Goal: Communication & Community: Share content

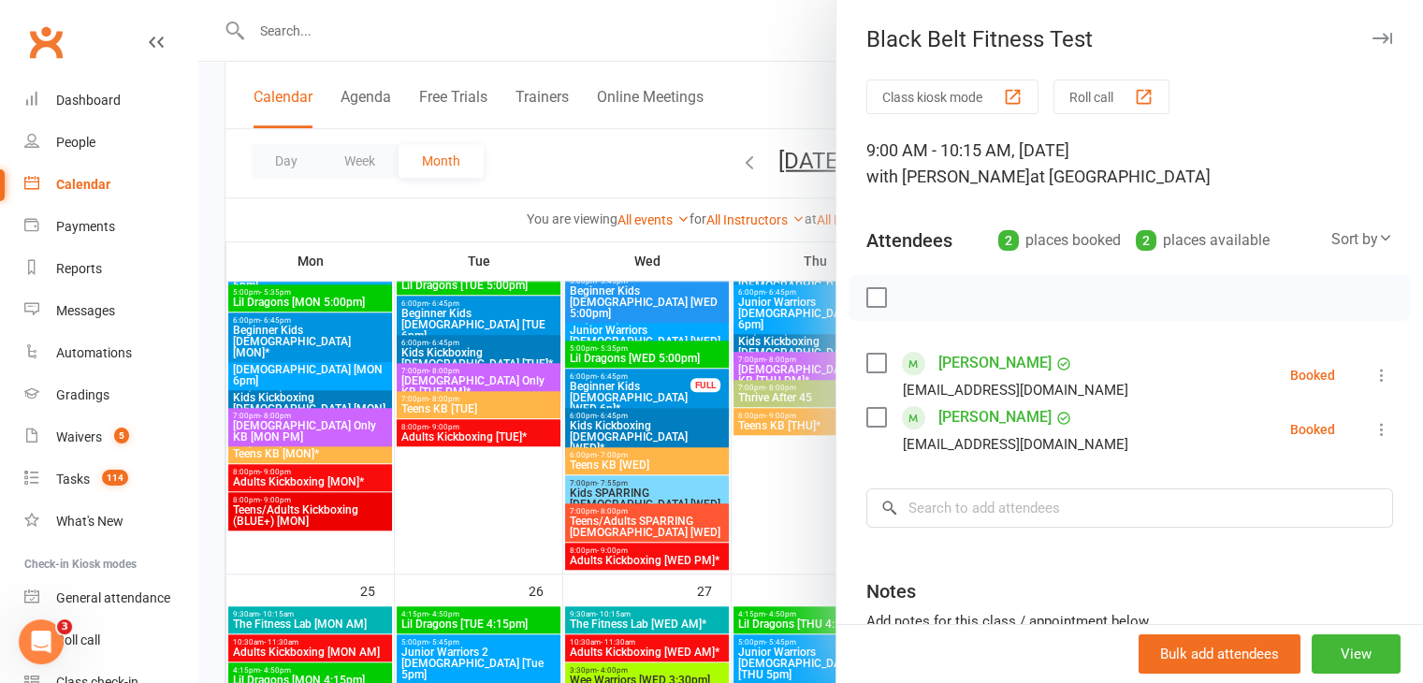
scroll to position [1685, 0]
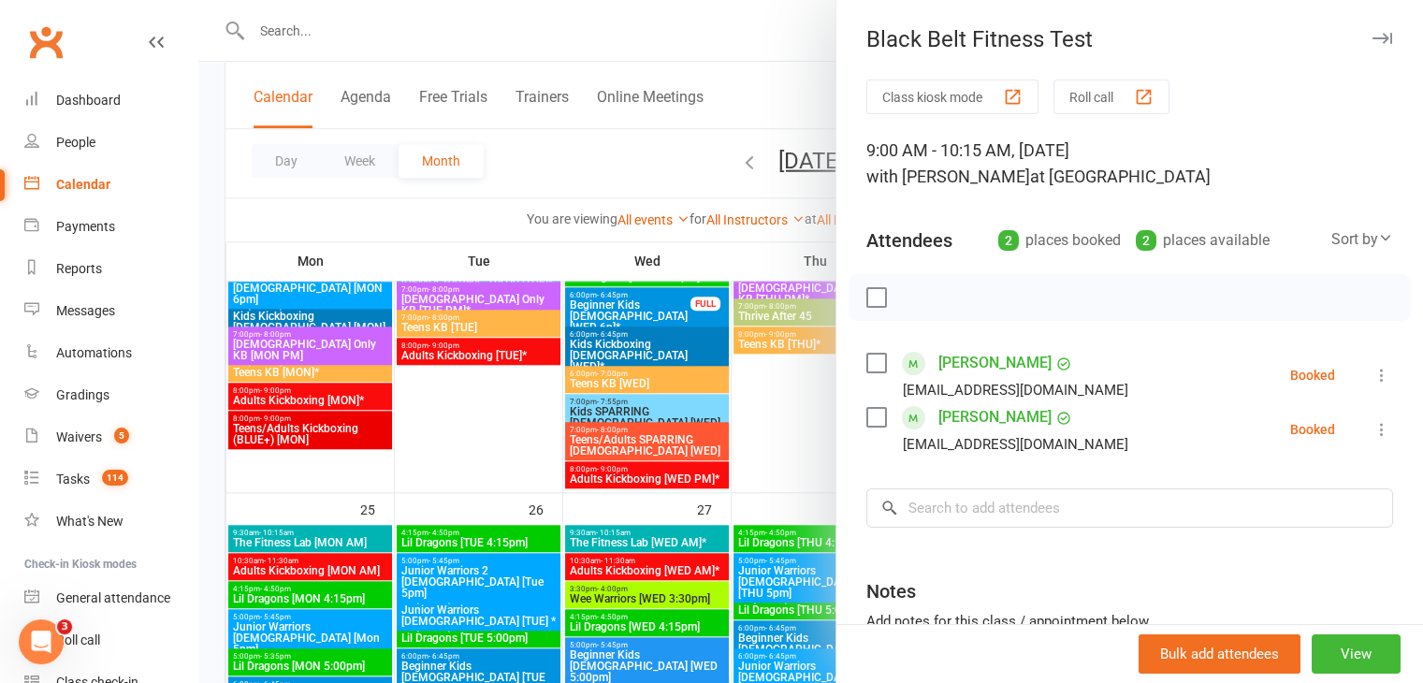
click at [344, 506] on div at bounding box center [810, 341] width 1225 height 683
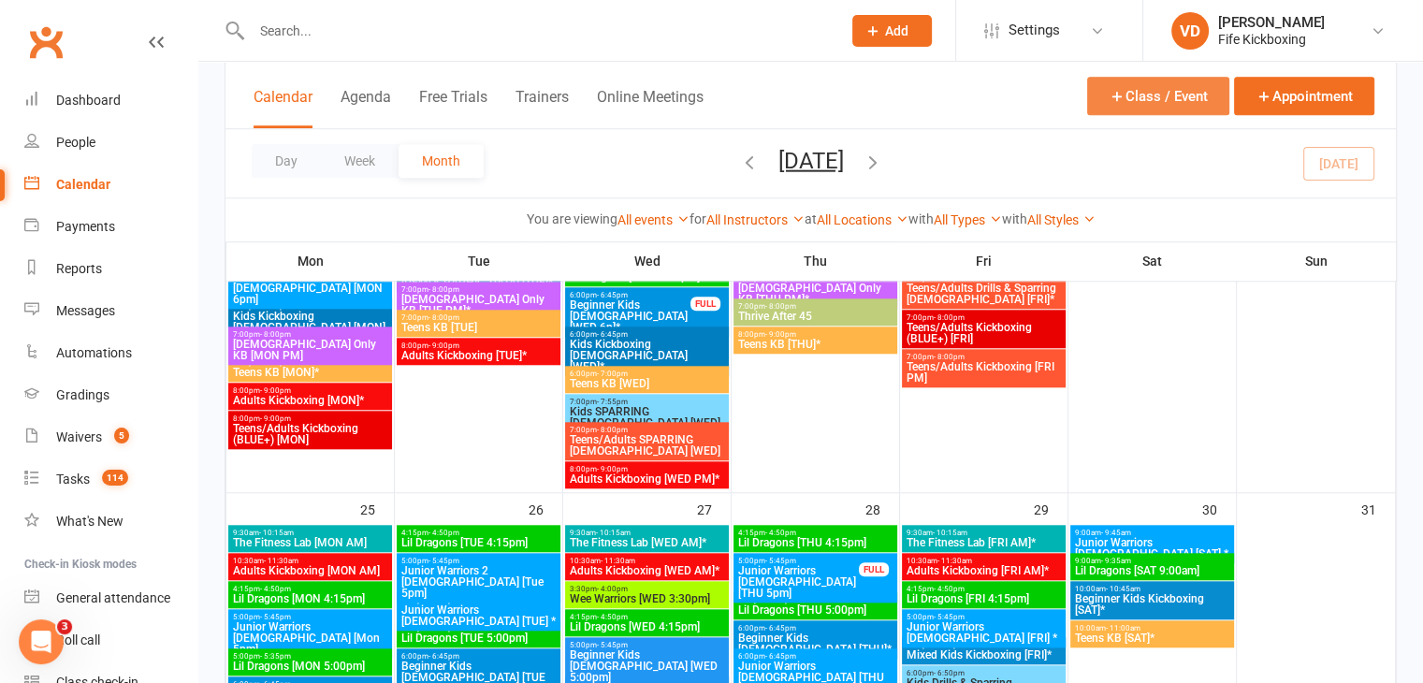
click at [1129, 87] on button "Class / Event" at bounding box center [1158, 96] width 142 height 38
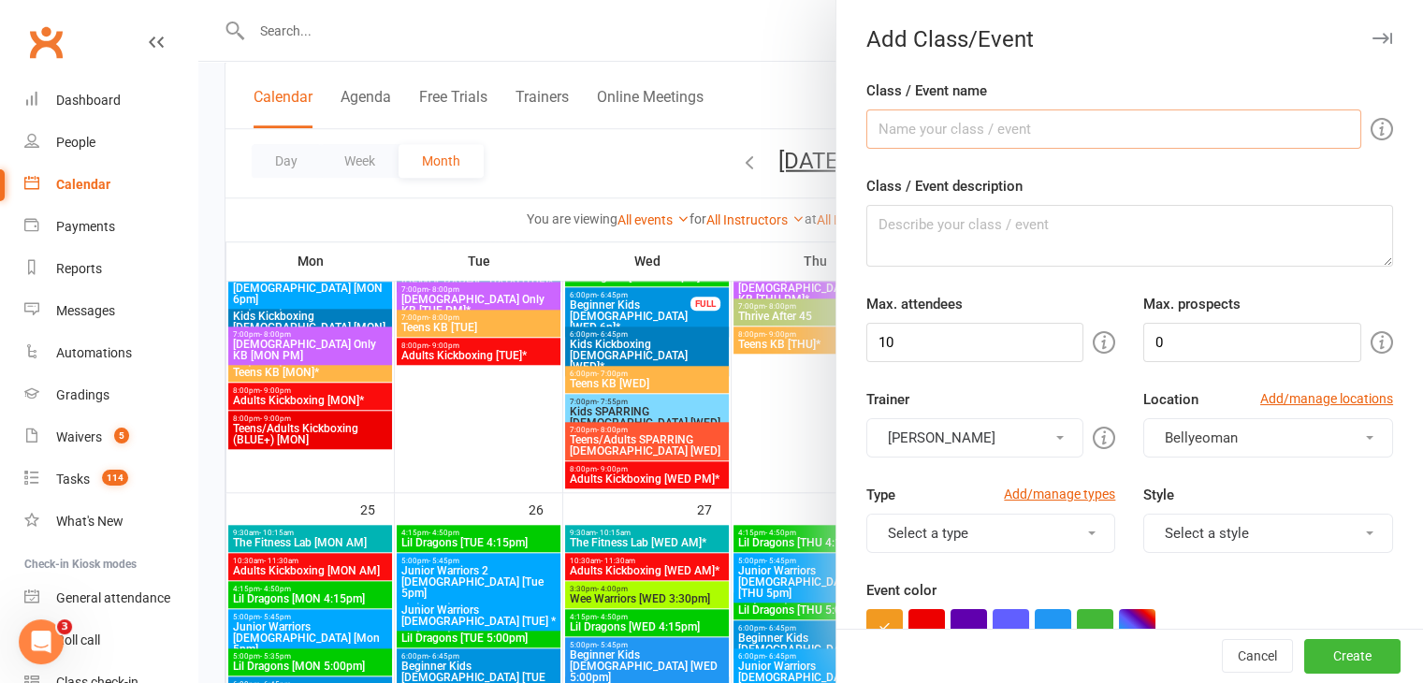
click at [925, 128] on input "Class / Event name" at bounding box center [1114, 128] width 495 height 39
type input "Rise & Grind"
drag, startPoint x: 921, startPoint y: 341, endPoint x: 867, endPoint y: 342, distance: 54.3
click at [867, 342] on input "10" at bounding box center [976, 342] width 218 height 39
type input "16"
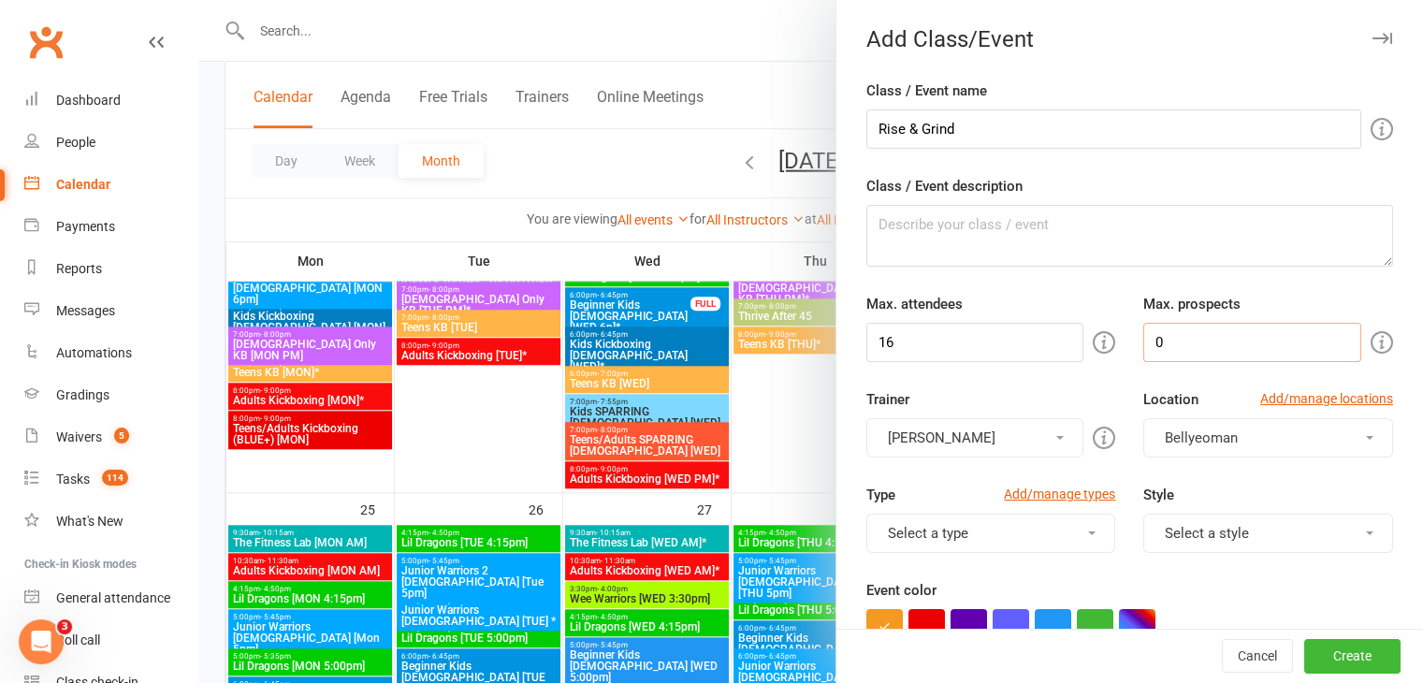
drag, startPoint x: 1160, startPoint y: 338, endPoint x: 1138, endPoint y: 338, distance: 21.5
click at [1144, 338] on input "0" at bounding box center [1253, 342] width 218 height 39
type input "4"
click at [1042, 439] on button "[PERSON_NAME]" at bounding box center [976, 437] width 218 height 39
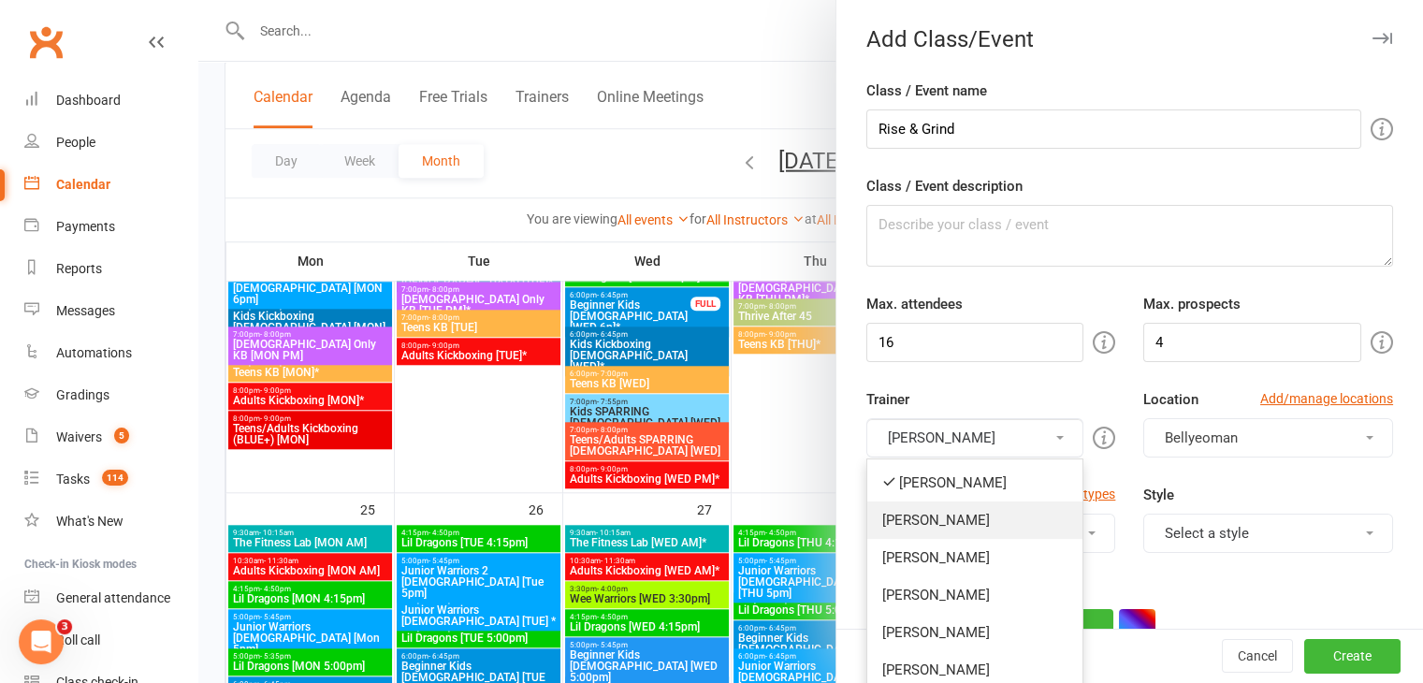
click at [952, 517] on link "[PERSON_NAME]" at bounding box center [976, 520] width 216 height 37
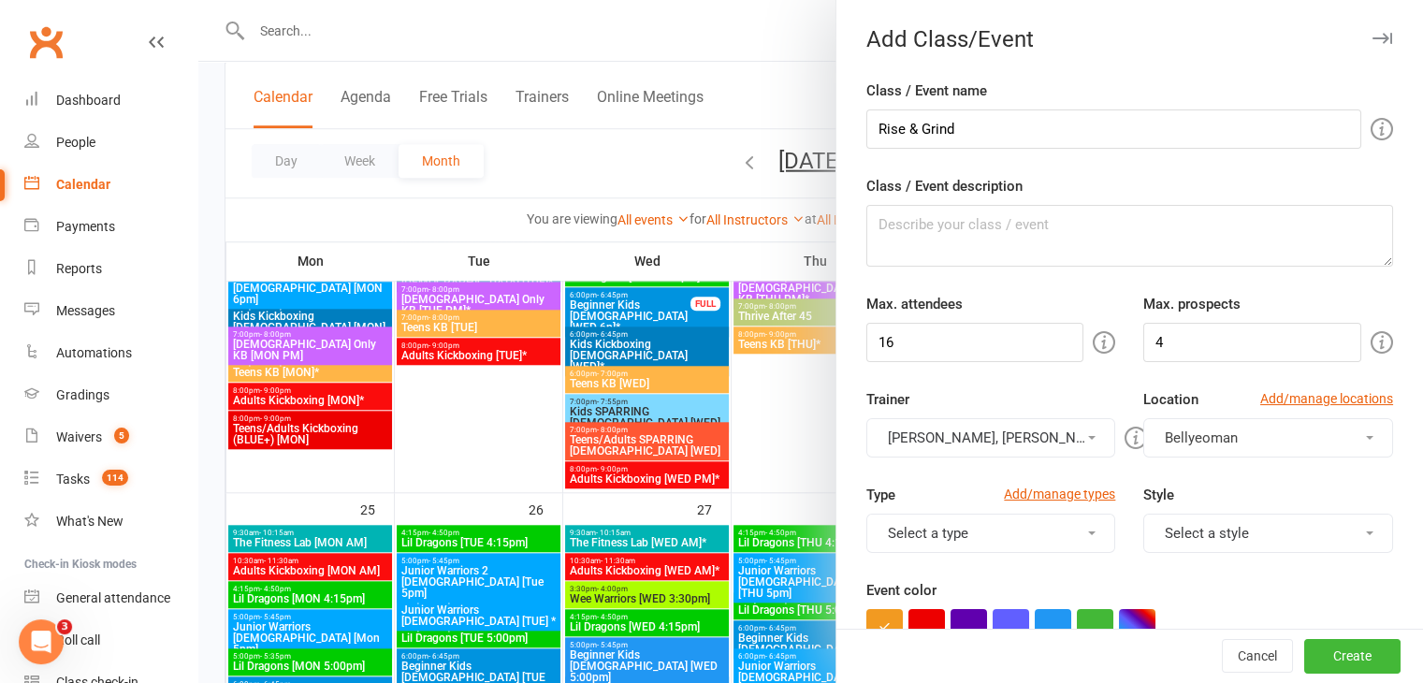
click at [1088, 436] on span at bounding box center [1091, 438] width 7 height 4
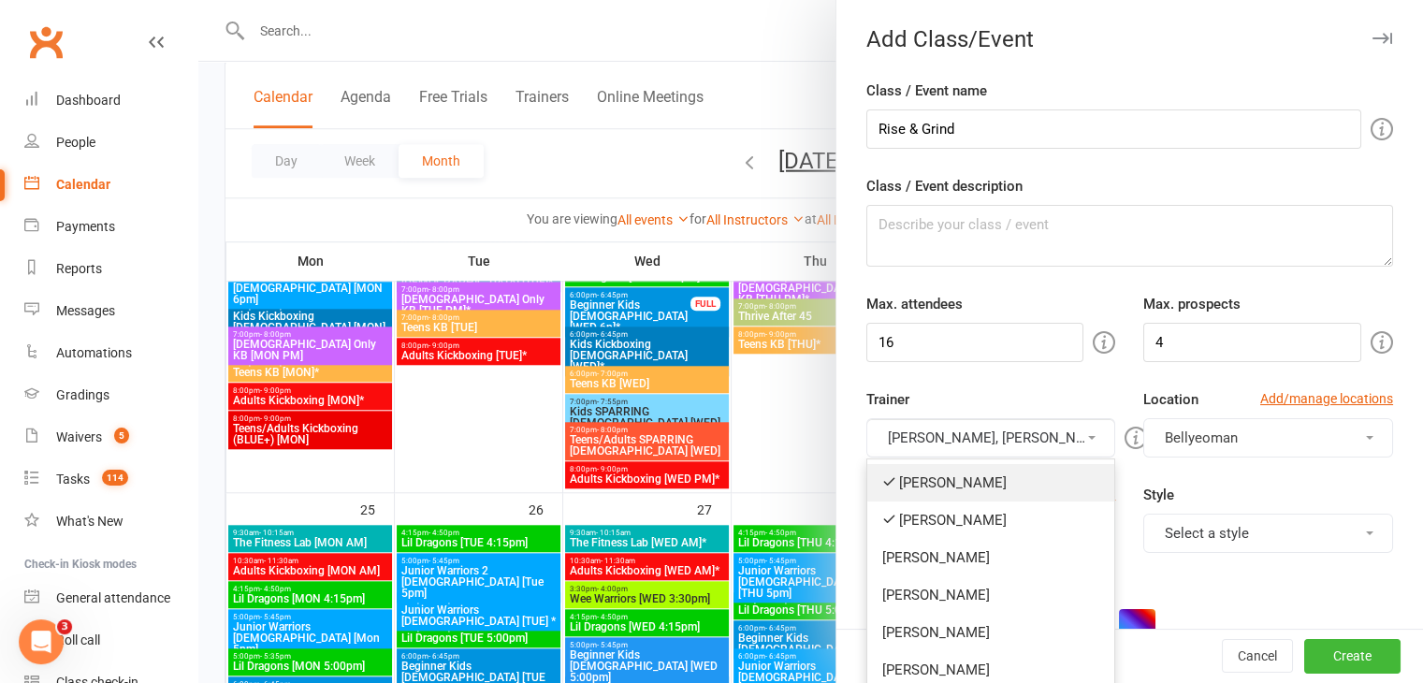
click at [897, 481] on link "[PERSON_NAME]" at bounding box center [992, 482] width 248 height 37
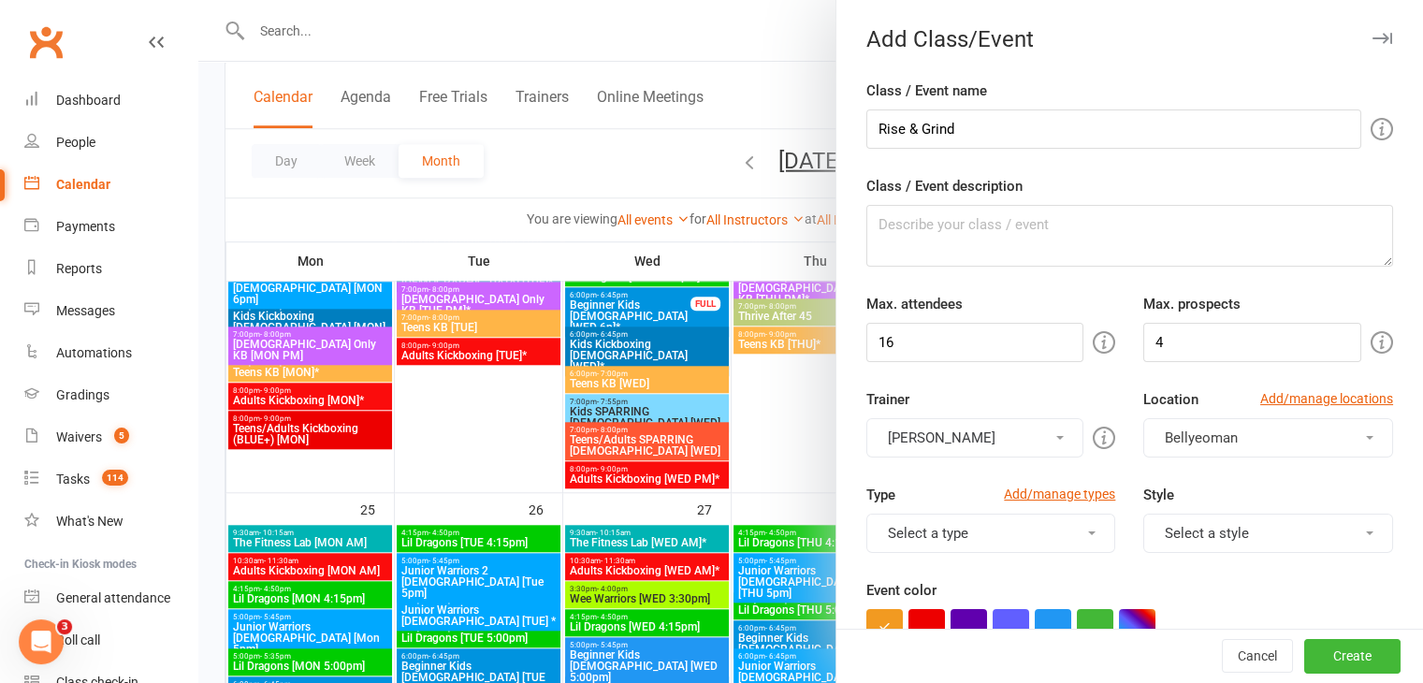
click at [1310, 430] on button "Bellyeoman" at bounding box center [1269, 437] width 250 height 39
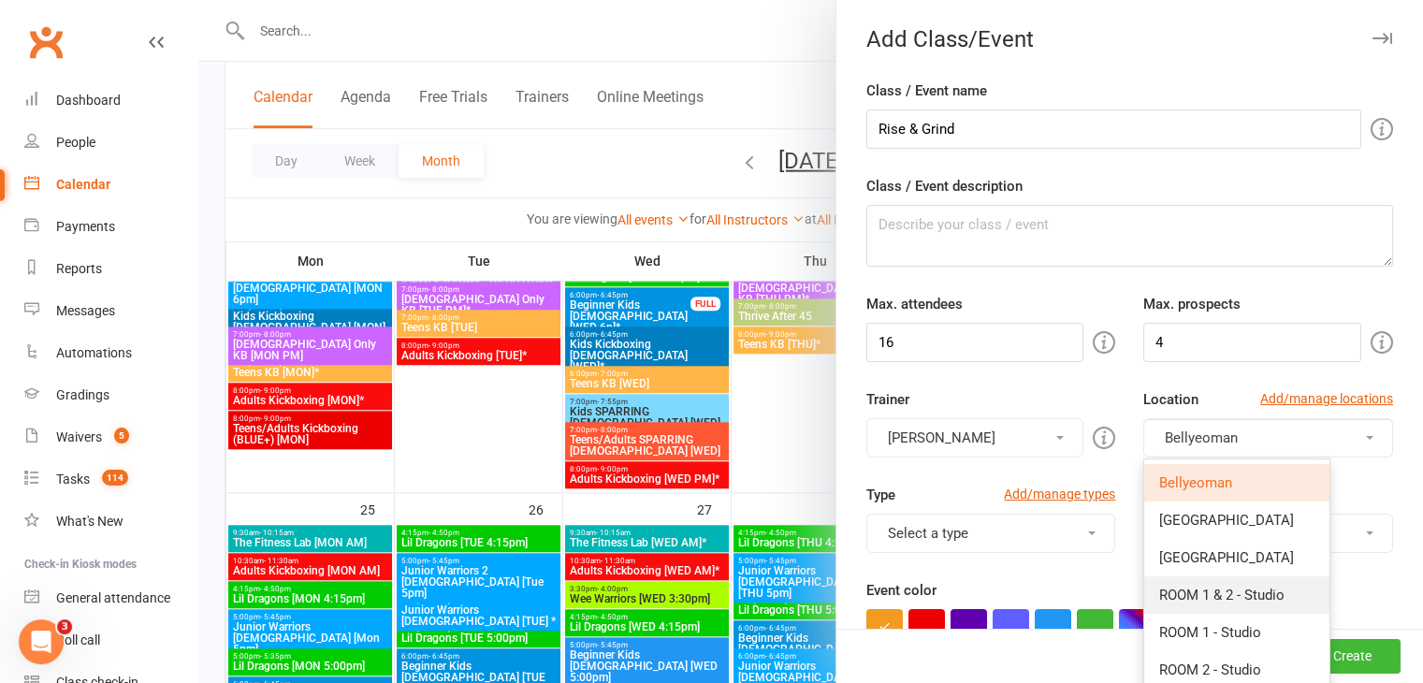
click at [1219, 588] on span "ROOM 1 & 2 - Studio" at bounding box center [1222, 595] width 125 height 17
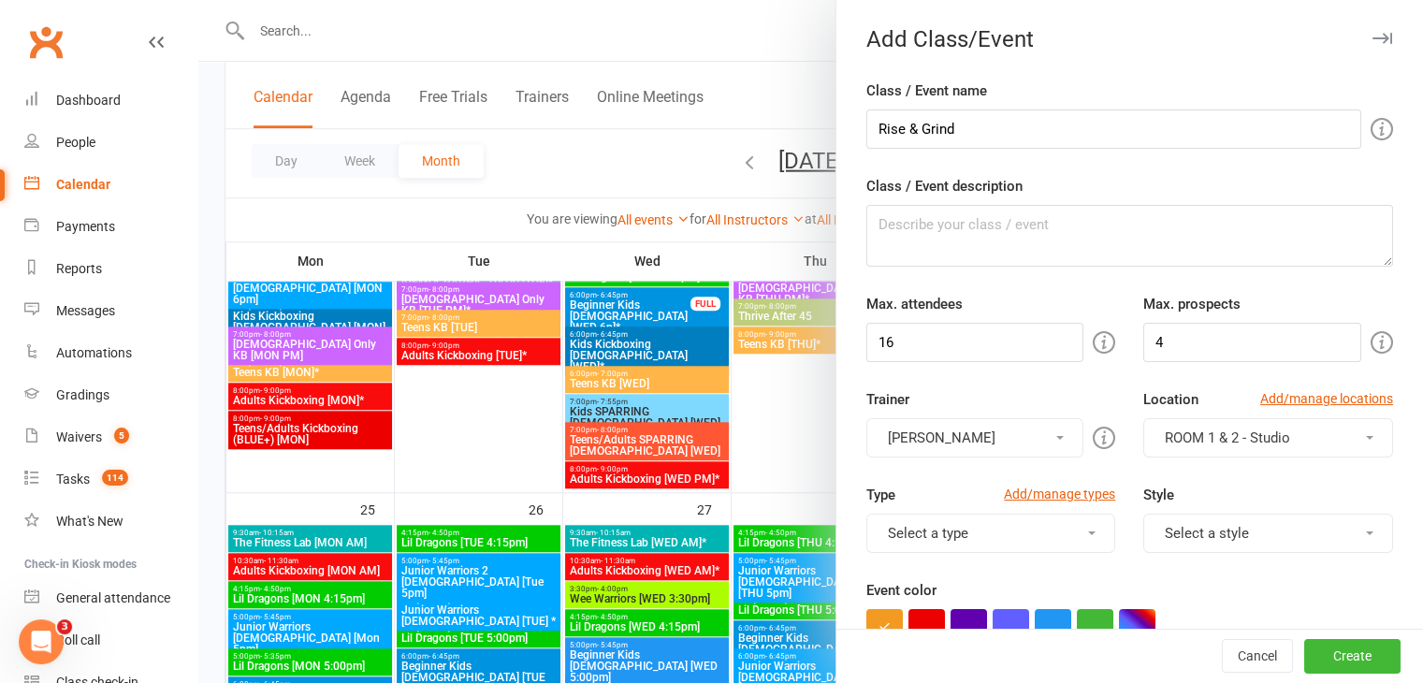
click at [1076, 526] on button "Select a type" at bounding box center [992, 533] width 250 height 39
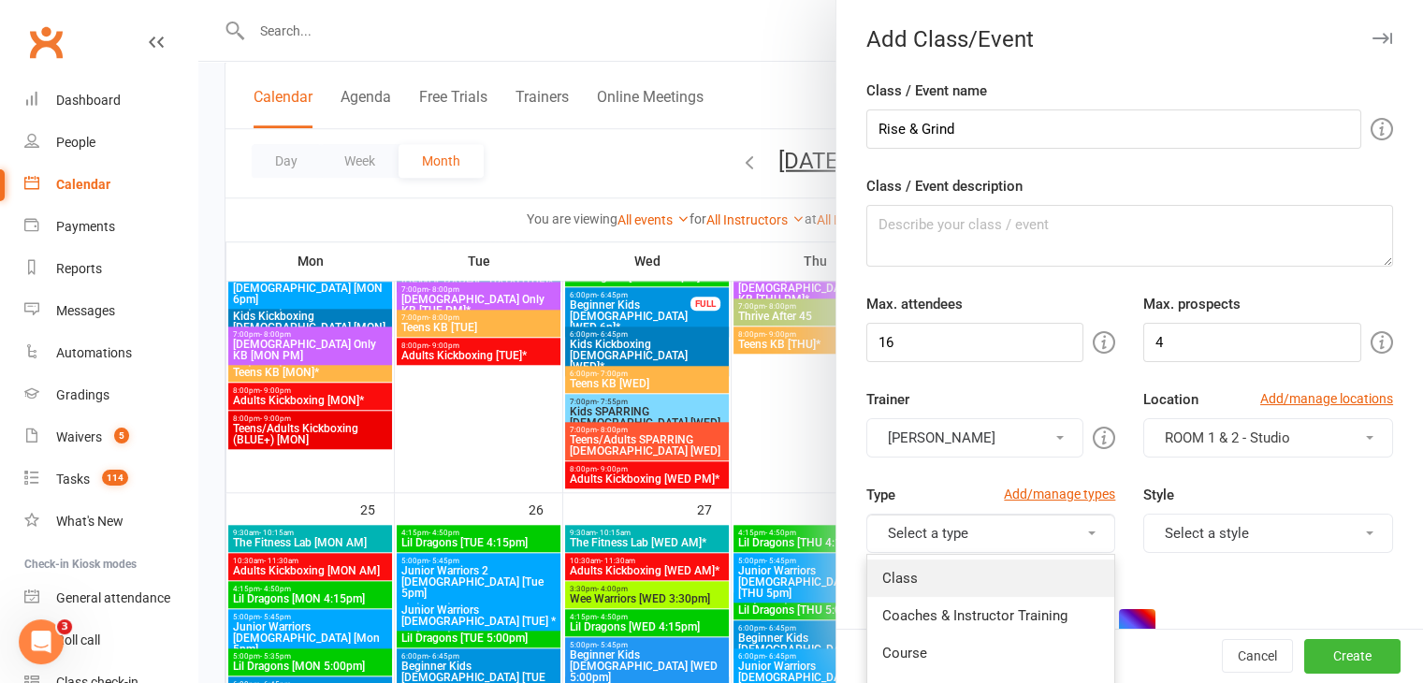
click at [992, 586] on link "Class" at bounding box center [992, 578] width 248 height 37
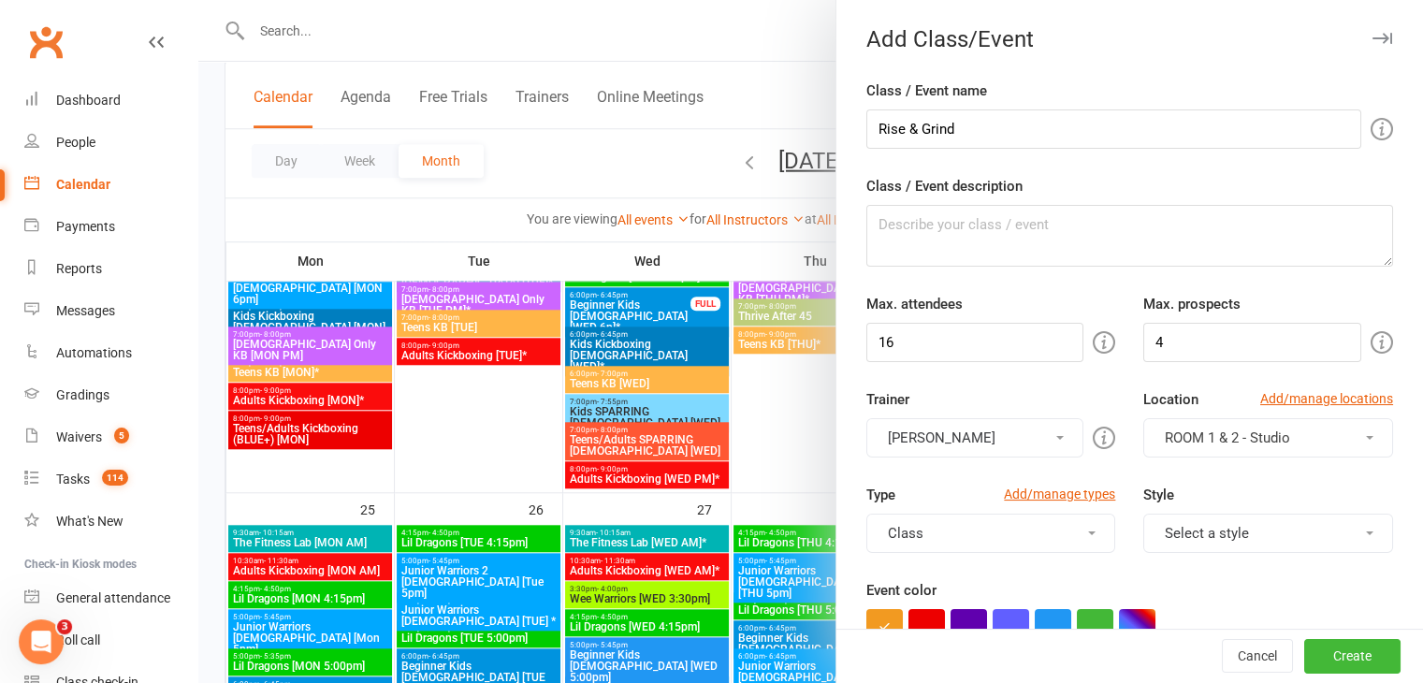
click at [1219, 532] on button "Select a style" at bounding box center [1269, 533] width 250 height 39
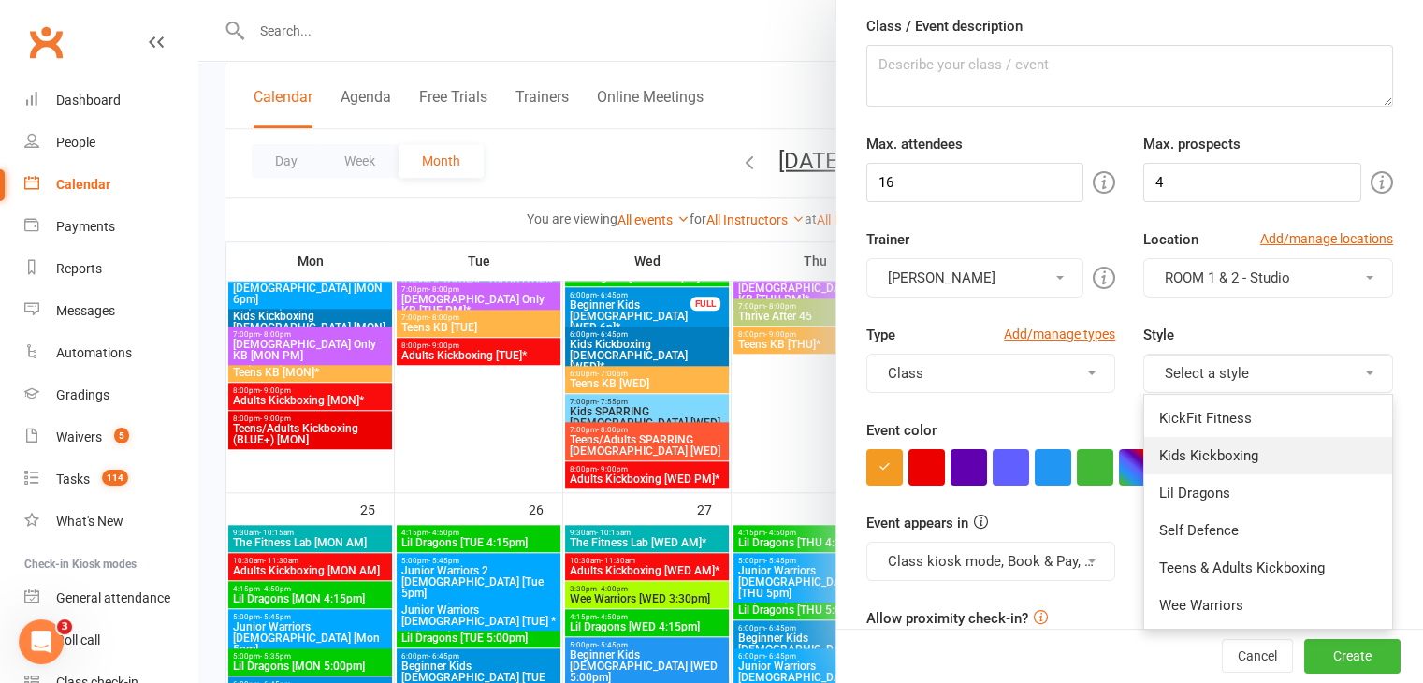
scroll to position [187, 0]
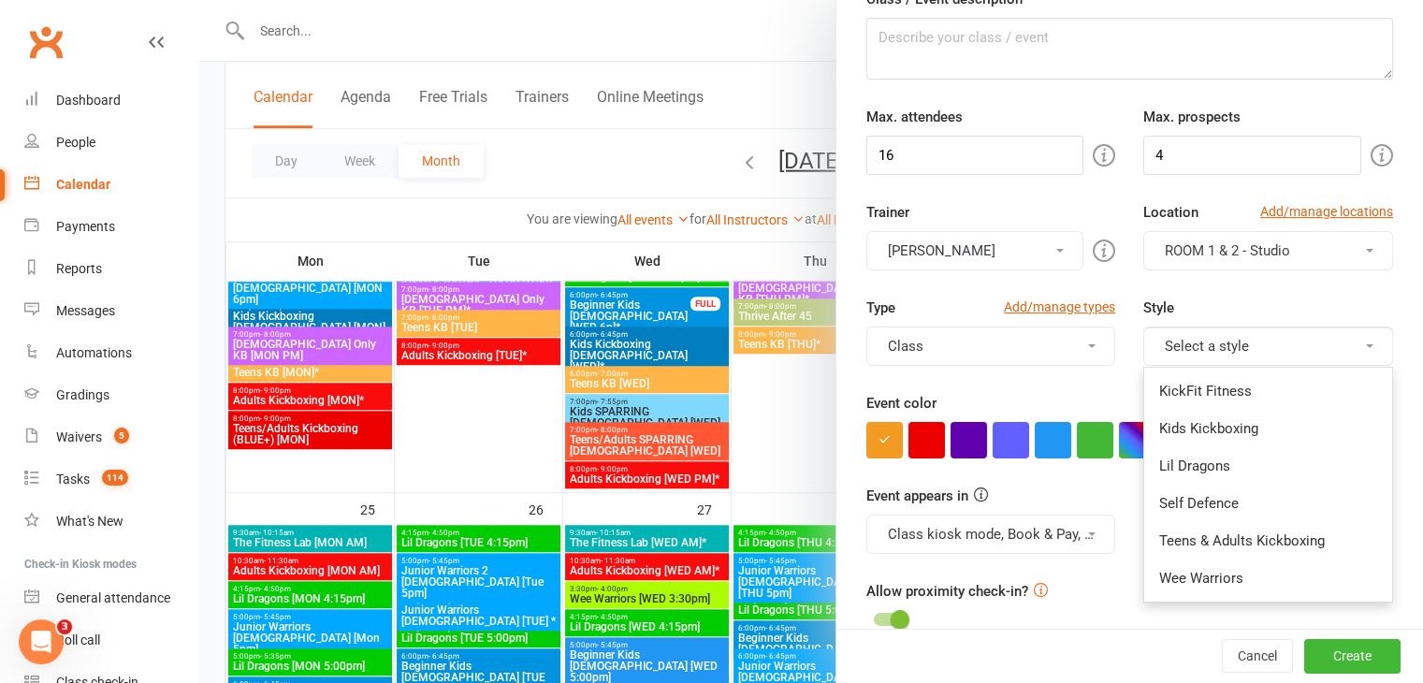
click at [1187, 387] on link "KickFit Fitness" at bounding box center [1269, 390] width 248 height 37
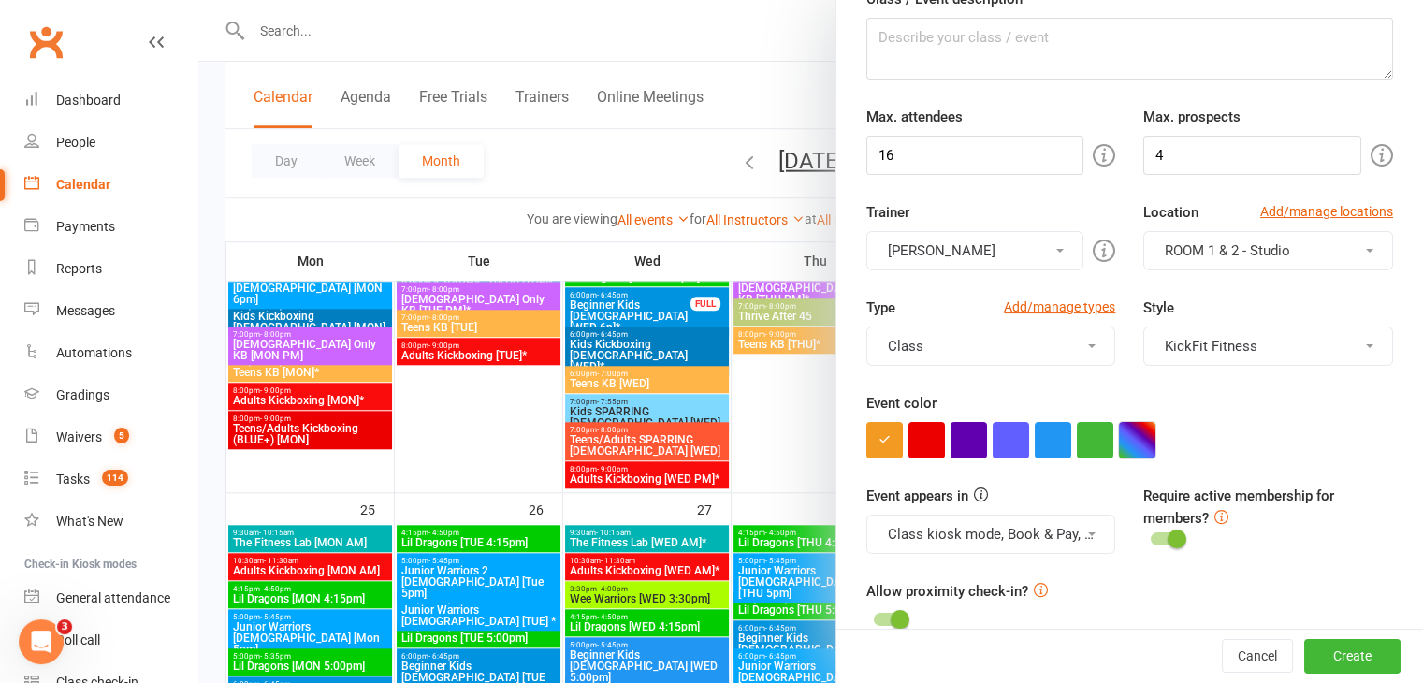
click at [1131, 436] on button "button" at bounding box center [1137, 440] width 36 height 36
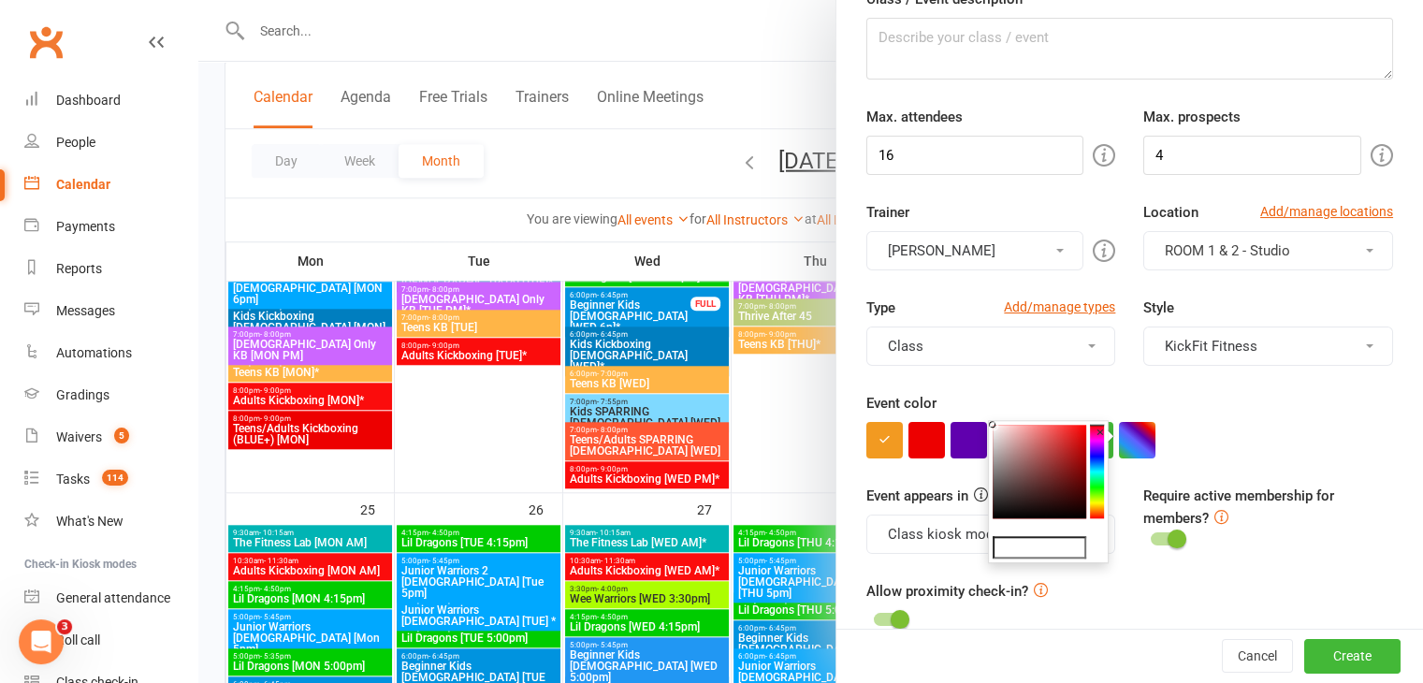
click at [1034, 435] on colorpicker-saturation at bounding box center [1040, 472] width 94 height 94
type input "#e27f7f"
drag, startPoint x: 1045, startPoint y: 541, endPoint x: 985, endPoint y: 550, distance: 61.5
click at [1257, 445] on div at bounding box center [1130, 440] width 527 height 36
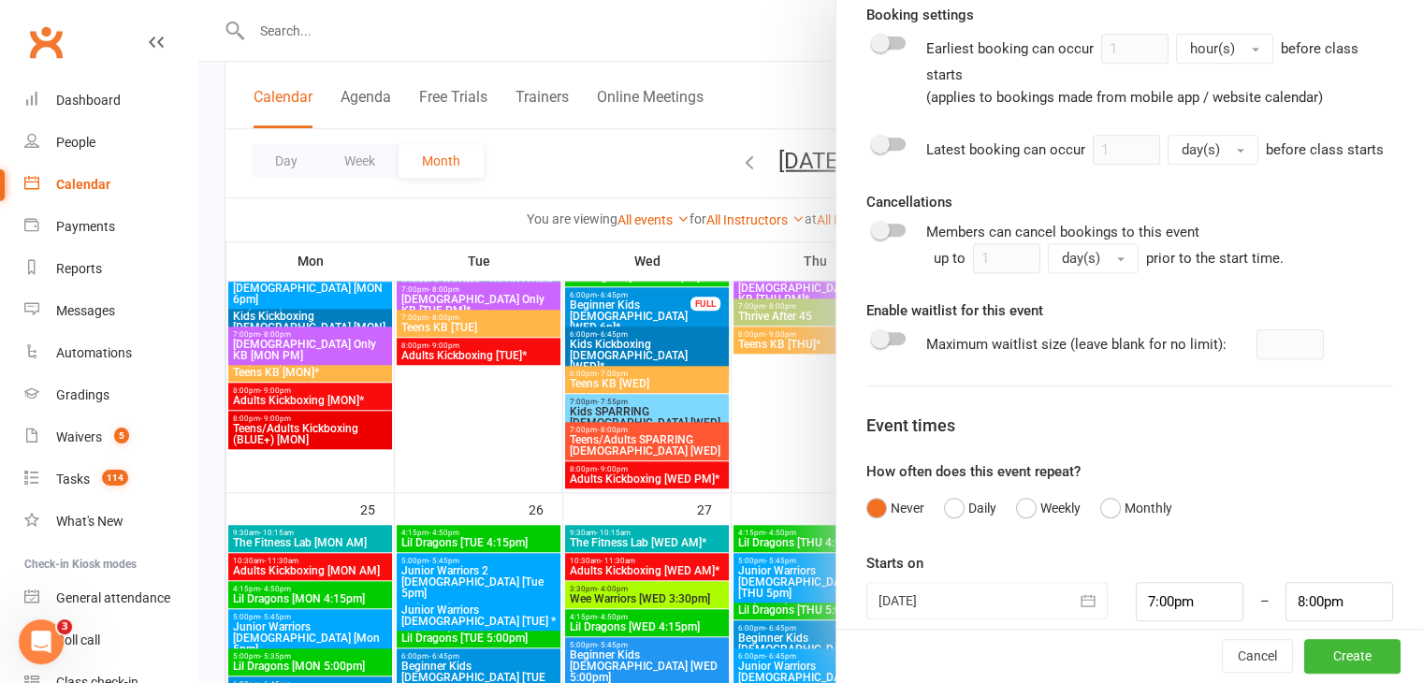
scroll to position [883, 0]
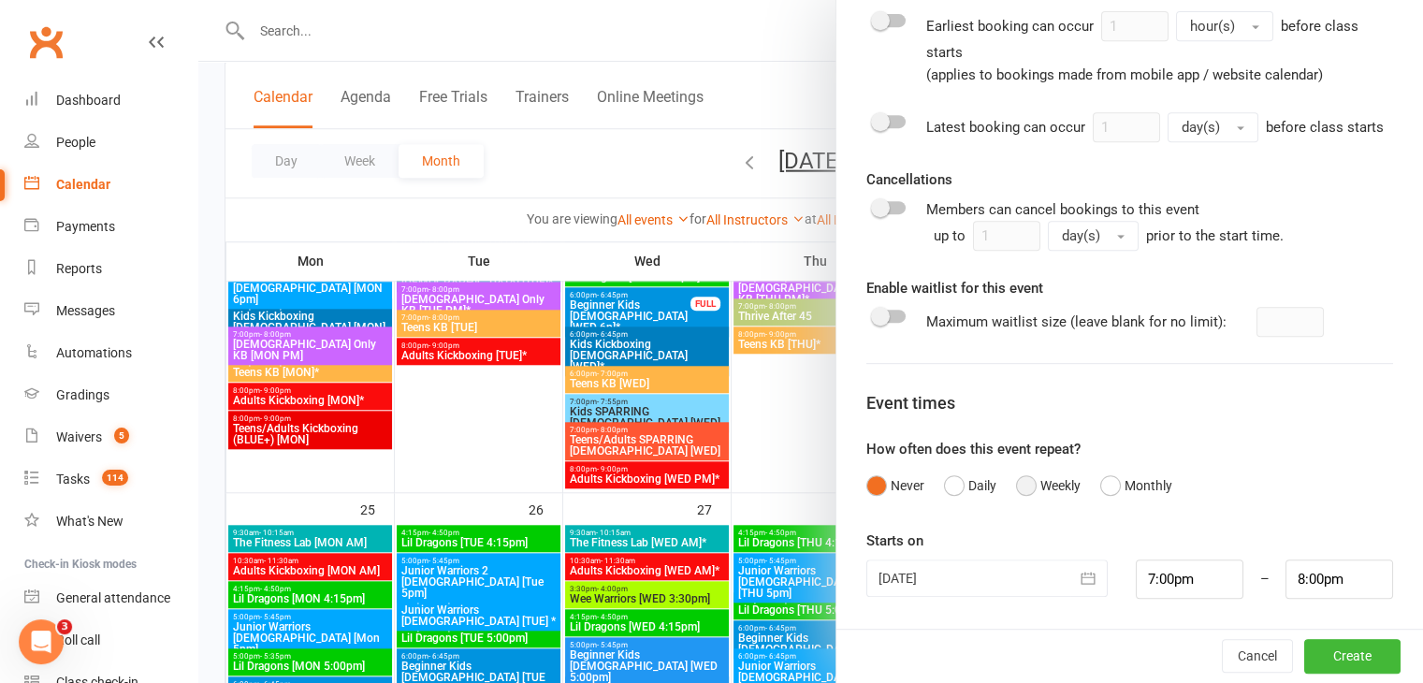
click at [1018, 482] on button "Weekly" at bounding box center [1048, 486] width 65 height 36
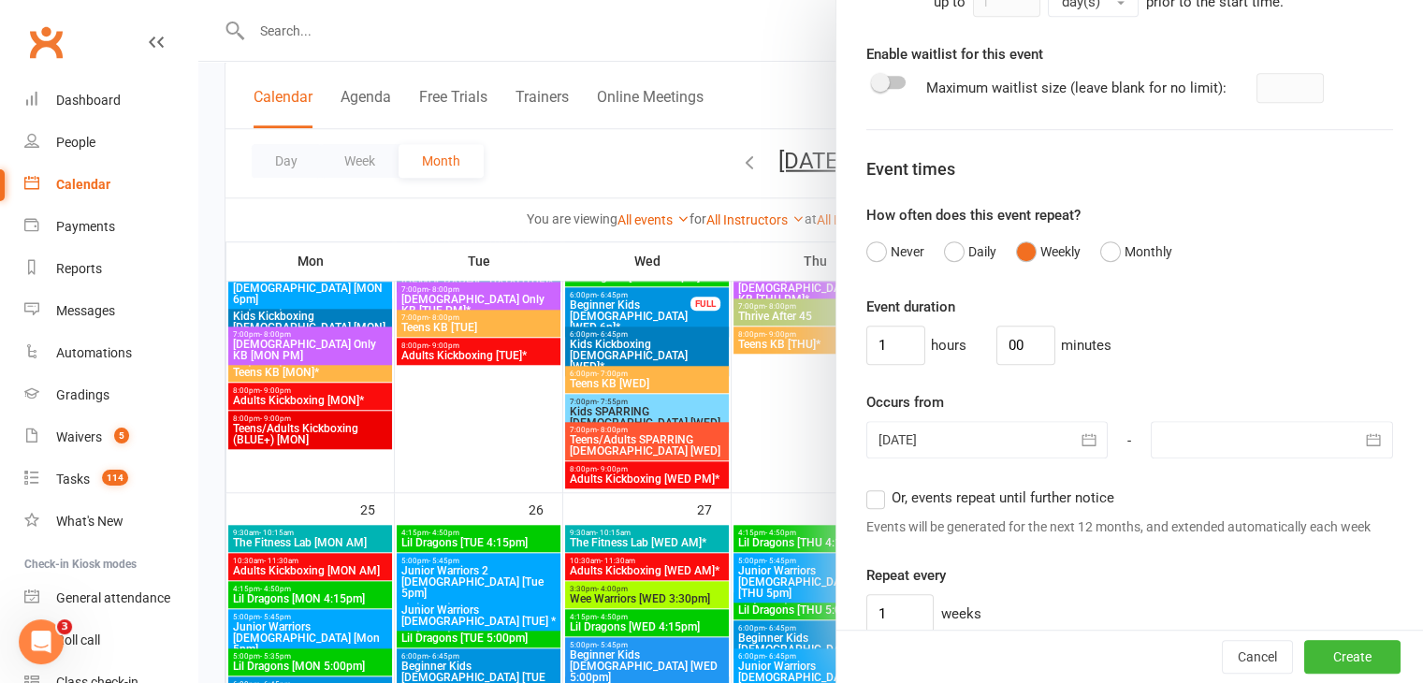
scroll to position [1164, 0]
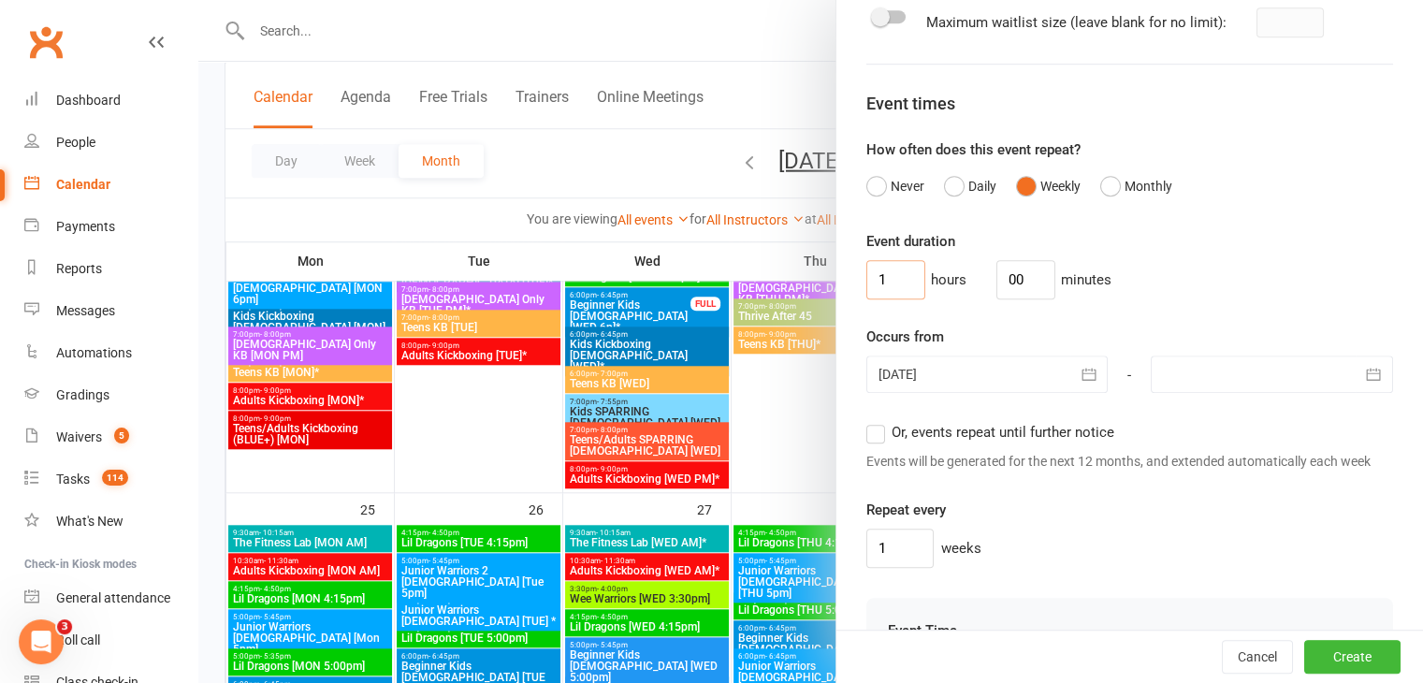
drag, startPoint x: 862, startPoint y: 298, endPoint x: 848, endPoint y: 298, distance: 14.0
drag, startPoint x: 1018, startPoint y: 296, endPoint x: 988, endPoint y: 299, distance: 30.1
click at [997, 299] on input "00" at bounding box center [1026, 279] width 59 height 39
type input "45"
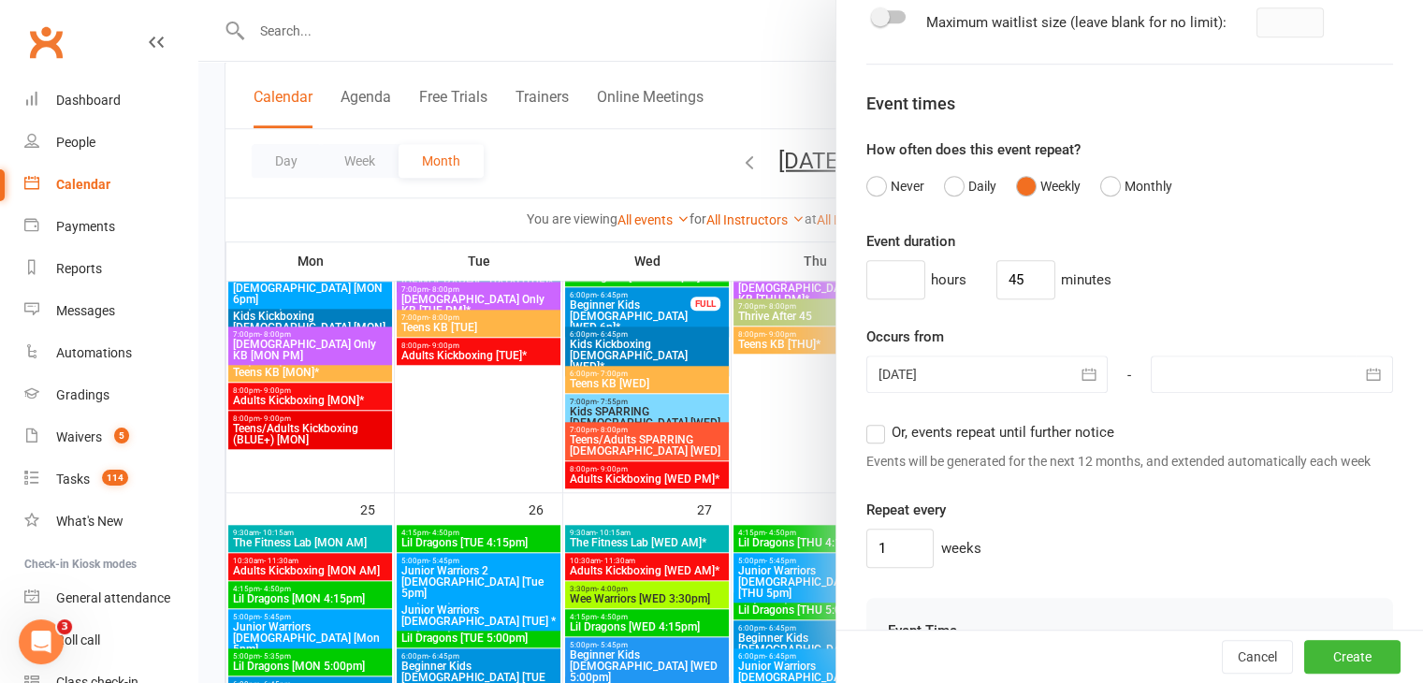
click at [1168, 299] on div "hours 45 minutes" at bounding box center [1130, 279] width 527 height 39
click at [1080, 384] on icon "button" at bounding box center [1089, 374] width 19 height 19
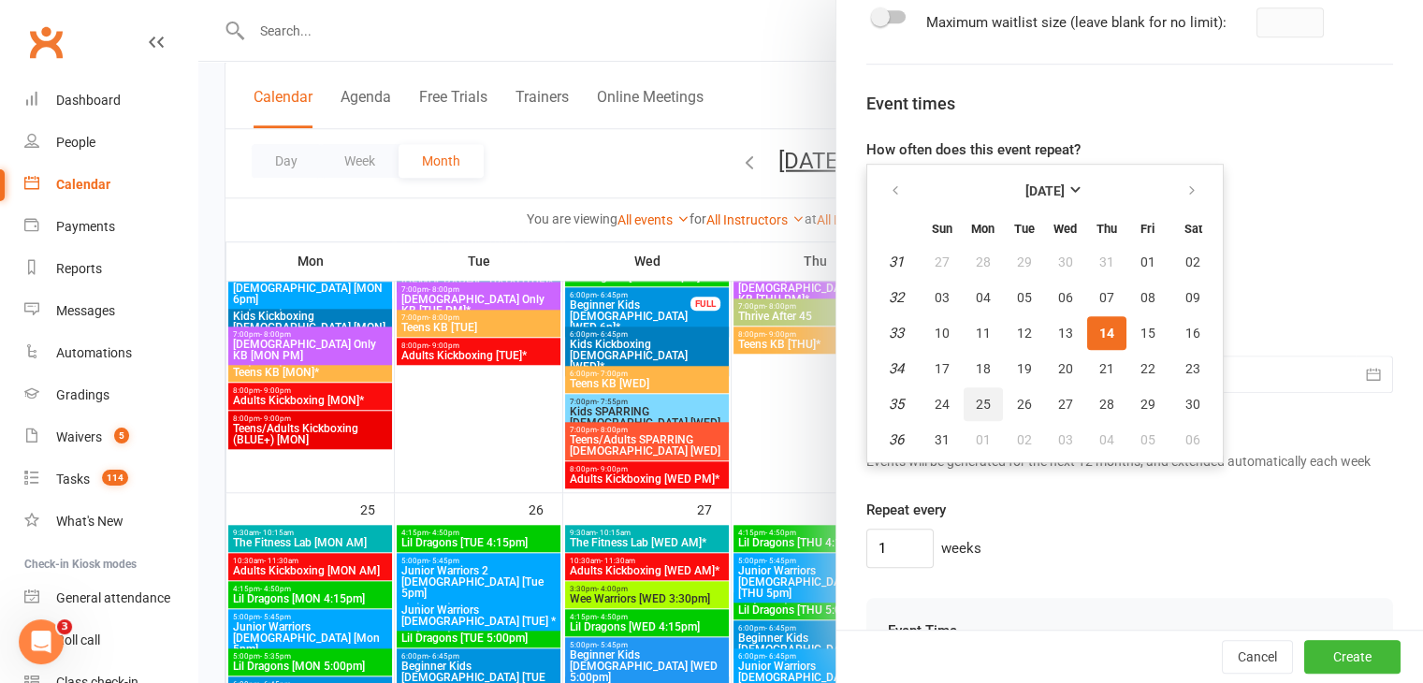
click at [976, 412] on span "25" at bounding box center [983, 404] width 15 height 15
type input "[DATE]"
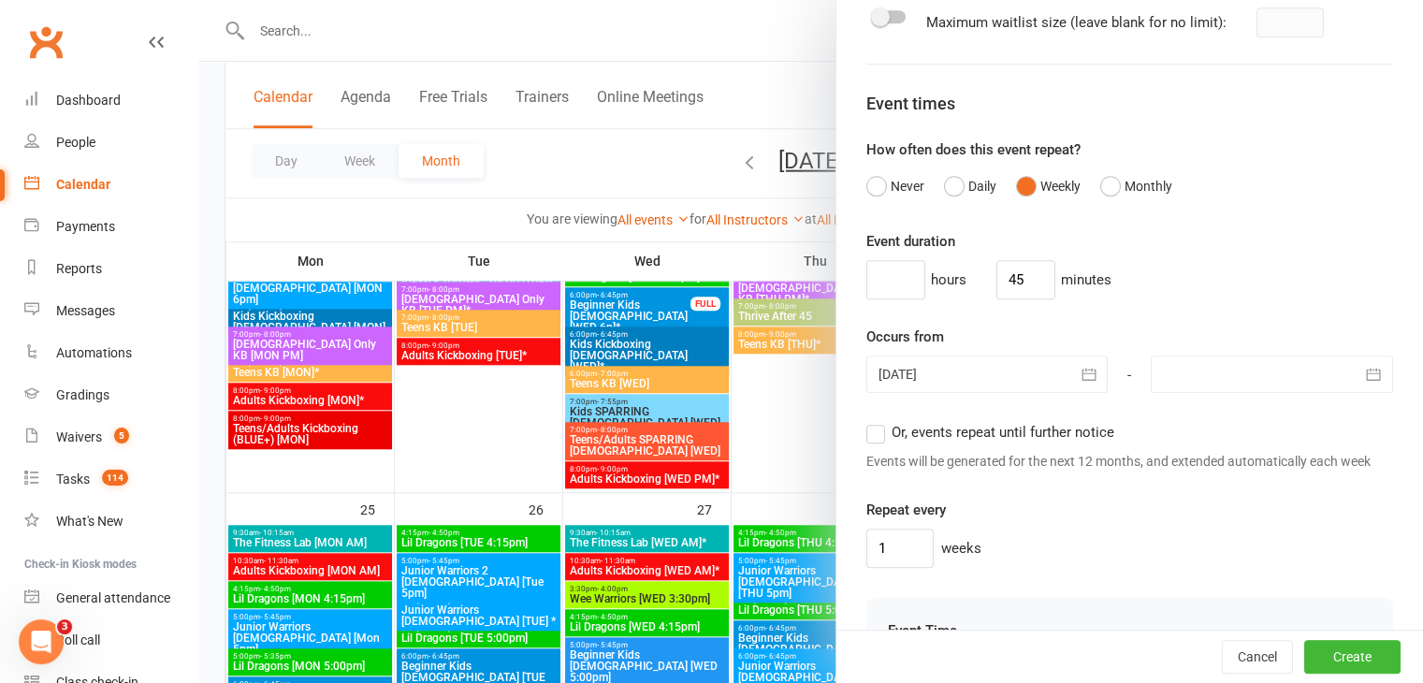
click at [868, 444] on label "Or, events repeat until further notice" at bounding box center [991, 432] width 248 height 22
click at [868, 421] on input "Or, events repeat until further notice" at bounding box center [873, 421] width 12 height 0
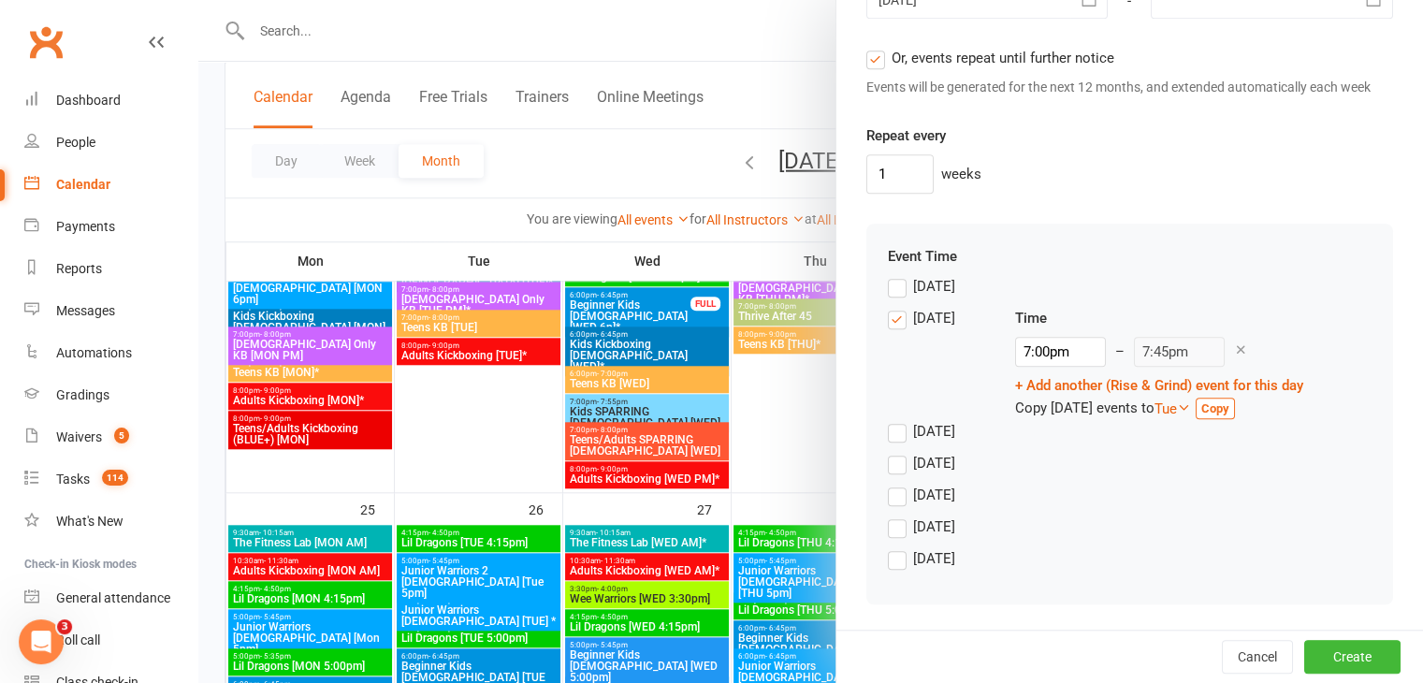
scroll to position [1580, 0]
click at [1327, 657] on button "Create" at bounding box center [1353, 657] width 96 height 34
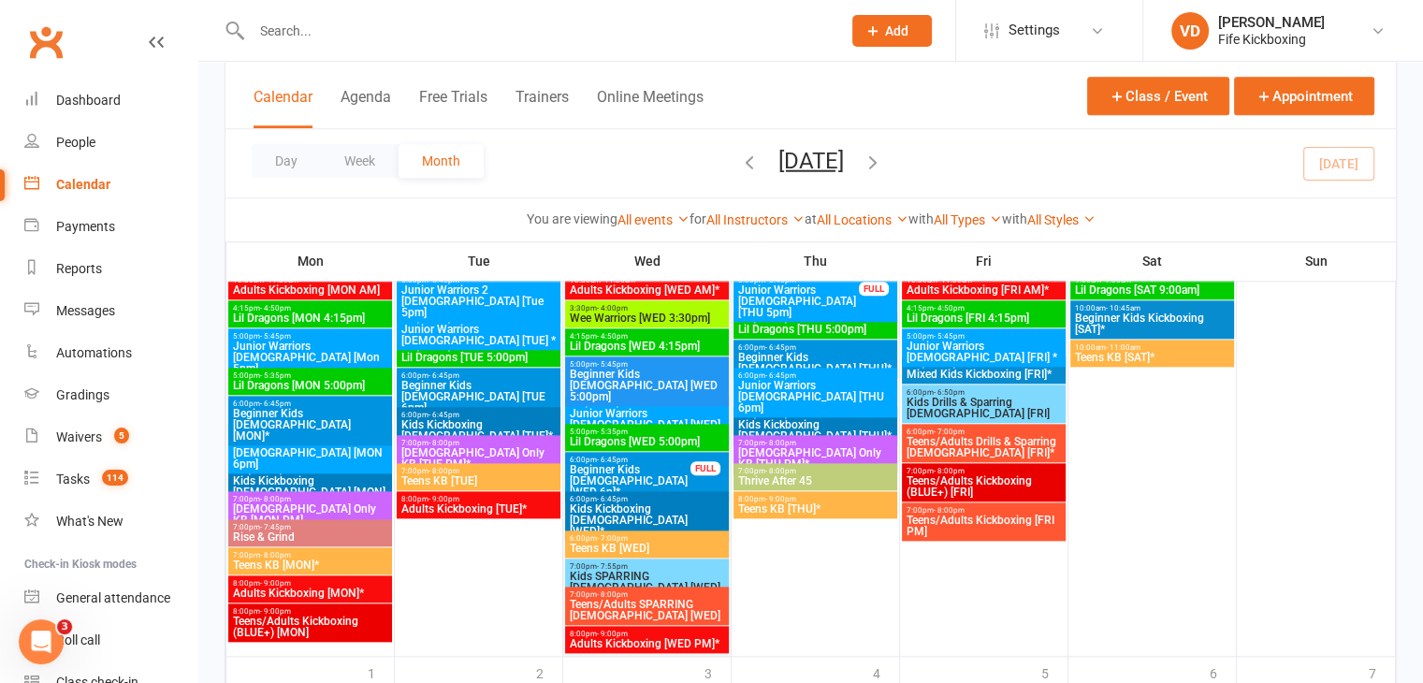
scroll to position [1965, 0]
click at [344, 534] on span "Rise & Grind" at bounding box center [310, 537] width 156 height 11
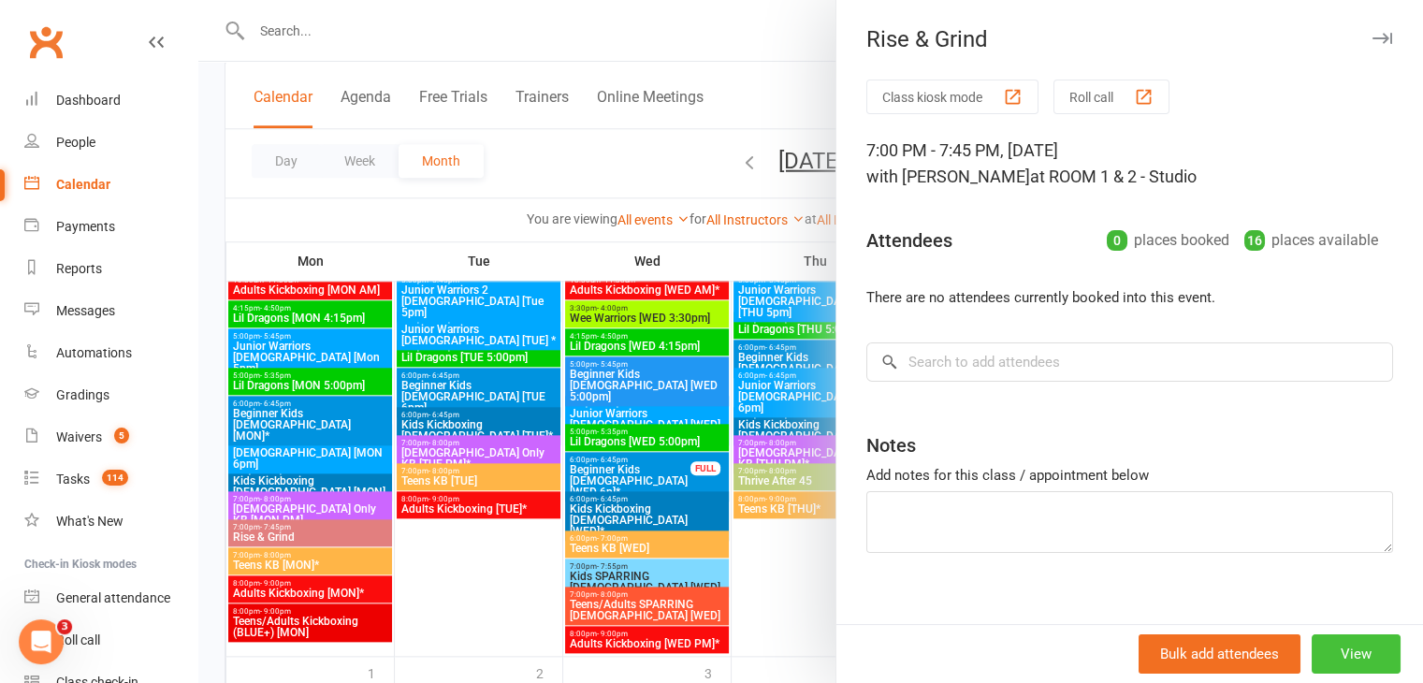
click at [1327, 652] on button "View" at bounding box center [1356, 654] width 89 height 39
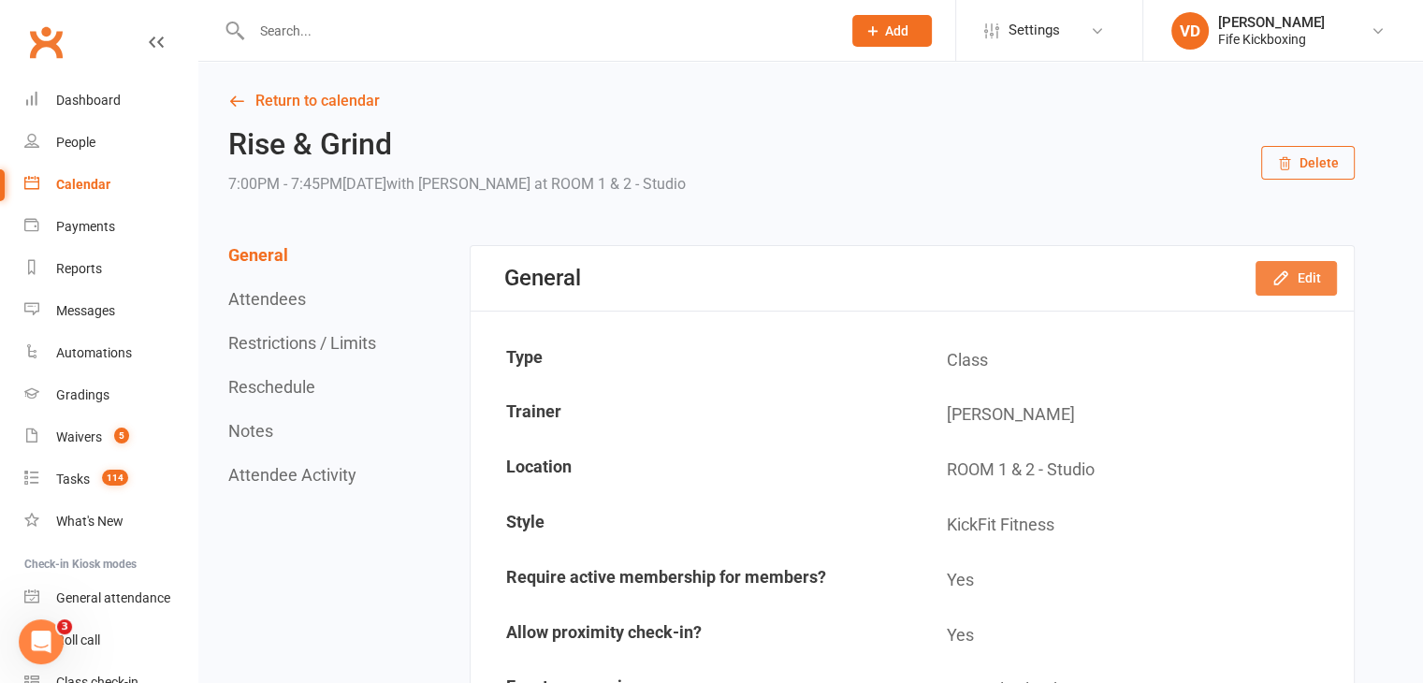
click at [1298, 274] on button "Edit" at bounding box center [1296, 278] width 81 height 34
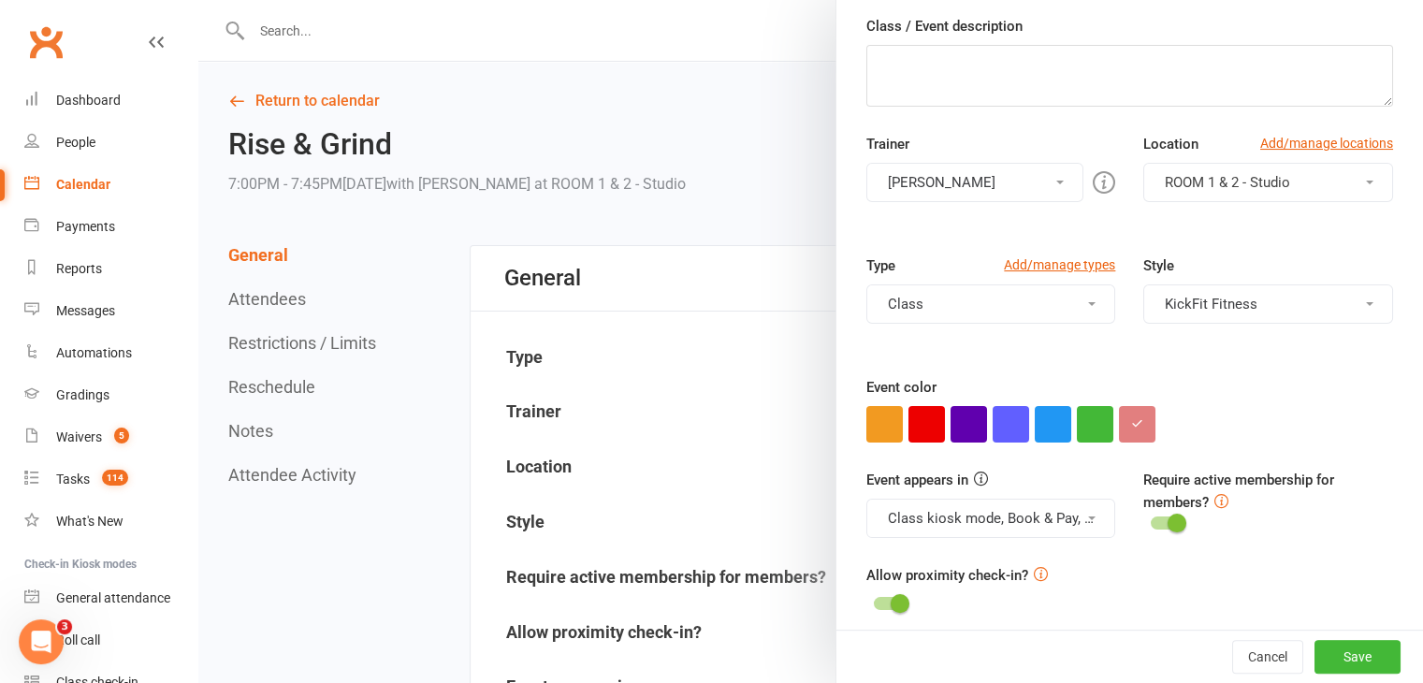
scroll to position [288, 0]
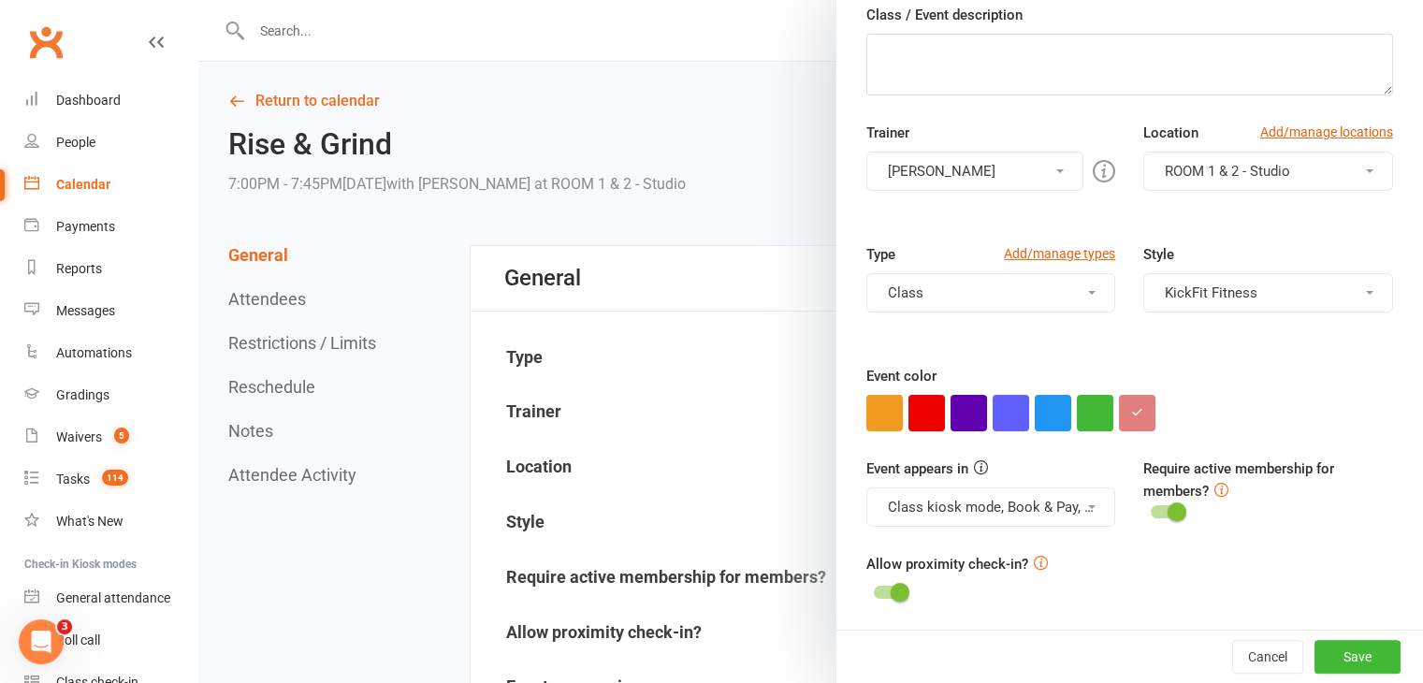
click at [762, 345] on div at bounding box center [810, 341] width 1225 height 683
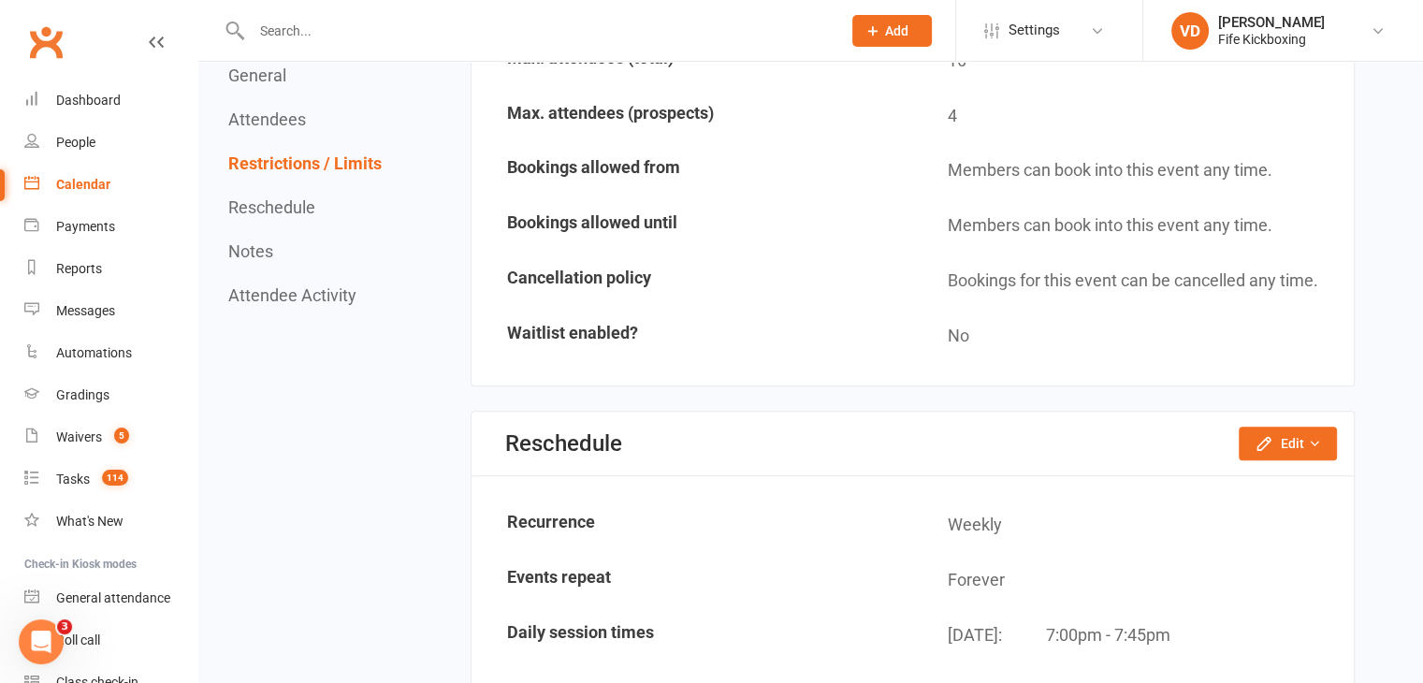
scroll to position [1497, 0]
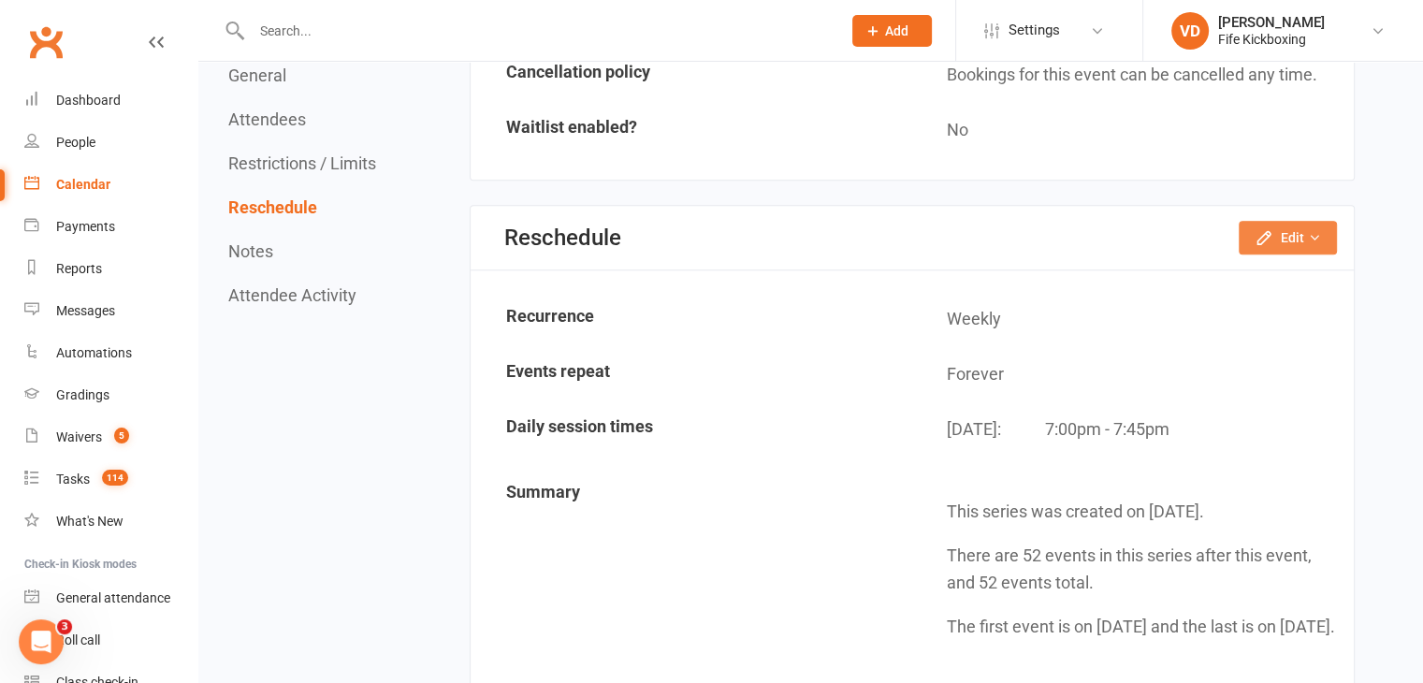
click at [1296, 225] on button "Edit" at bounding box center [1288, 238] width 98 height 34
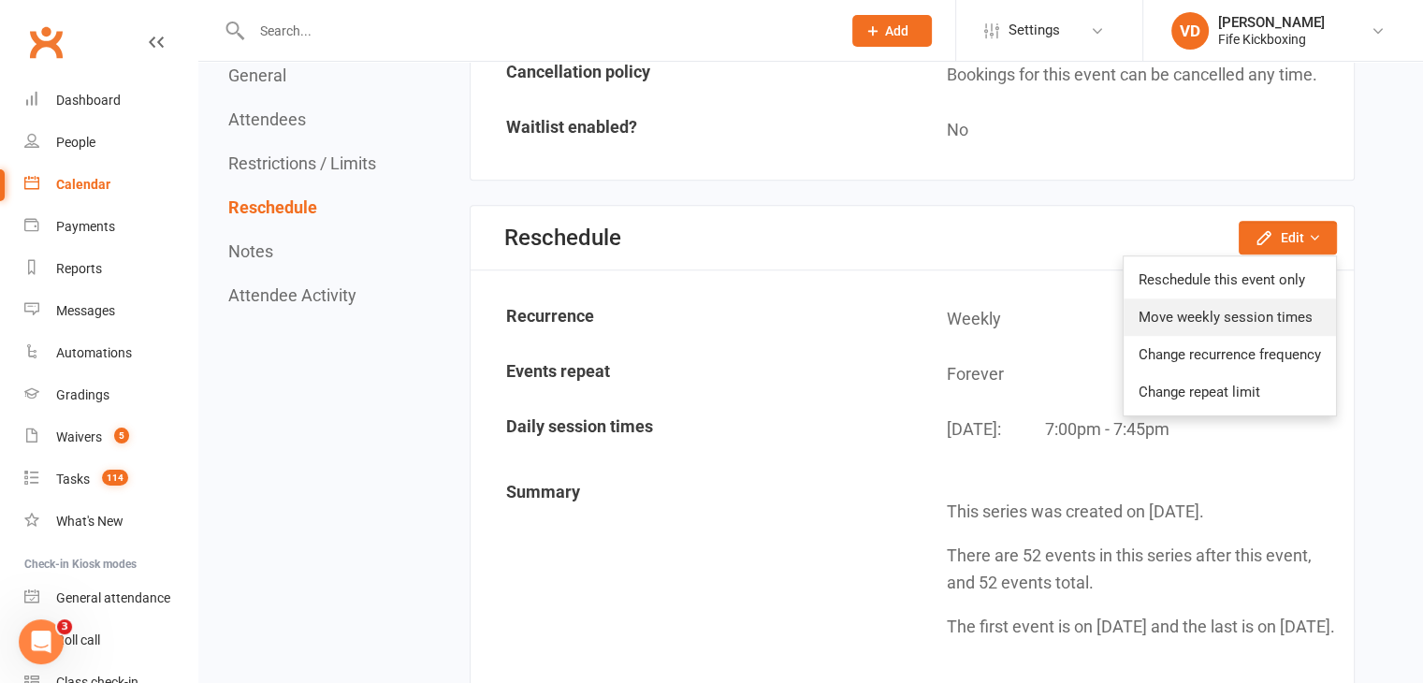
click at [1206, 309] on link "Move weekly session times" at bounding box center [1230, 317] width 212 height 37
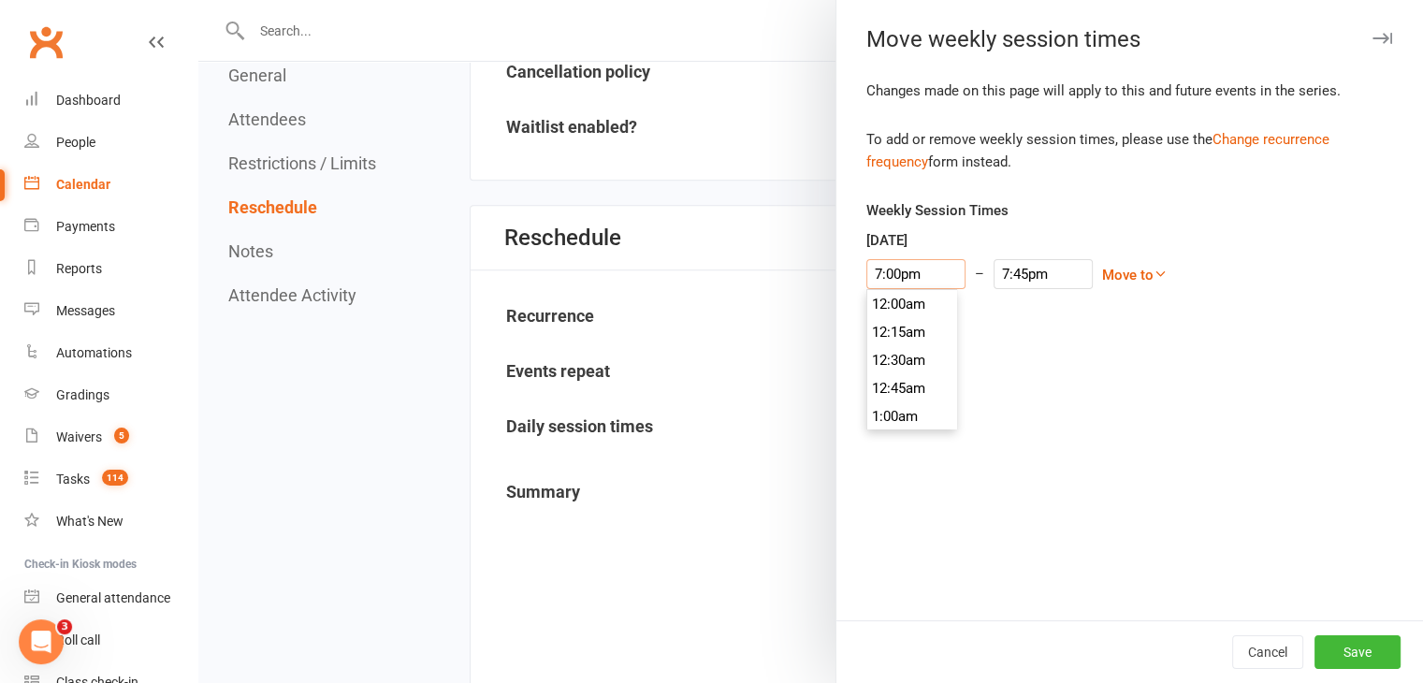
click at [923, 274] on input "7:00pm" at bounding box center [916, 274] width 99 height 30
type input "6:30am"
type input "7:15am"
click at [909, 416] on li "6:30am" at bounding box center [913, 419] width 90 height 28
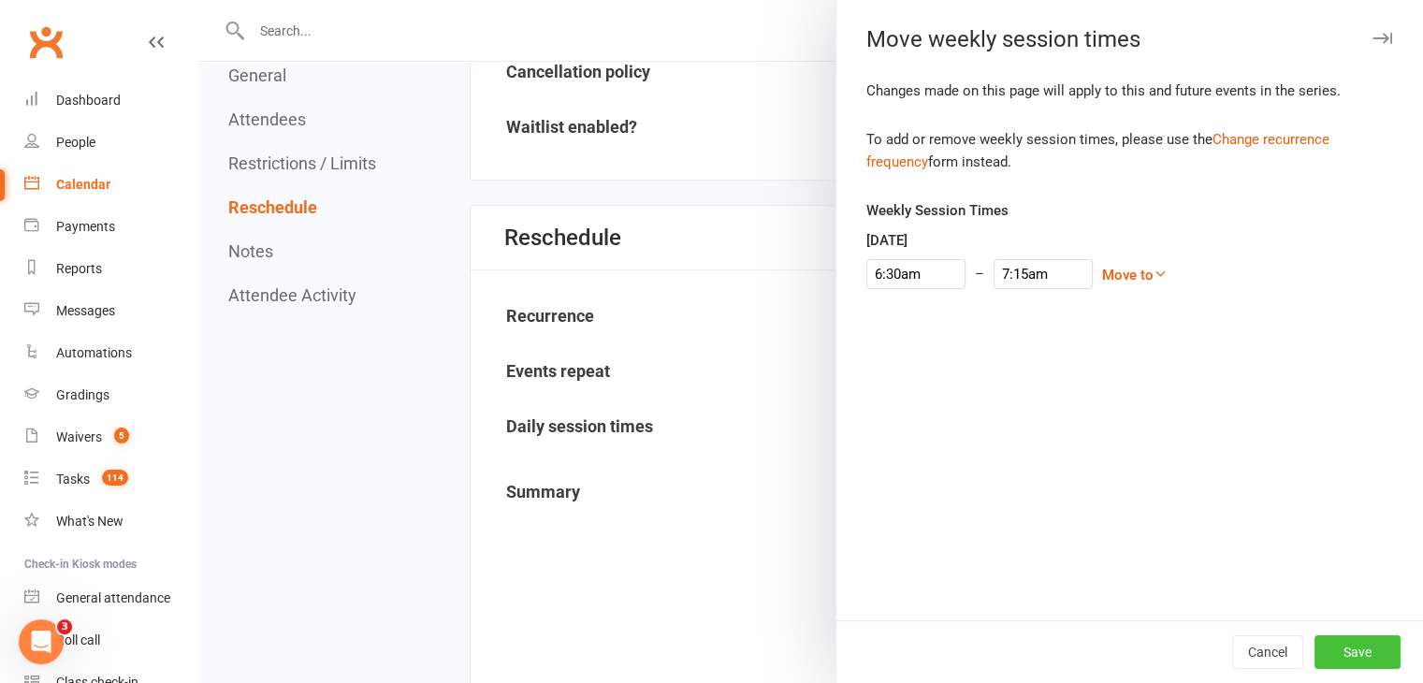
click at [1332, 649] on button "Save" at bounding box center [1358, 652] width 86 height 34
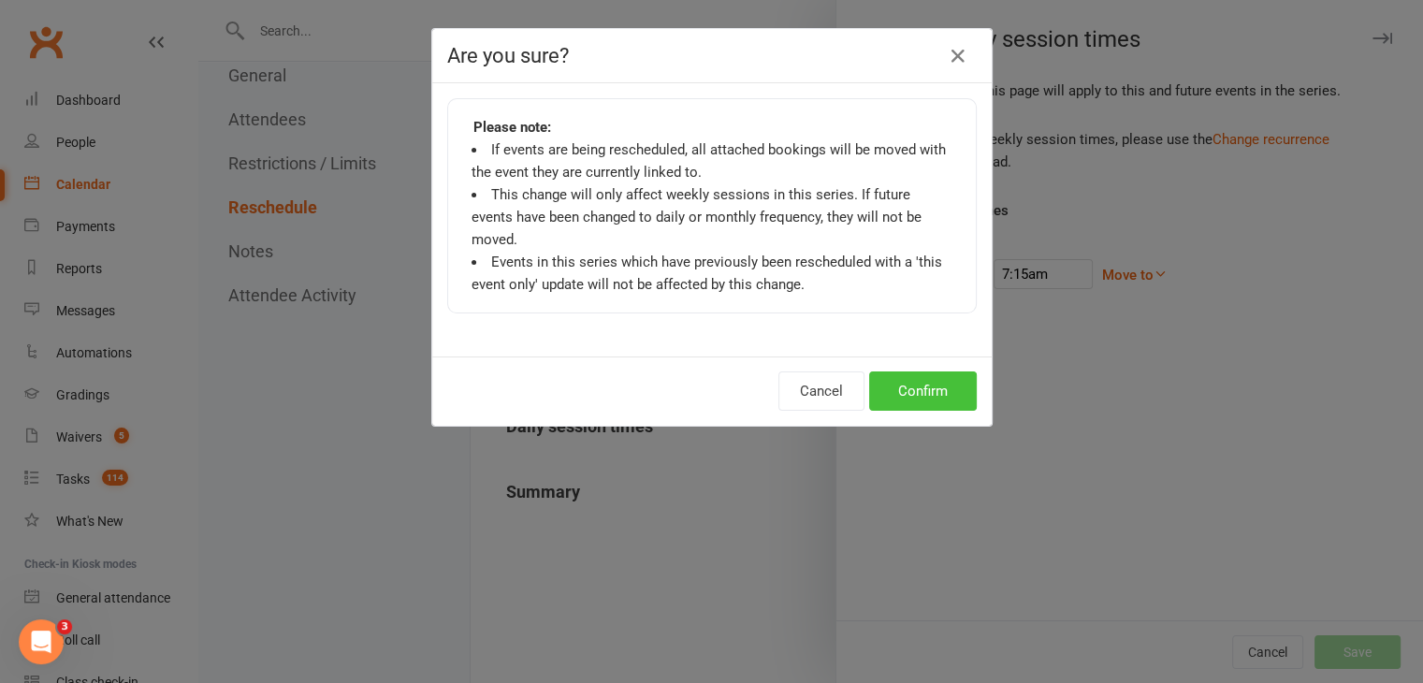
click at [931, 372] on button "Confirm" at bounding box center [923, 391] width 108 height 39
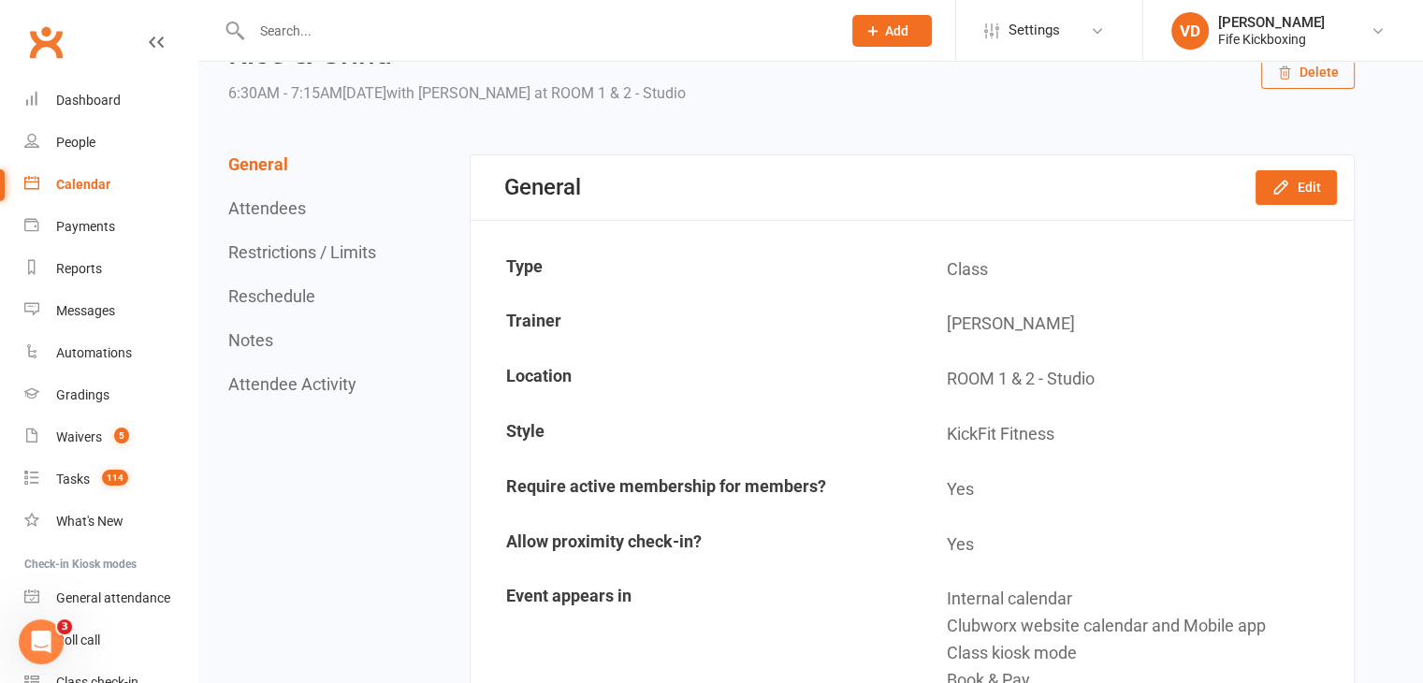
scroll to position [0, 0]
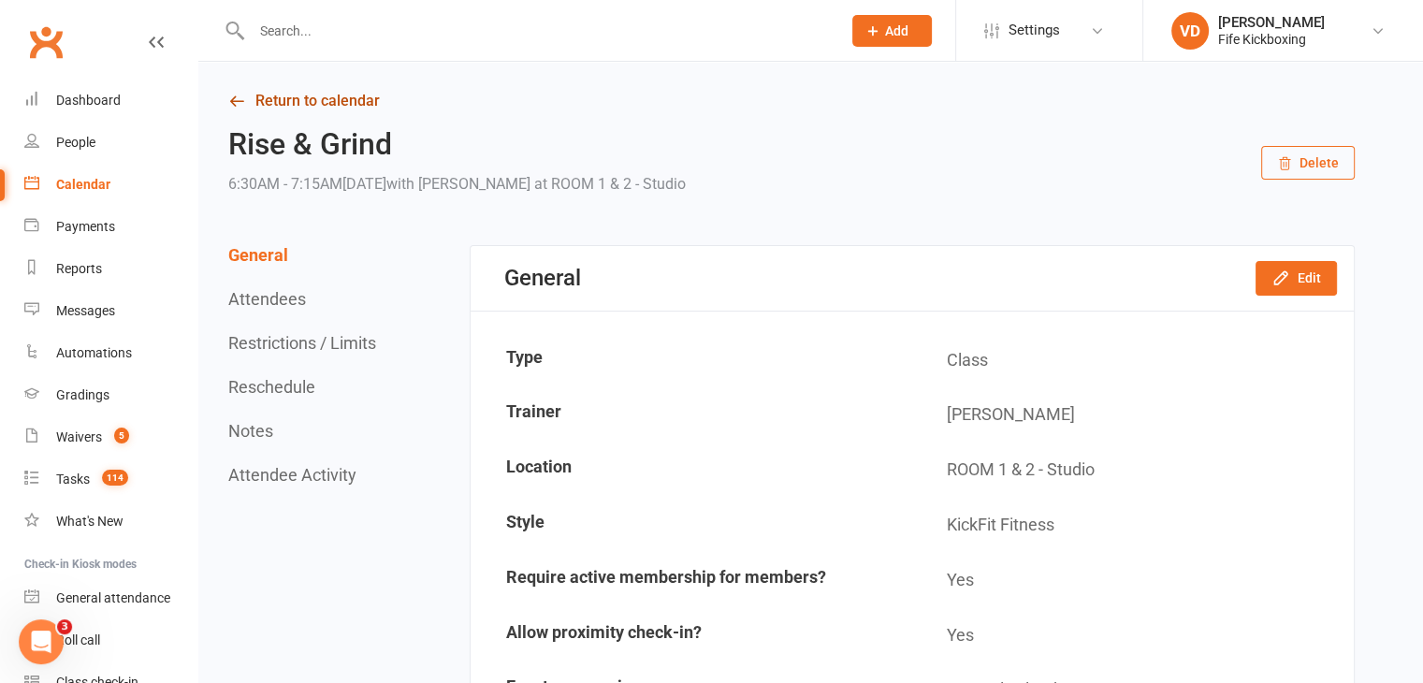
click at [277, 98] on link "Return to calendar" at bounding box center [791, 101] width 1127 height 26
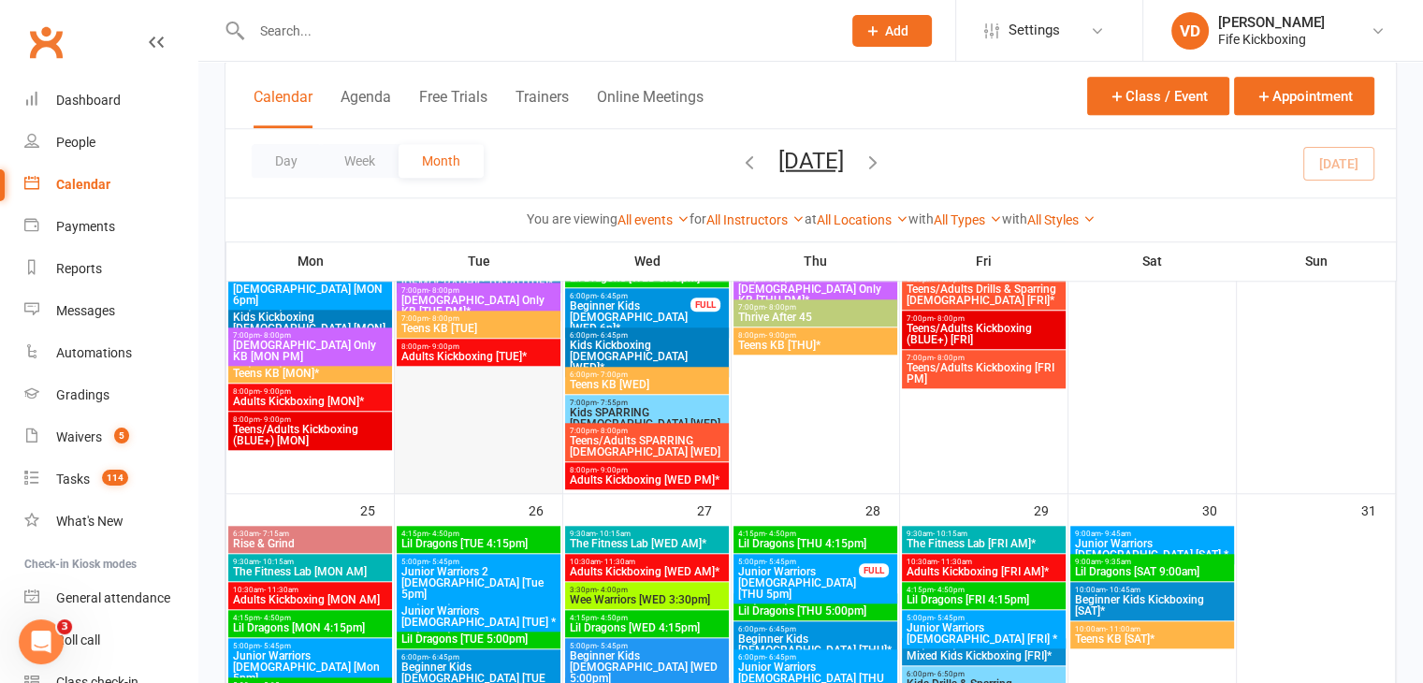
scroll to position [1685, 0]
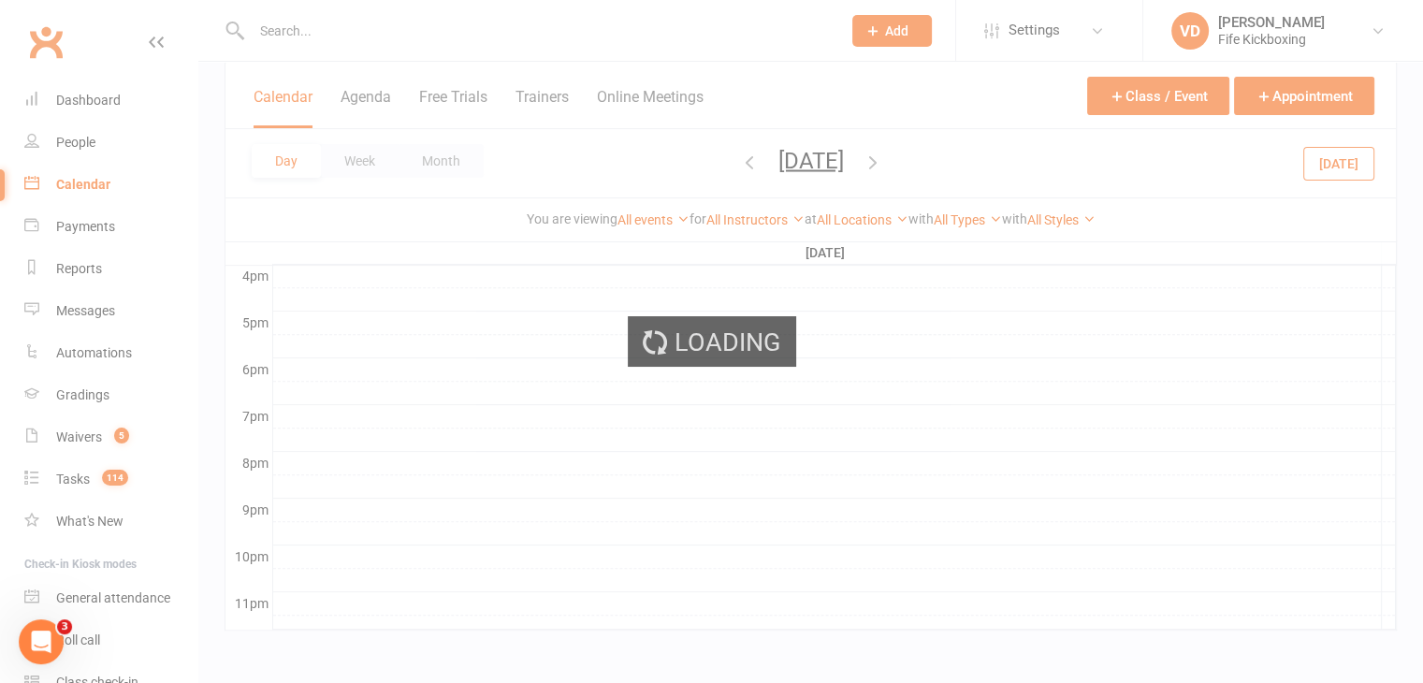
scroll to position [0, 0]
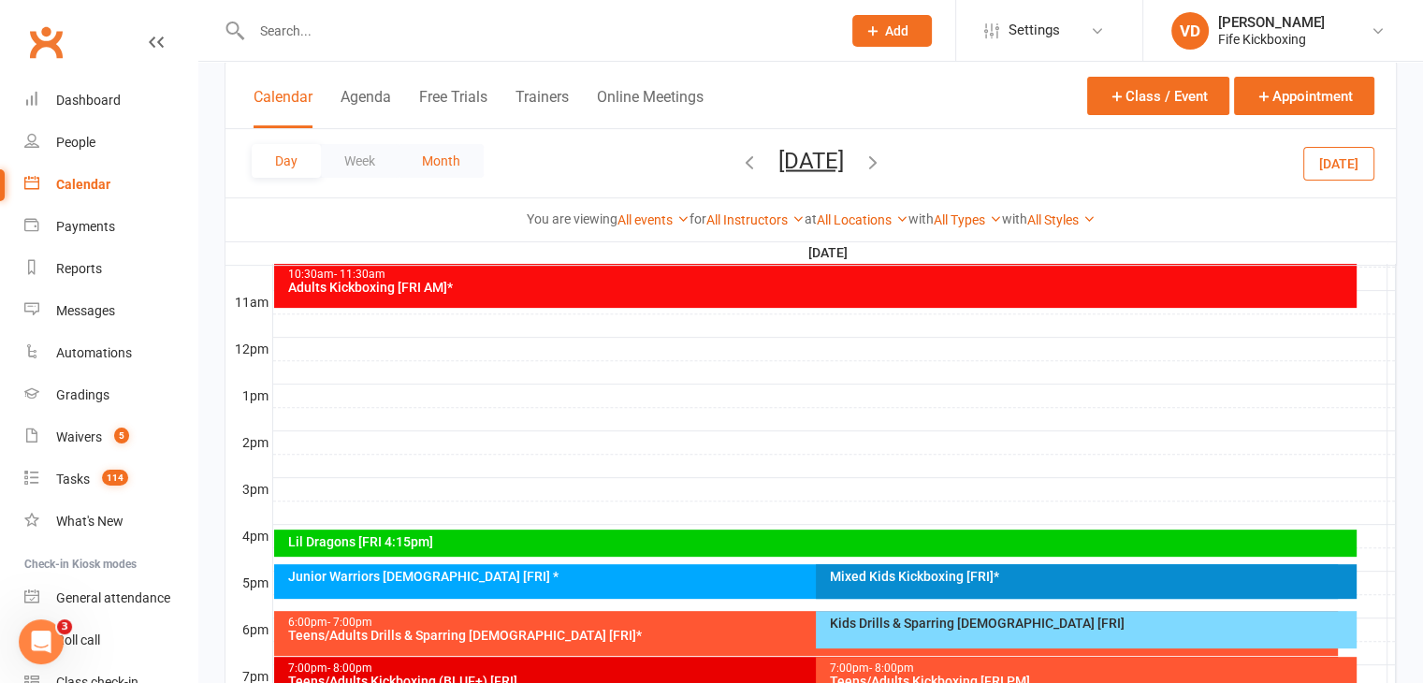
click at [449, 160] on button "Month" at bounding box center [441, 161] width 85 height 34
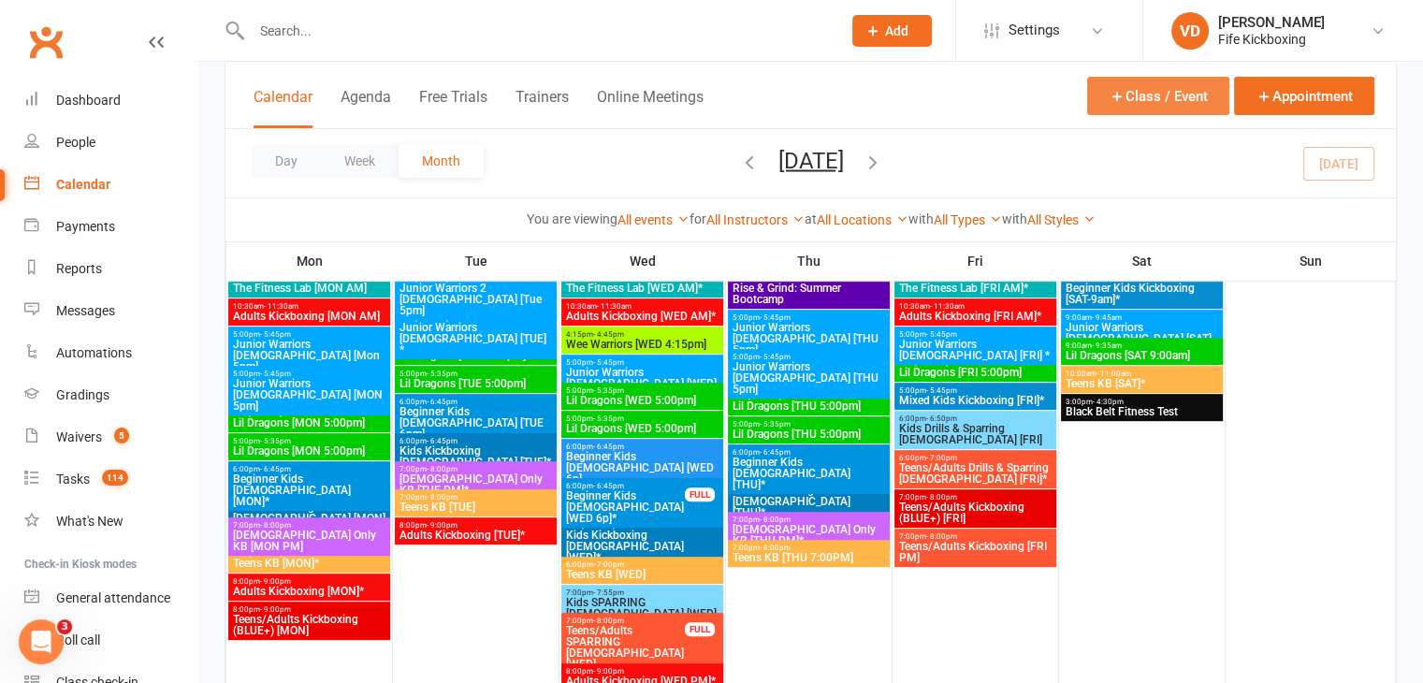
click at [1142, 96] on button "Class / Event" at bounding box center [1158, 96] width 142 height 38
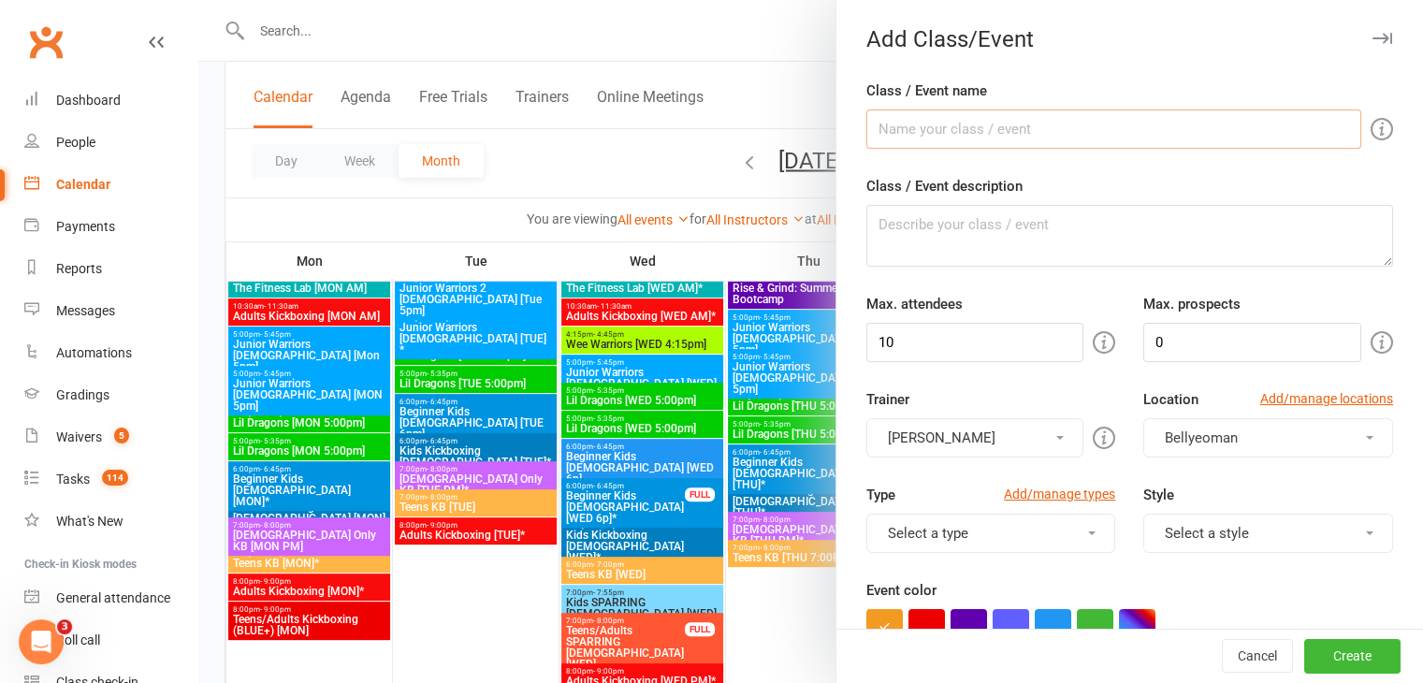
click at [912, 136] on input "Class / Event name" at bounding box center [1114, 128] width 495 height 39
type input "Rise & Grind"
drag, startPoint x: 993, startPoint y: 345, endPoint x: 829, endPoint y: 349, distance: 163.8
type input "16"
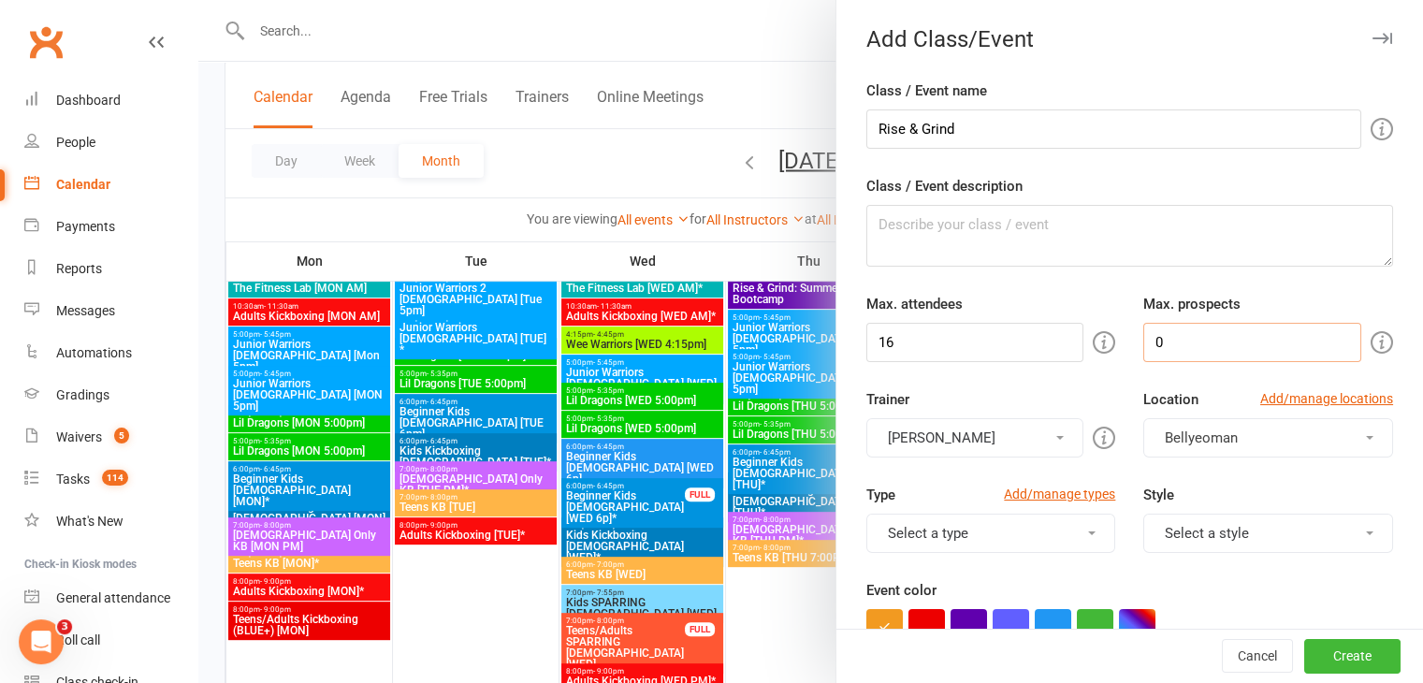
drag, startPoint x: 1167, startPoint y: 339, endPoint x: 1138, endPoint y: 339, distance: 29.0
click at [1144, 339] on input "0" at bounding box center [1253, 342] width 218 height 39
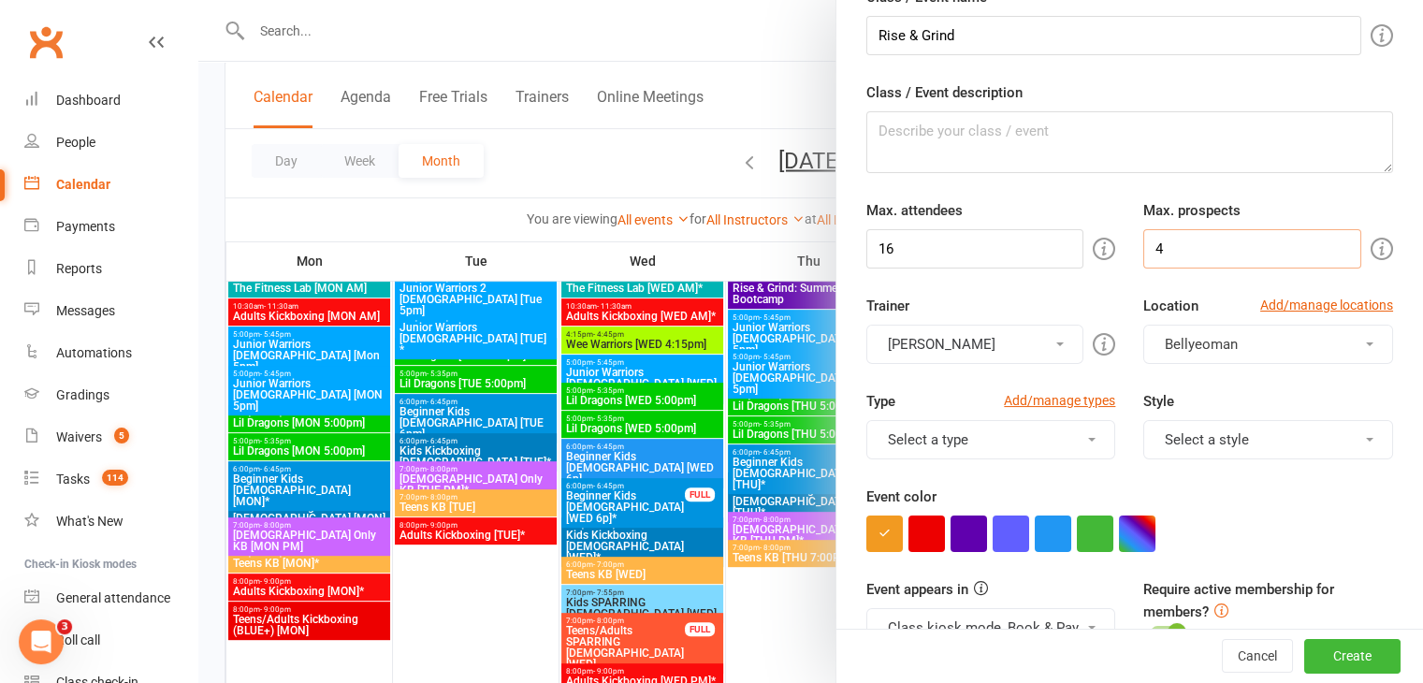
type input "4"
click at [1048, 345] on button "[PERSON_NAME]" at bounding box center [976, 344] width 218 height 39
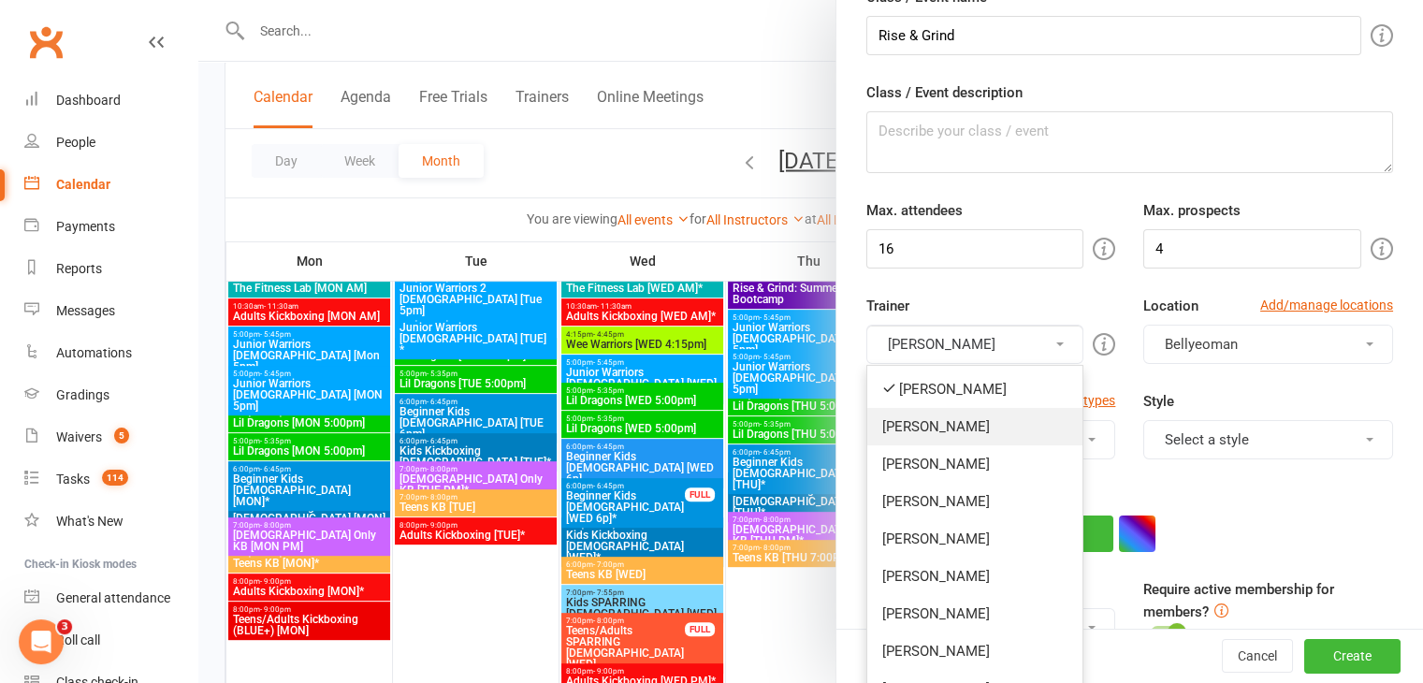
click at [944, 425] on link "[PERSON_NAME]" at bounding box center [976, 426] width 216 height 37
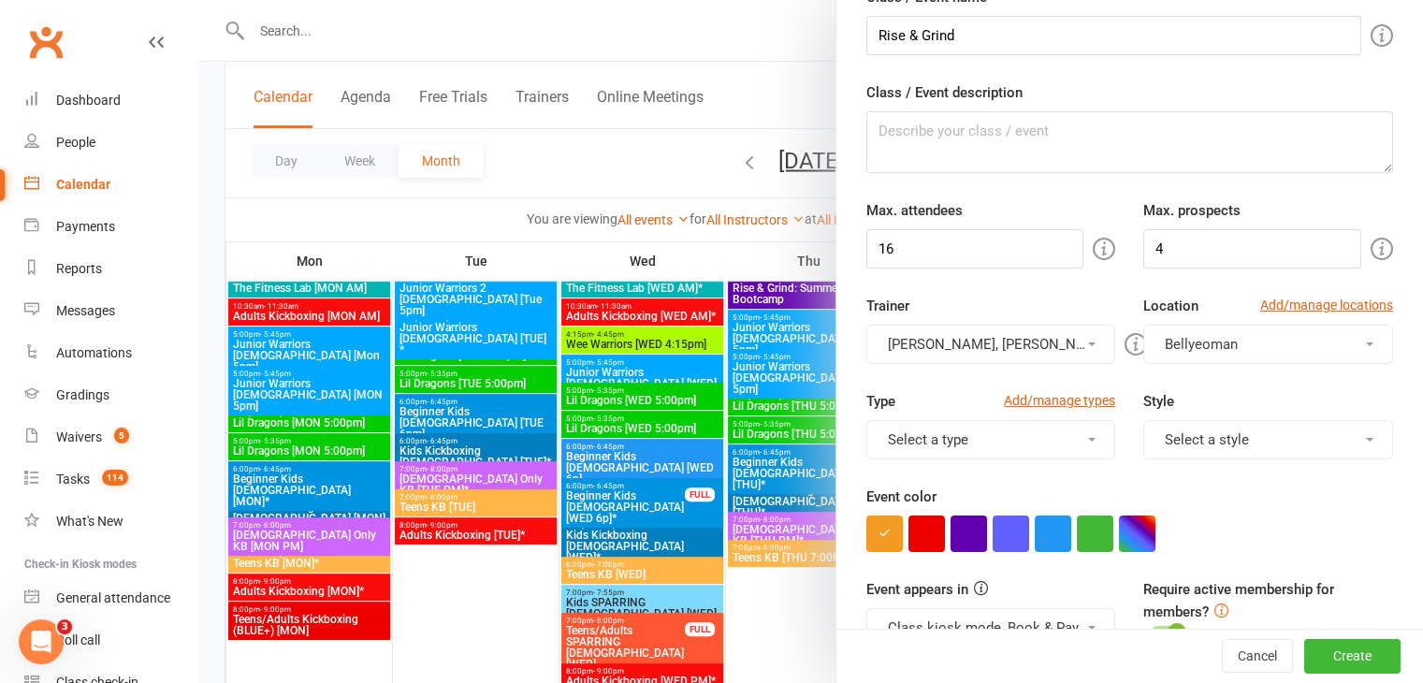
click at [1031, 346] on button "[PERSON_NAME], [PERSON_NAME]" at bounding box center [992, 344] width 250 height 39
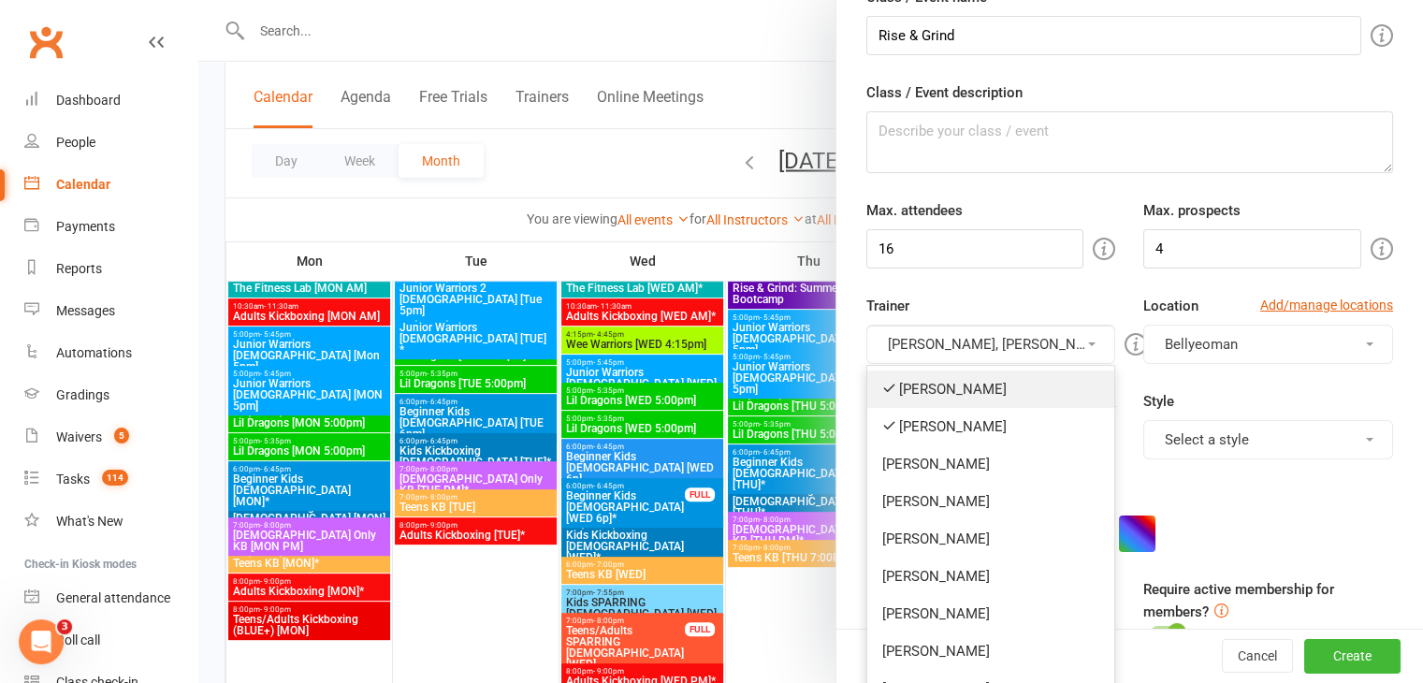
click at [941, 387] on link "[PERSON_NAME]" at bounding box center [992, 389] width 248 height 37
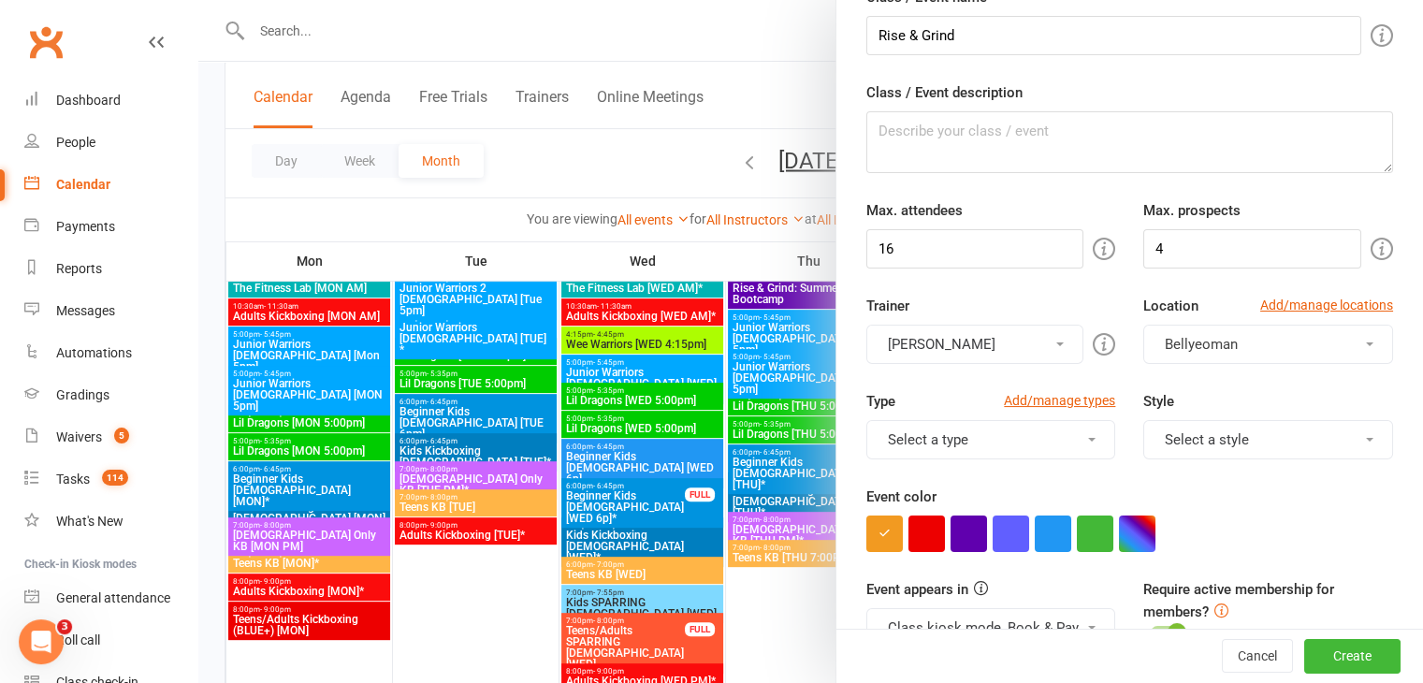
click at [1067, 431] on button "Select a type" at bounding box center [992, 439] width 250 height 39
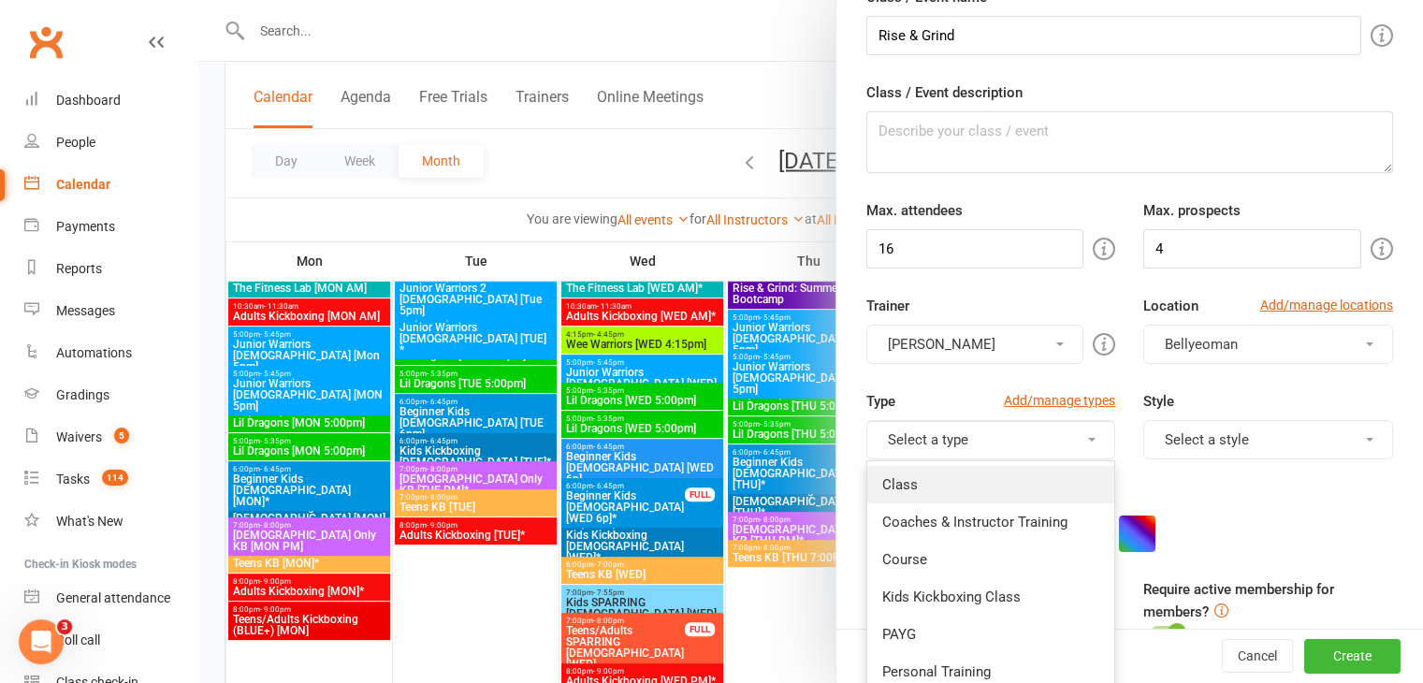
click at [970, 490] on link "Class" at bounding box center [992, 484] width 248 height 37
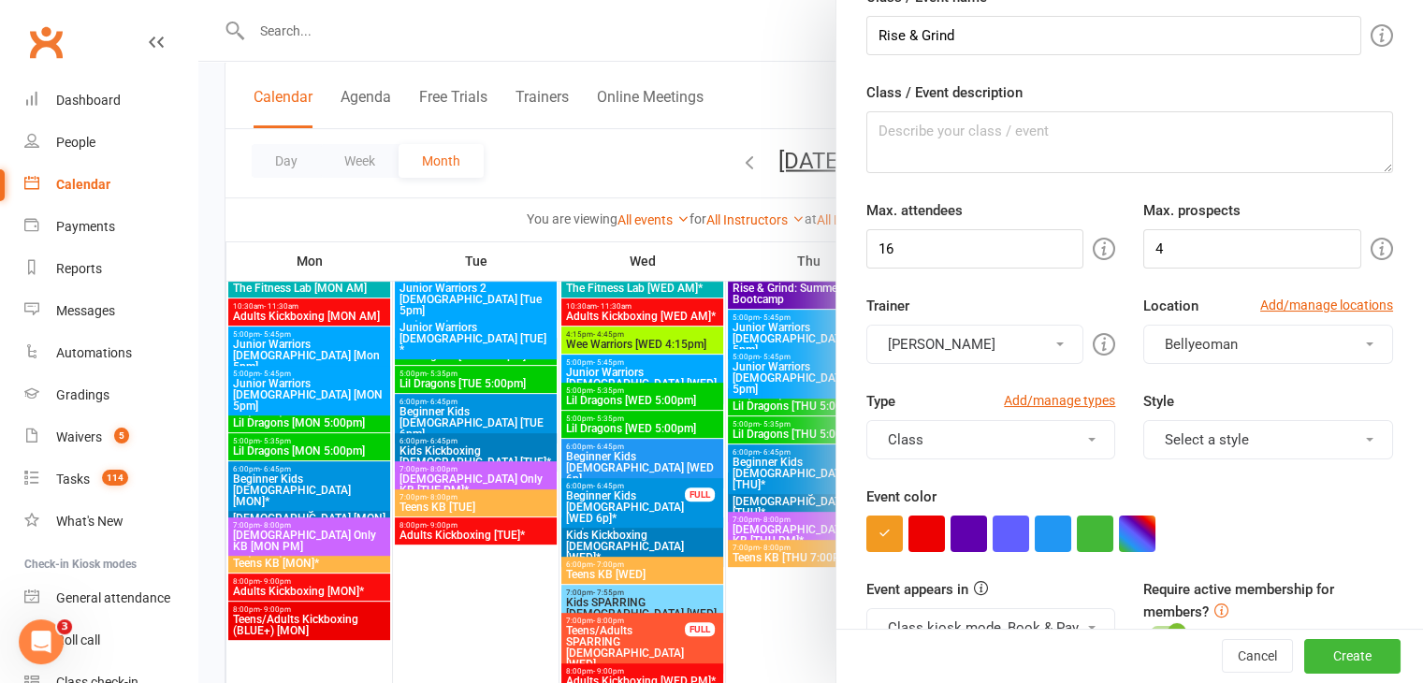
click at [1209, 434] on button "Select a style" at bounding box center [1269, 439] width 250 height 39
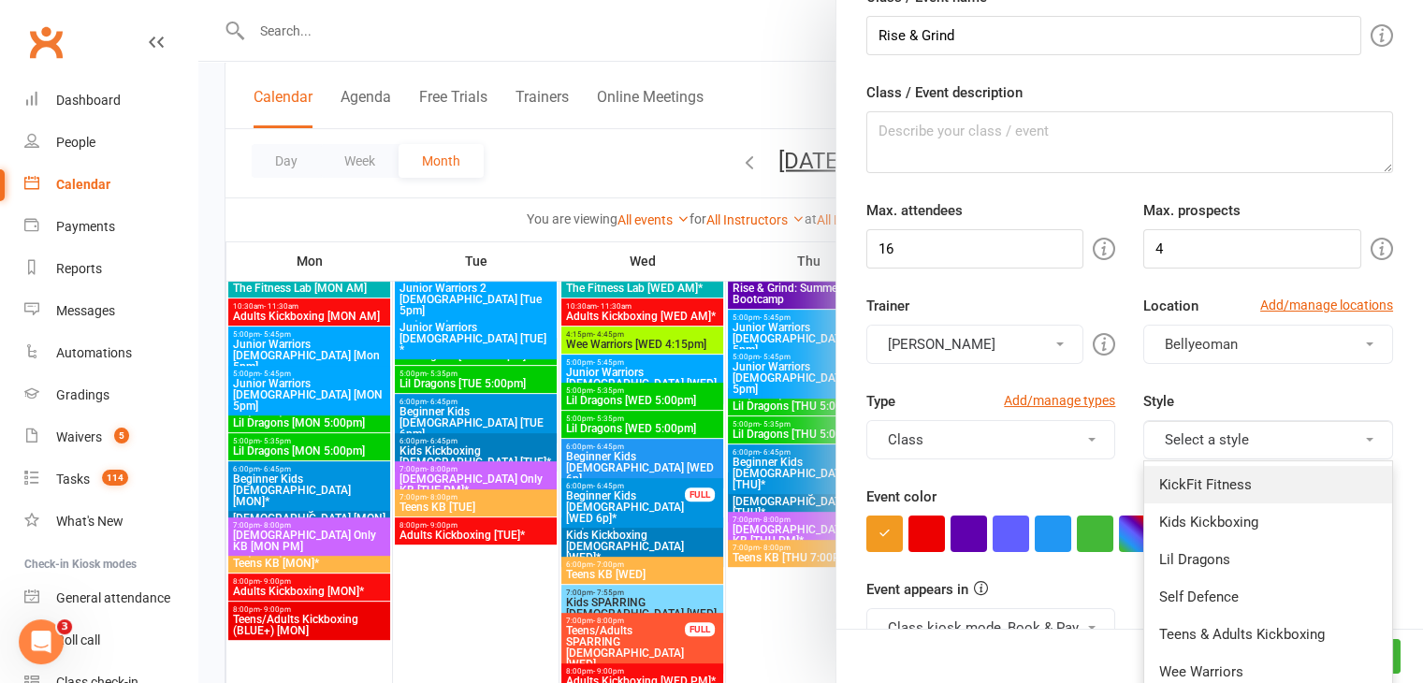
click at [1209, 479] on link "KickFit Fitness" at bounding box center [1269, 484] width 248 height 37
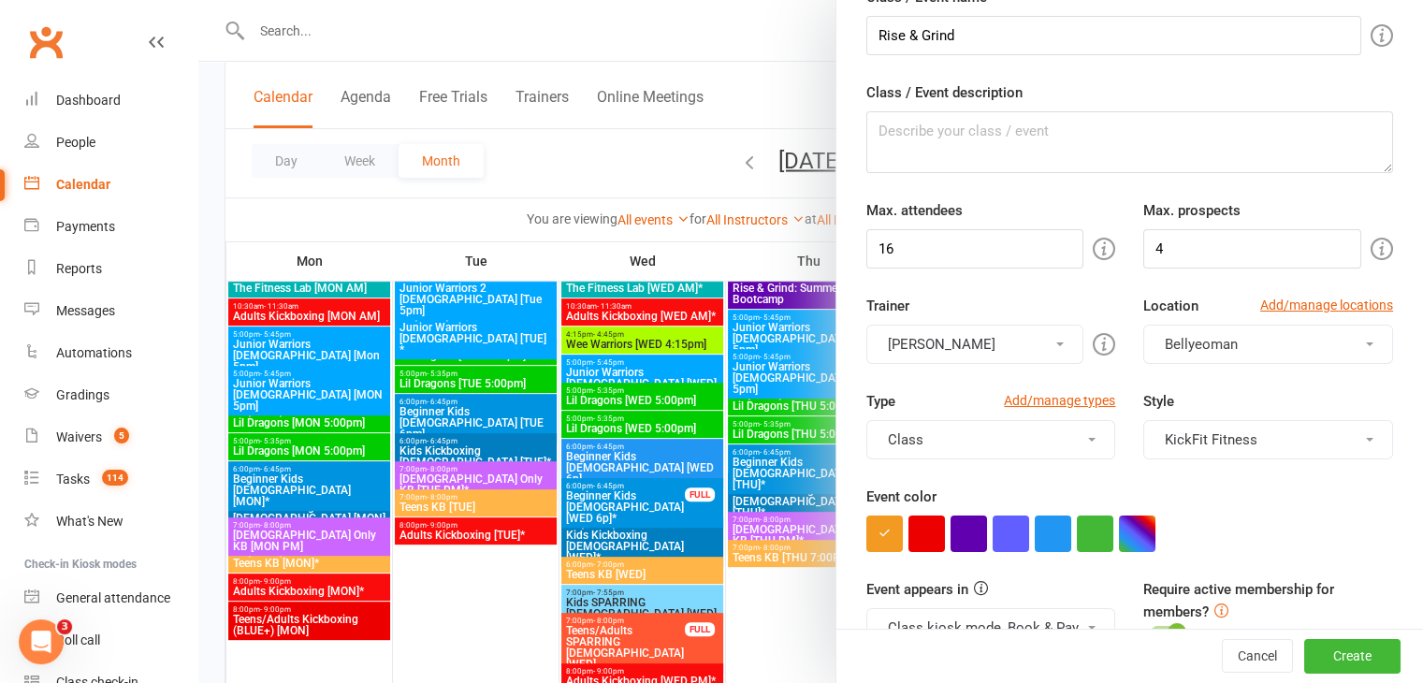
click at [1235, 343] on button "Bellyeoman" at bounding box center [1269, 344] width 250 height 39
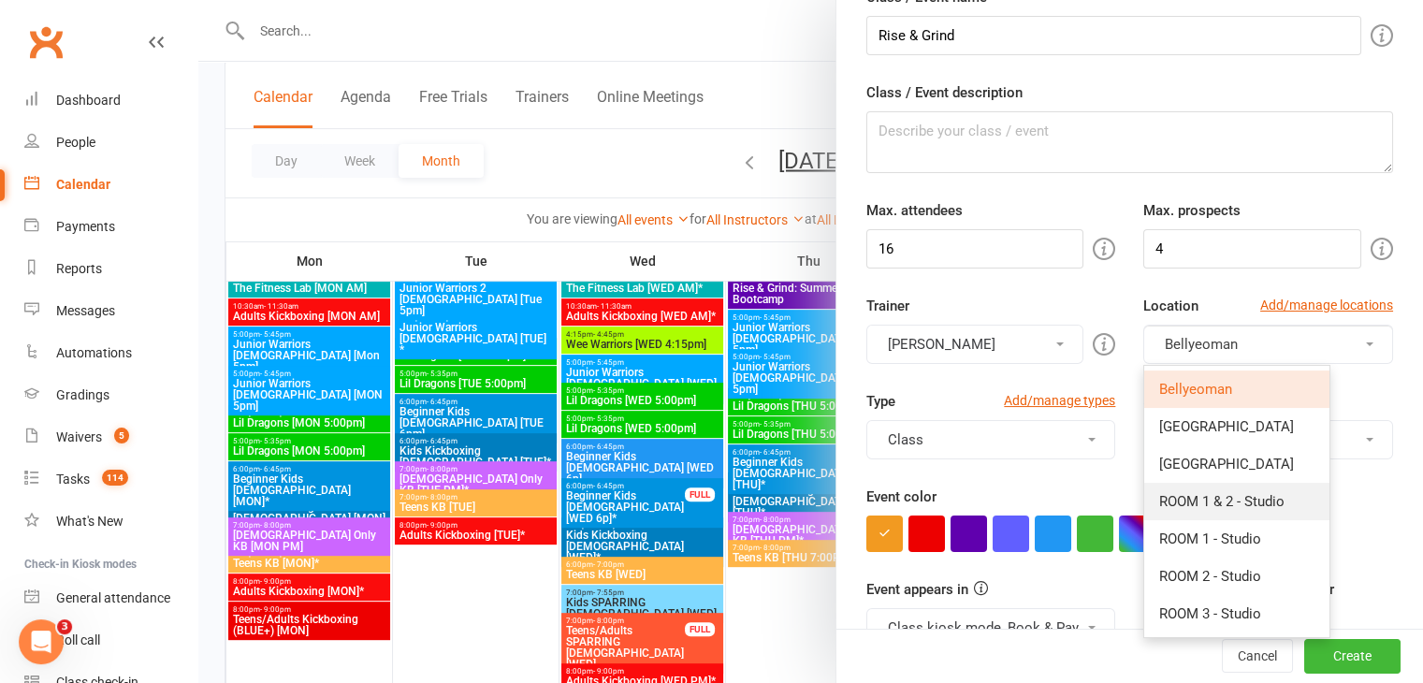
click at [1213, 500] on span "ROOM 1 & 2 - Studio" at bounding box center [1222, 501] width 125 height 17
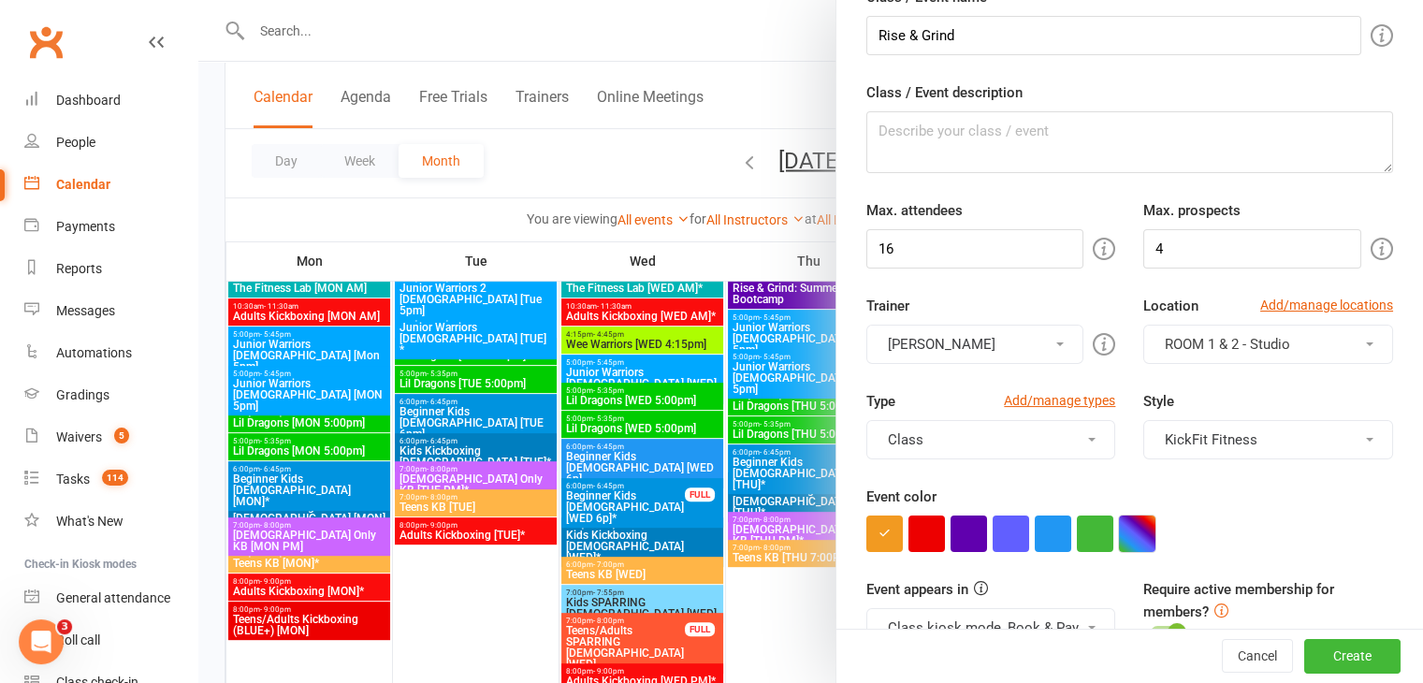
click at [1127, 536] on button "button" at bounding box center [1137, 534] width 36 height 36
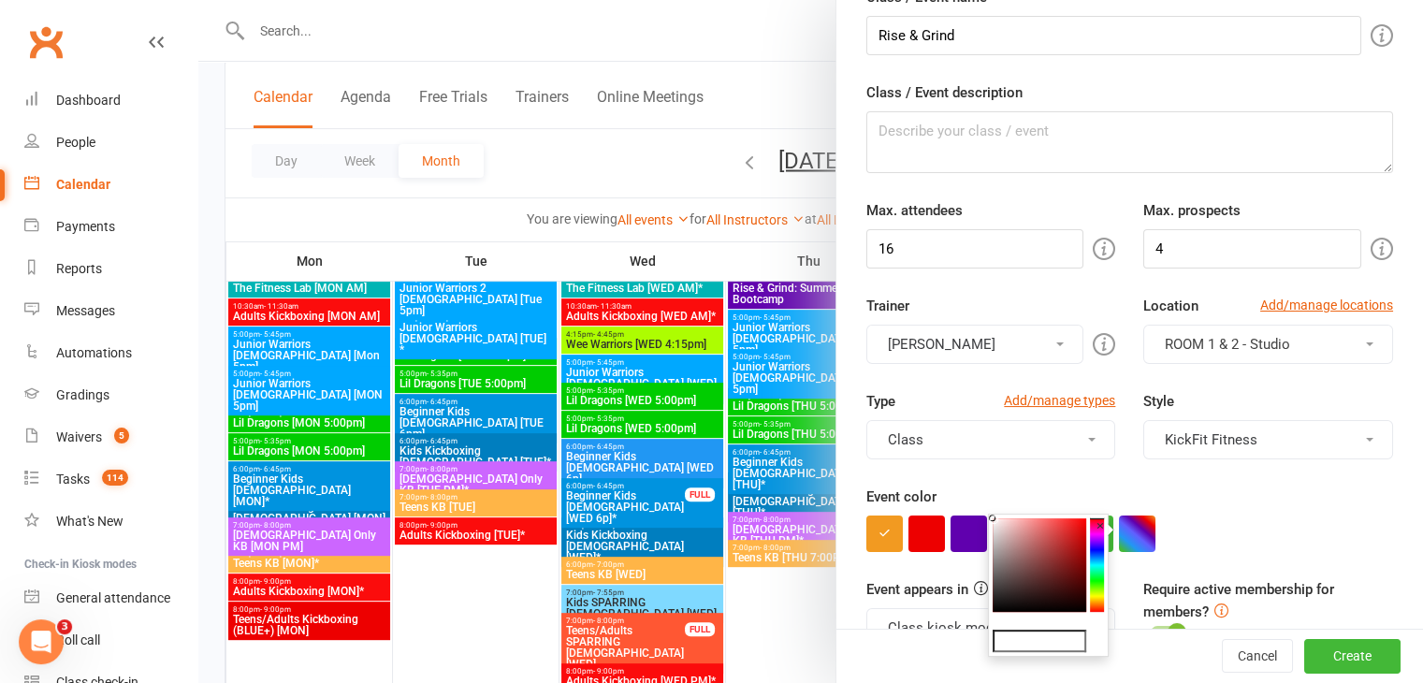
click at [1038, 645] on input "text" at bounding box center [1040, 641] width 94 height 22
paste input "#e27f7f"
type input "#e27f7f"
click at [1261, 537] on div at bounding box center [1130, 534] width 527 height 36
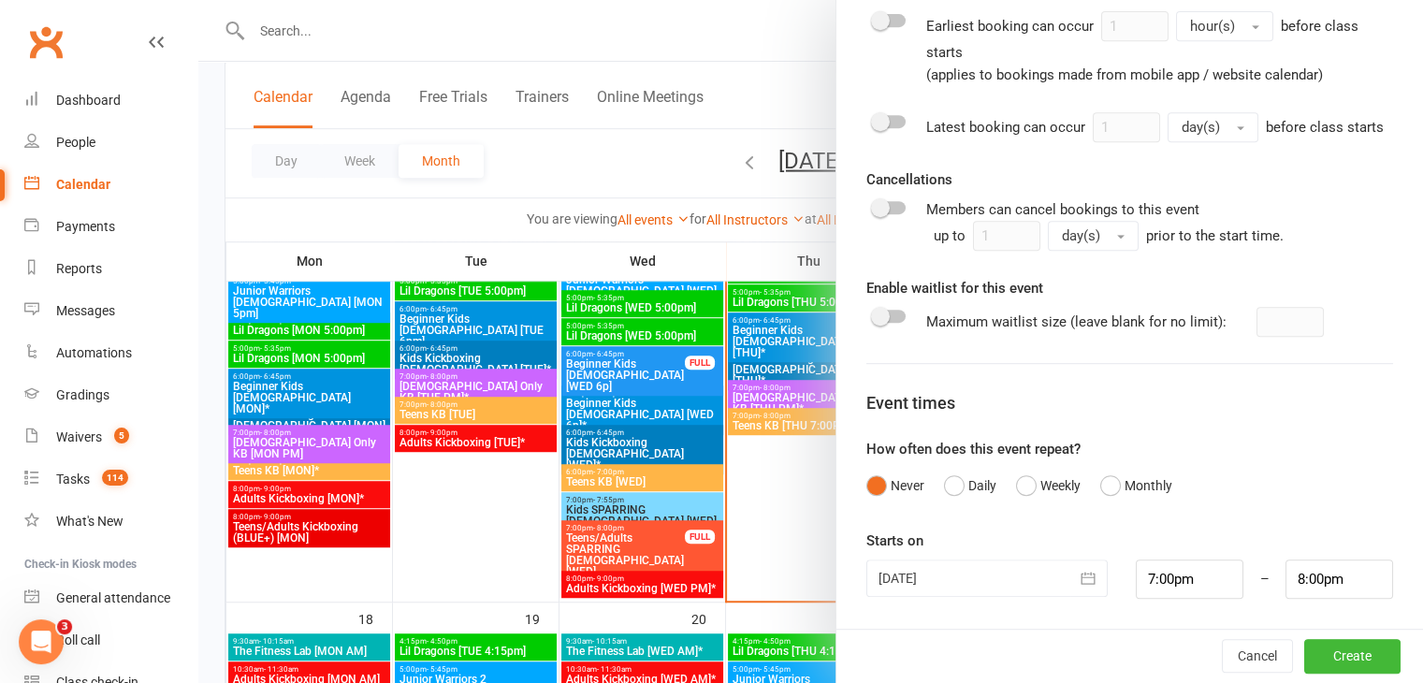
scroll to position [1166, 0]
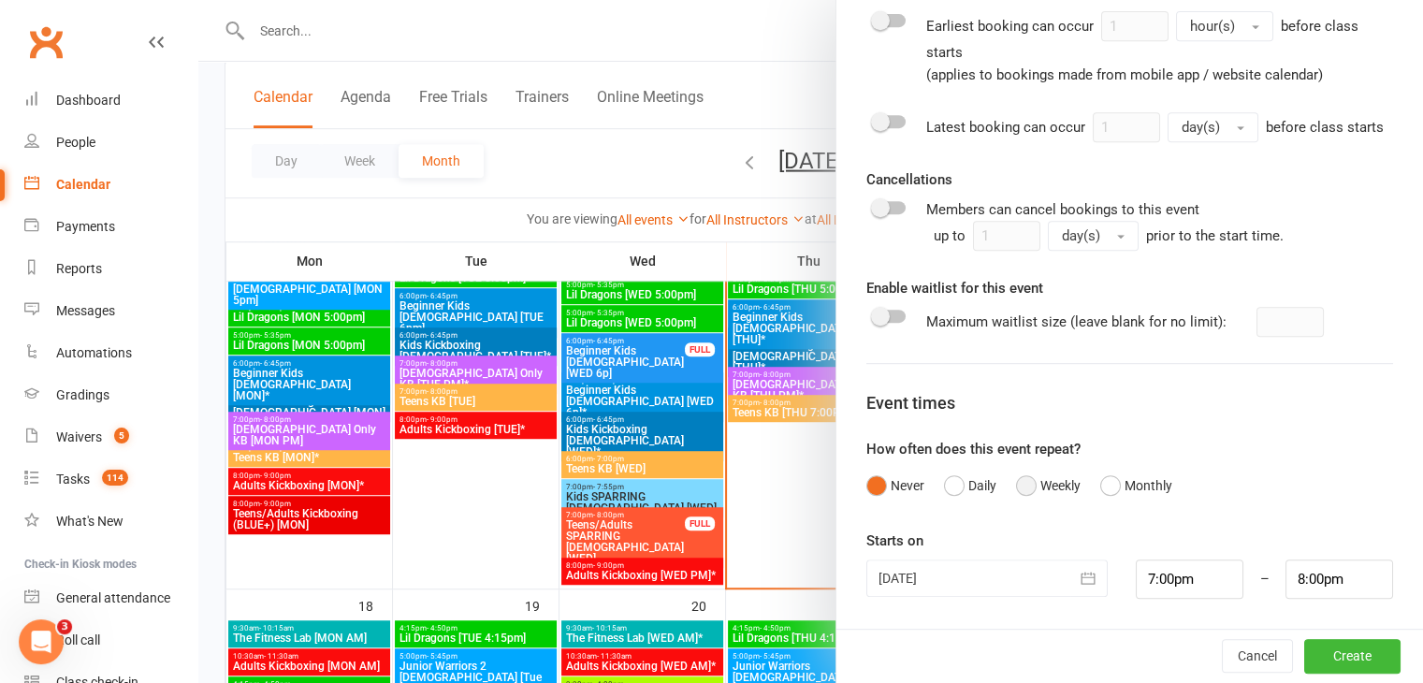
click at [1017, 488] on button "Weekly" at bounding box center [1048, 486] width 65 height 36
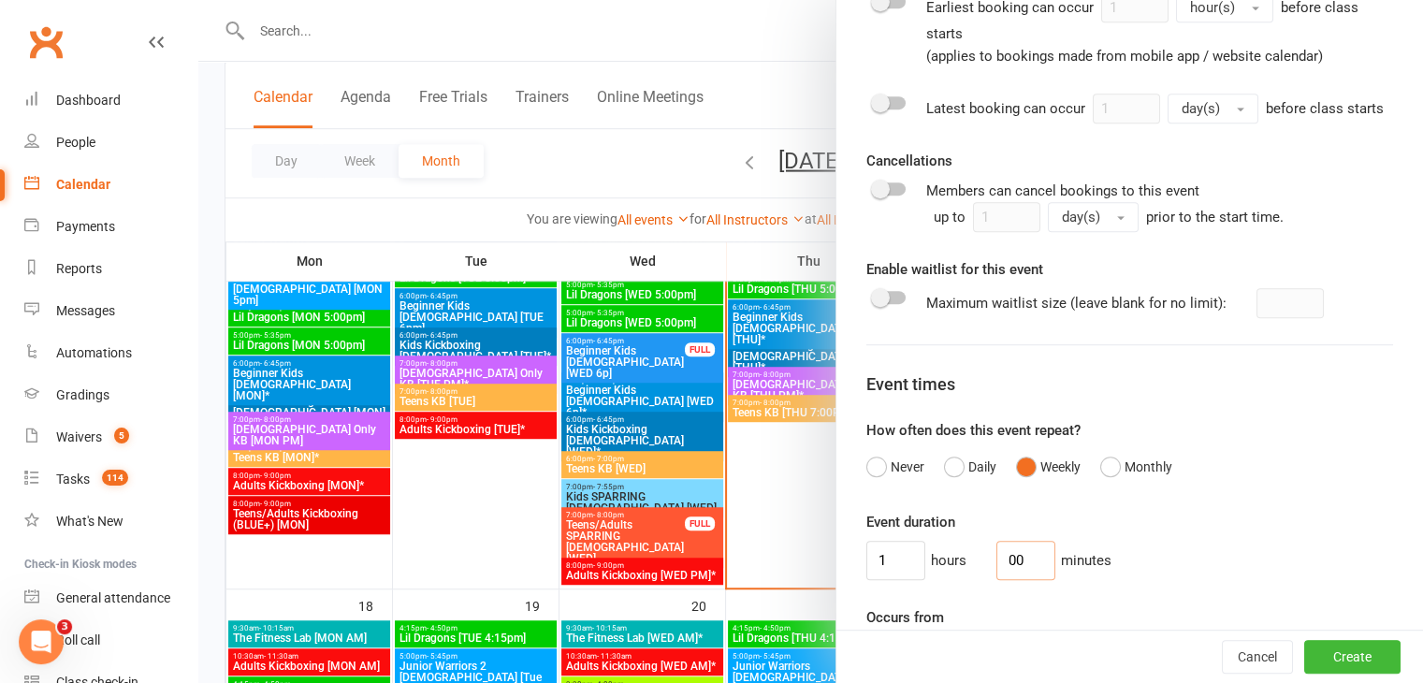
drag, startPoint x: 1006, startPoint y: 578, endPoint x: 983, endPoint y: 585, distance: 24.3
click at [997, 580] on input "00" at bounding box center [1026, 560] width 59 height 39
type input "45"
drag, startPoint x: 883, startPoint y: 576, endPoint x: 835, endPoint y: 577, distance: 47.8
click at [837, 577] on div "Class / Event name Rise & Grind Class / Event description Max. attendees 16 Max…" at bounding box center [1130, 241] width 587 height 2090
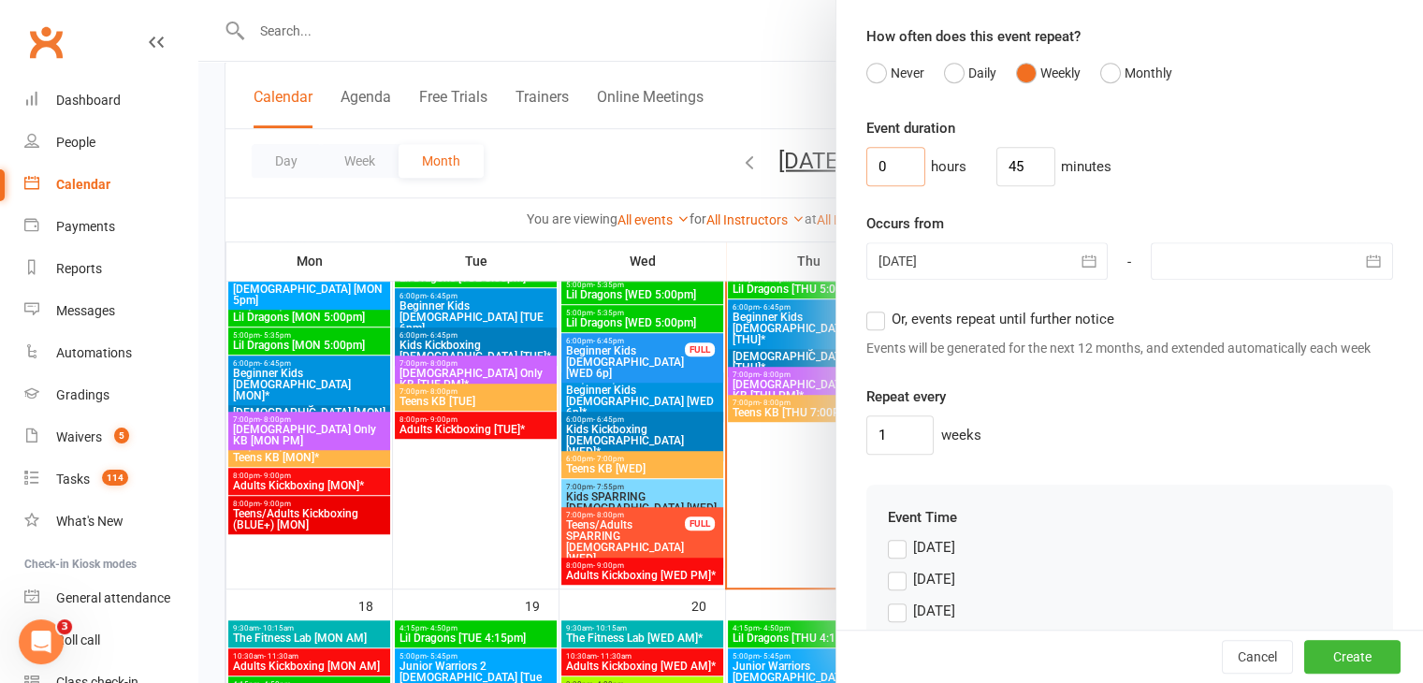
scroll to position [1351, 0]
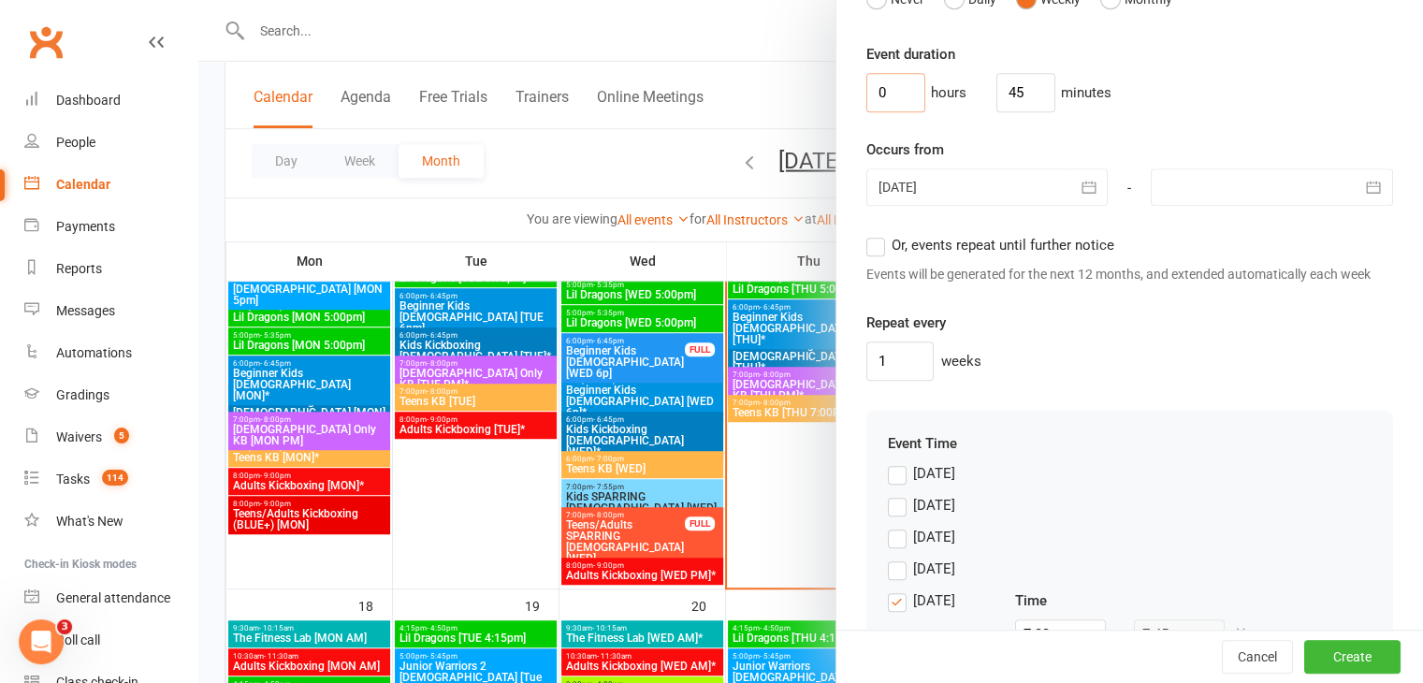
type input "0"
click at [1080, 197] on icon "button" at bounding box center [1089, 187] width 19 height 19
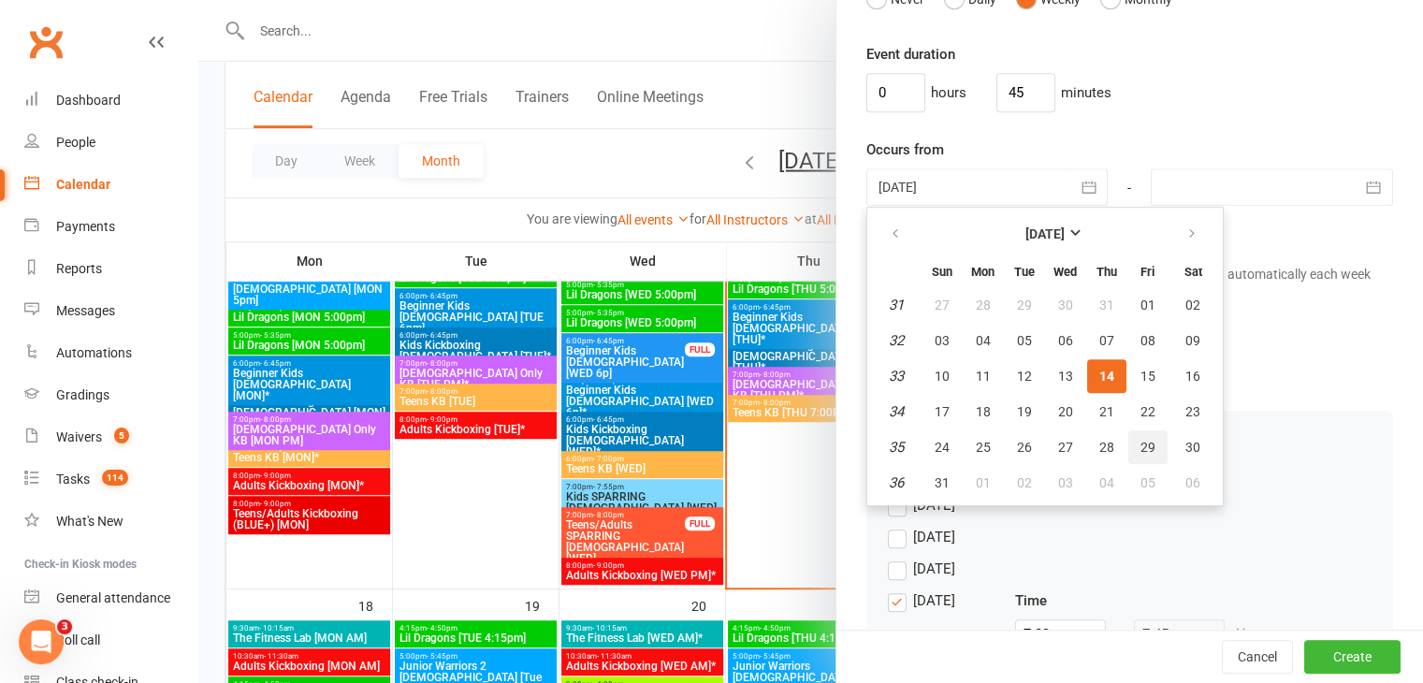
click at [1141, 455] on span "29" at bounding box center [1148, 447] width 15 height 15
type input "[DATE]"
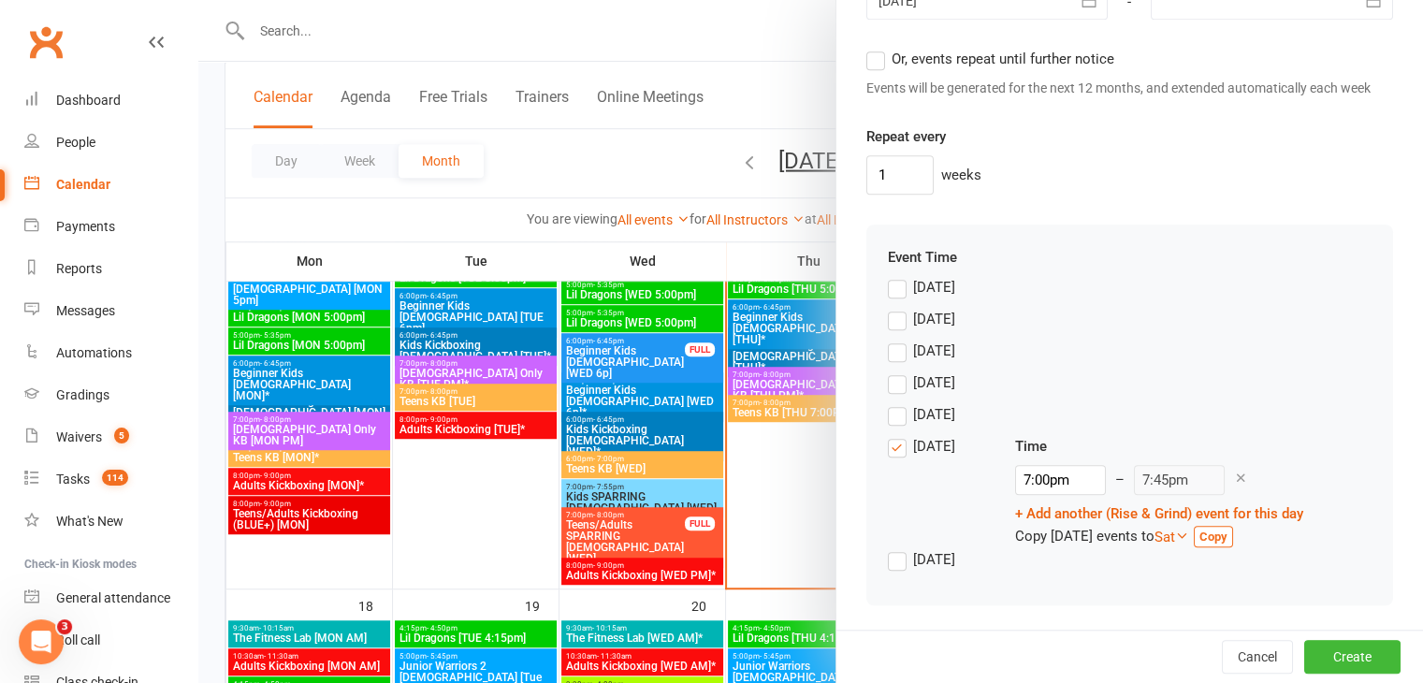
scroll to position [1580, 0]
click at [1070, 482] on input "7:00pm" at bounding box center [1060, 478] width 91 height 30
type input "6:30am"
type input "7:15am"
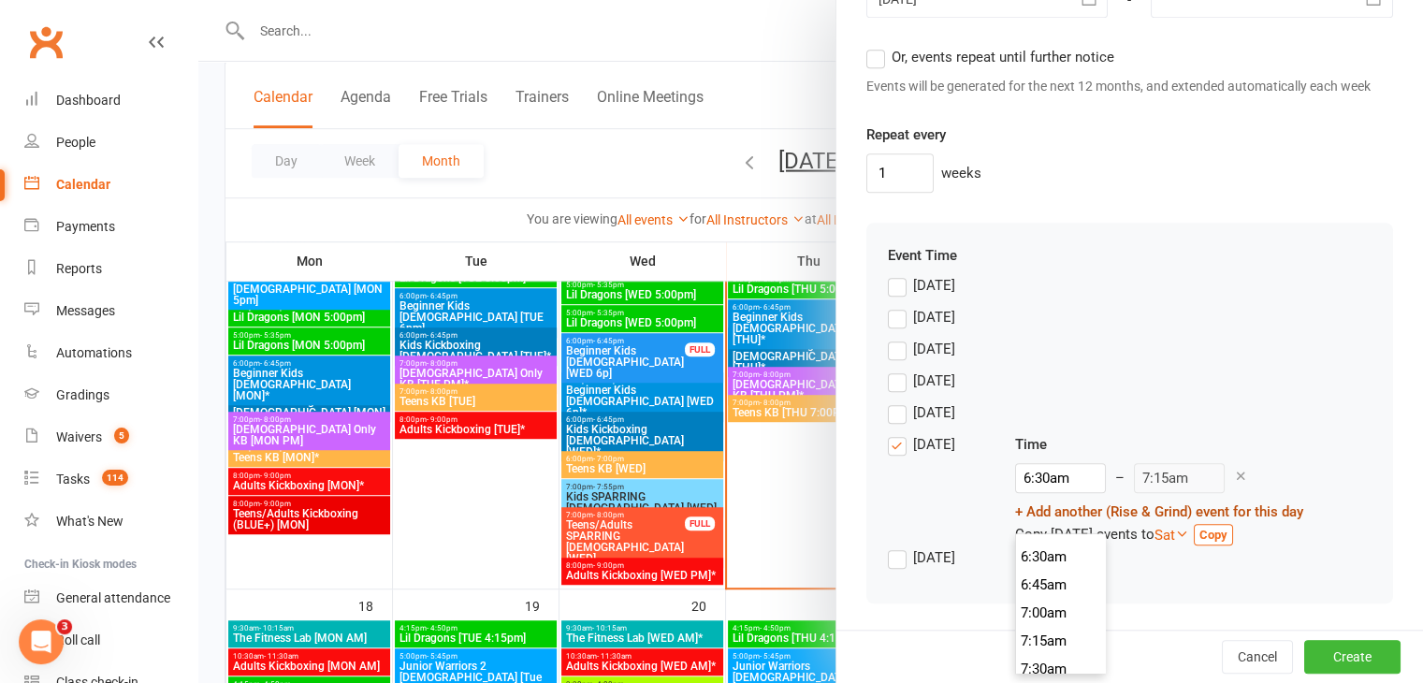
click at [1054, 543] on li "6:30am" at bounding box center [1061, 557] width 90 height 28
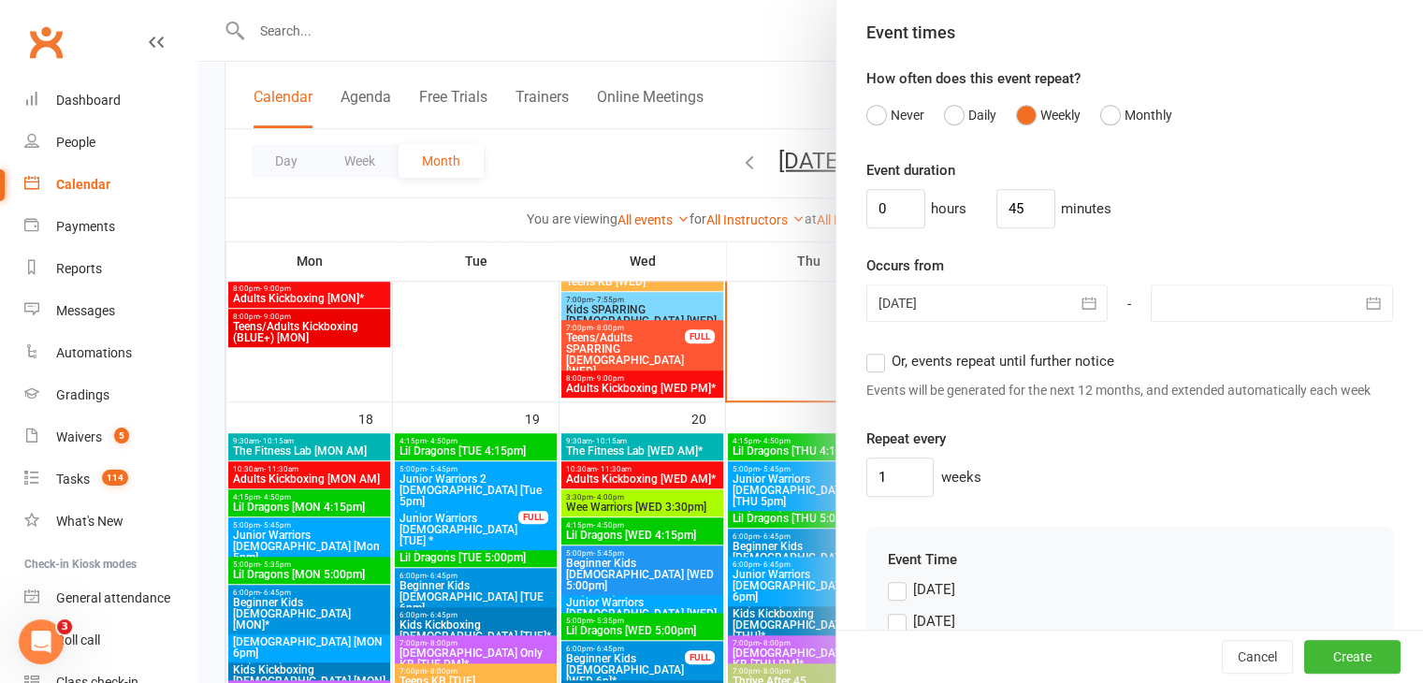
scroll to position [1205, 0]
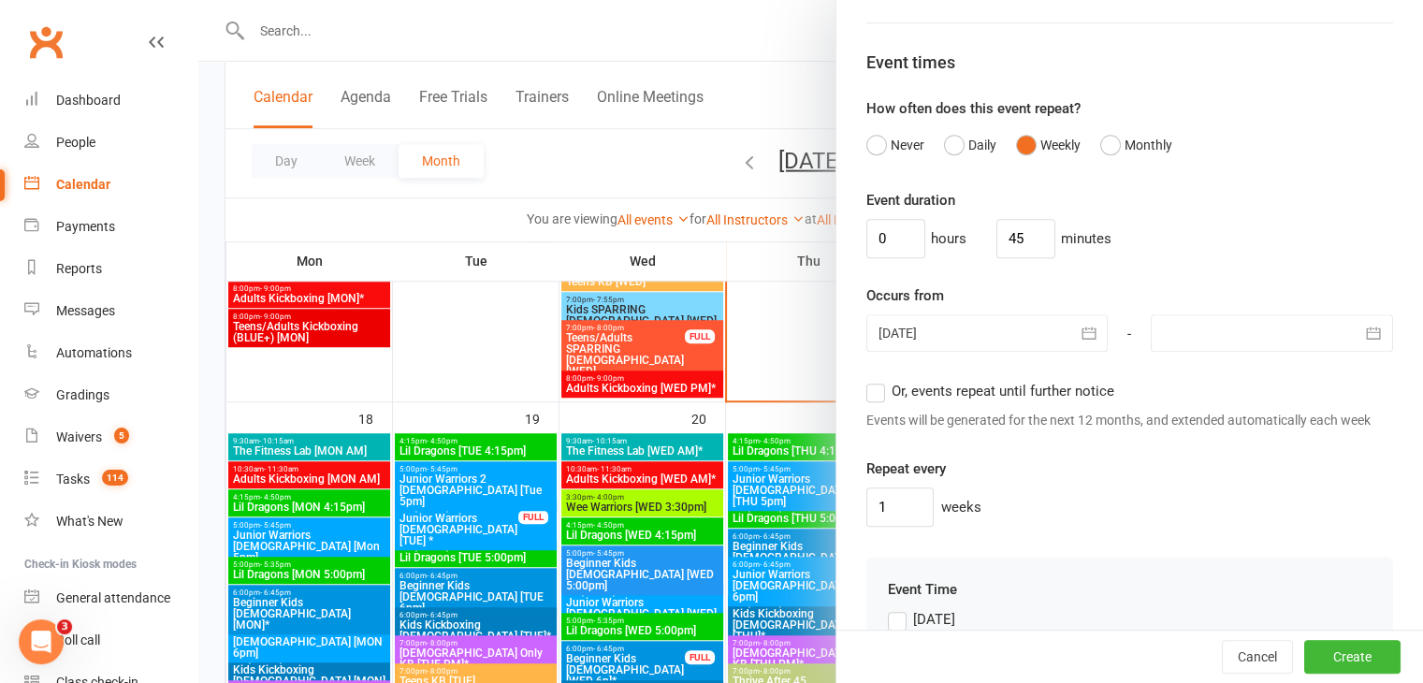
click at [876, 402] on label "Or, events repeat until further notice" at bounding box center [991, 391] width 248 height 22
click at [876, 380] on input "Or, events repeat until further notice" at bounding box center [873, 380] width 12 height 0
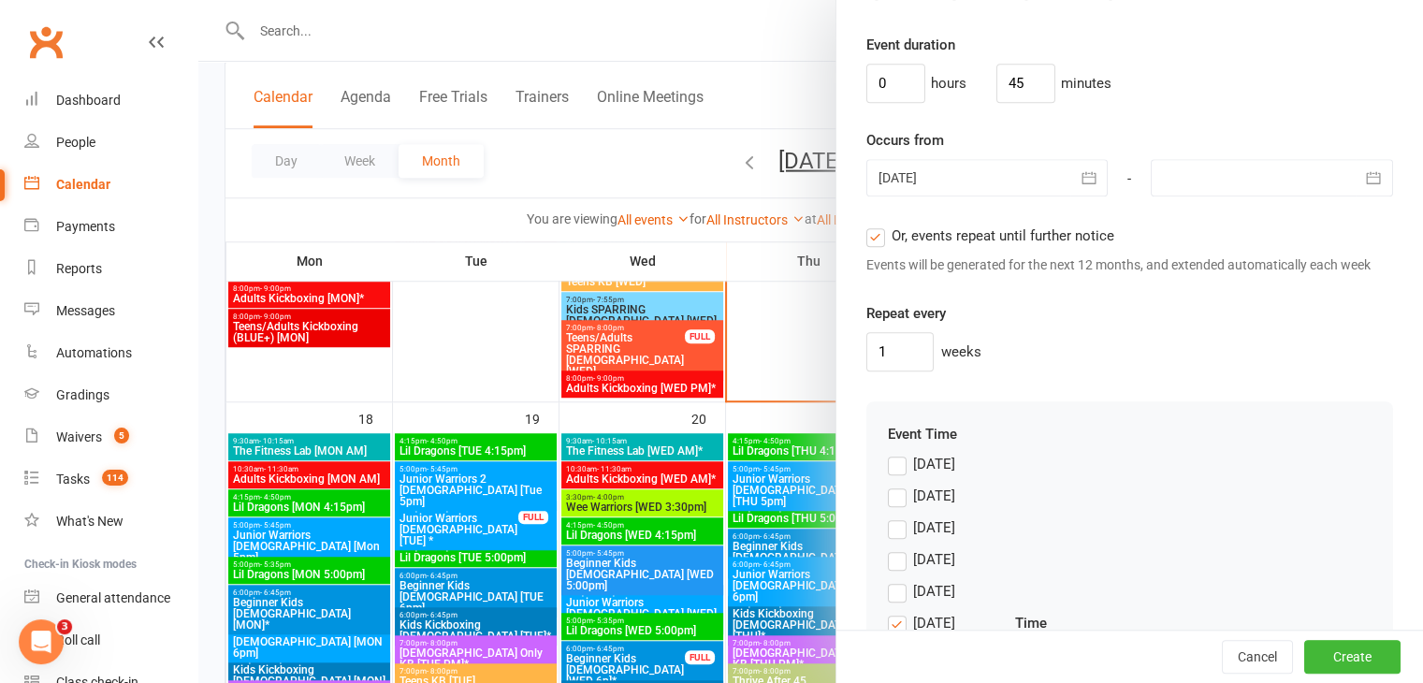
scroll to position [1393, 0]
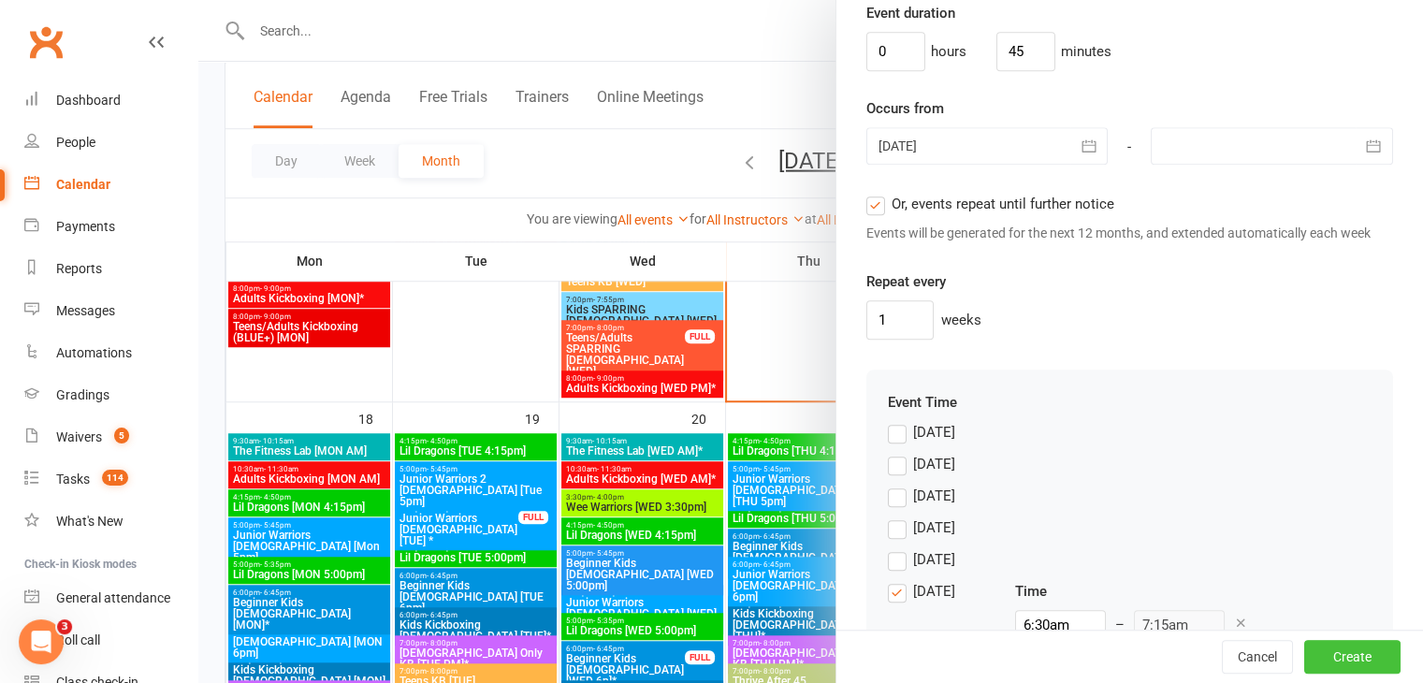
click at [1325, 658] on button "Create" at bounding box center [1353, 657] width 96 height 34
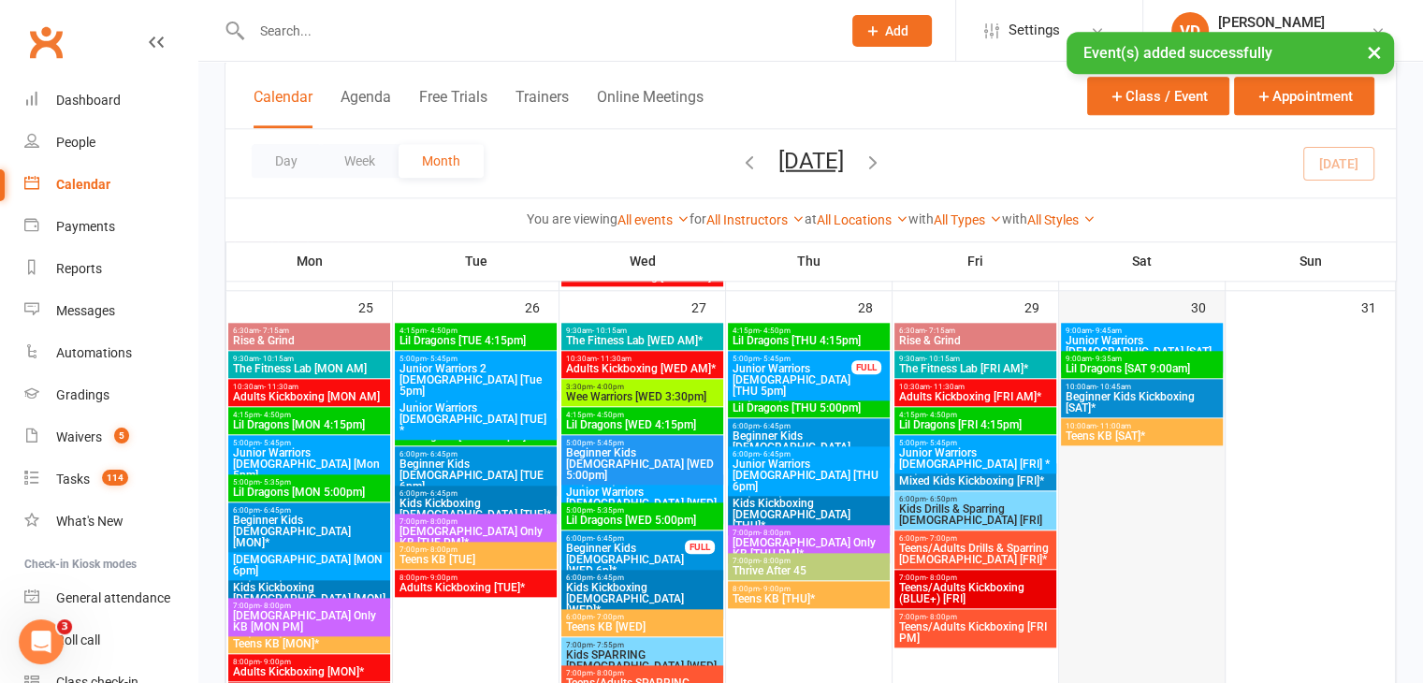
scroll to position [1915, 0]
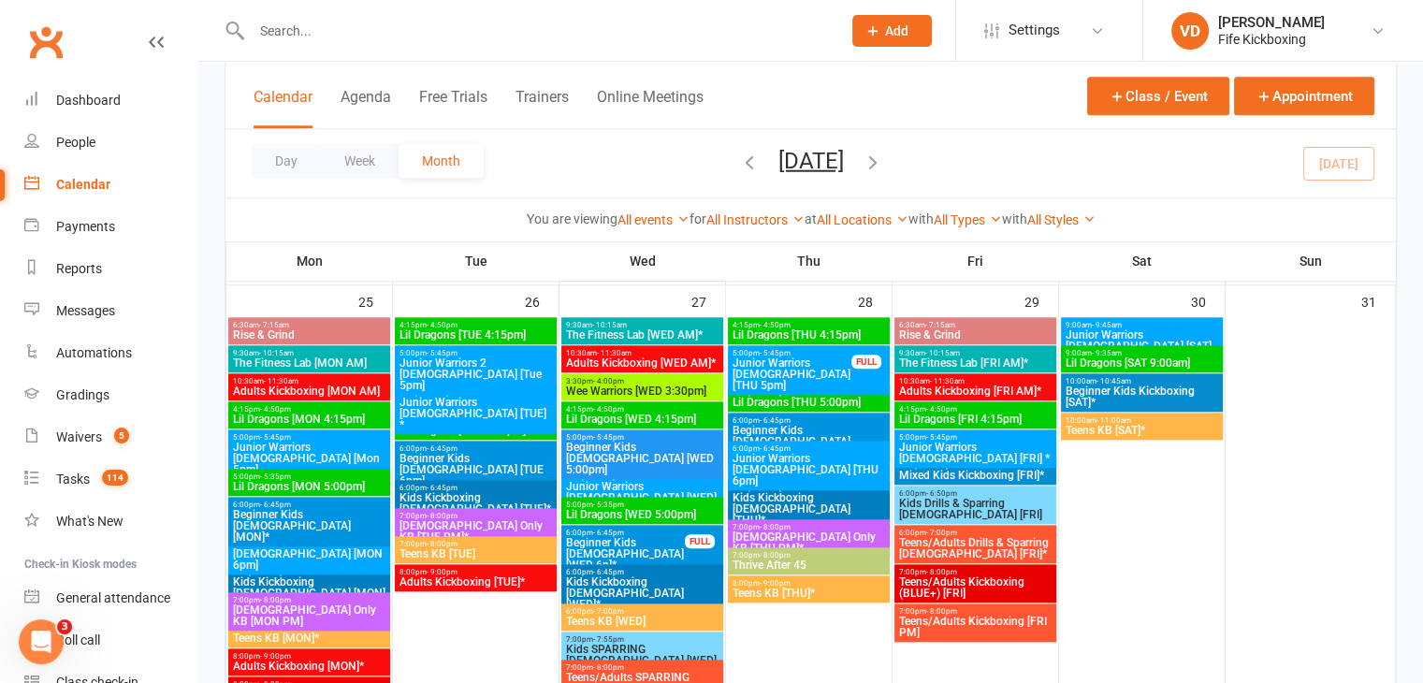
click at [325, 29] on input "text" at bounding box center [537, 31] width 582 height 26
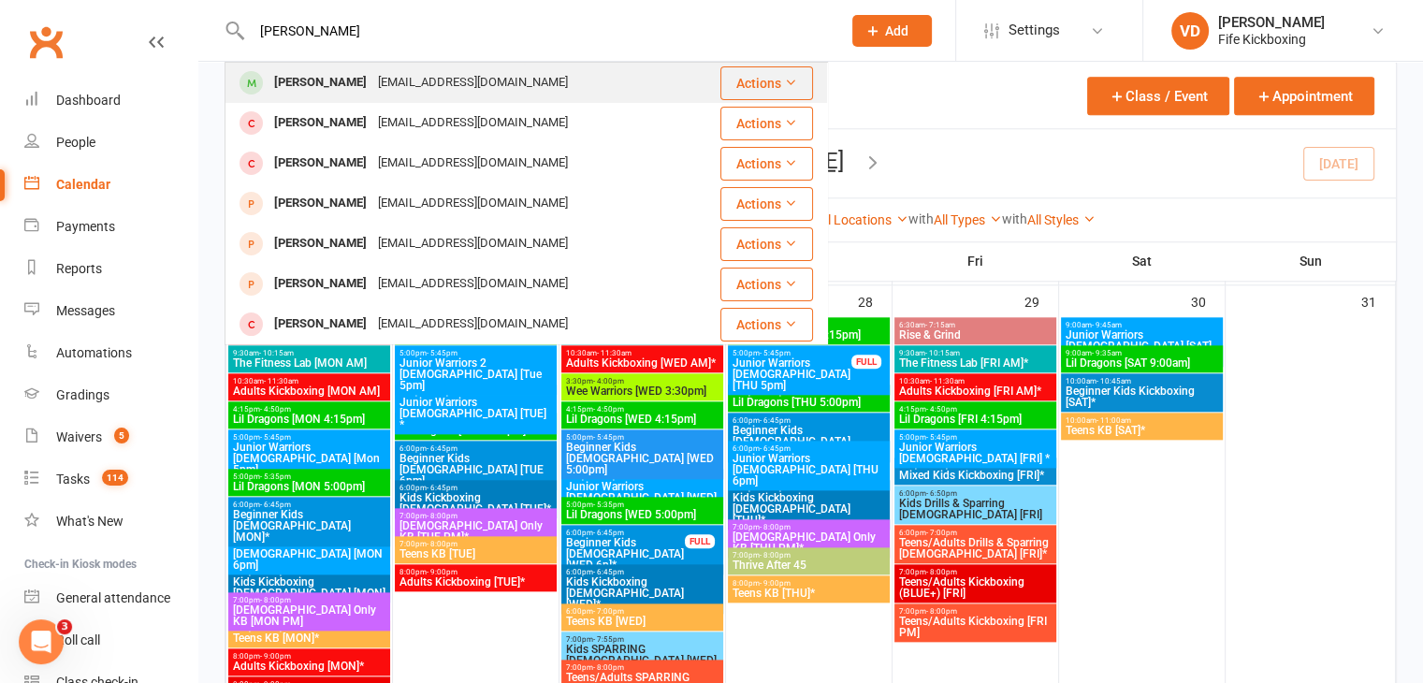
type input "[PERSON_NAME]"
click at [378, 83] on div "[EMAIL_ADDRESS][DOMAIN_NAME]" at bounding box center [472, 82] width 201 height 27
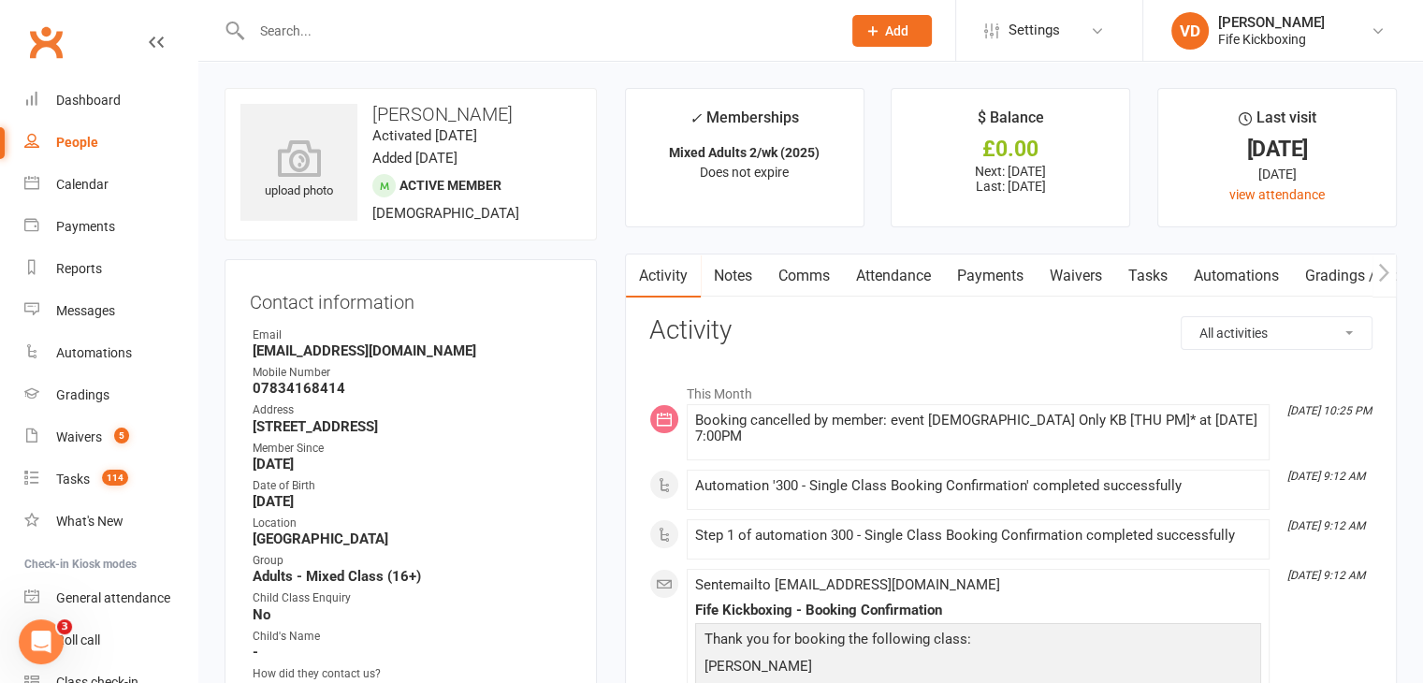
click at [807, 271] on link "Comms" at bounding box center [805, 276] width 78 height 43
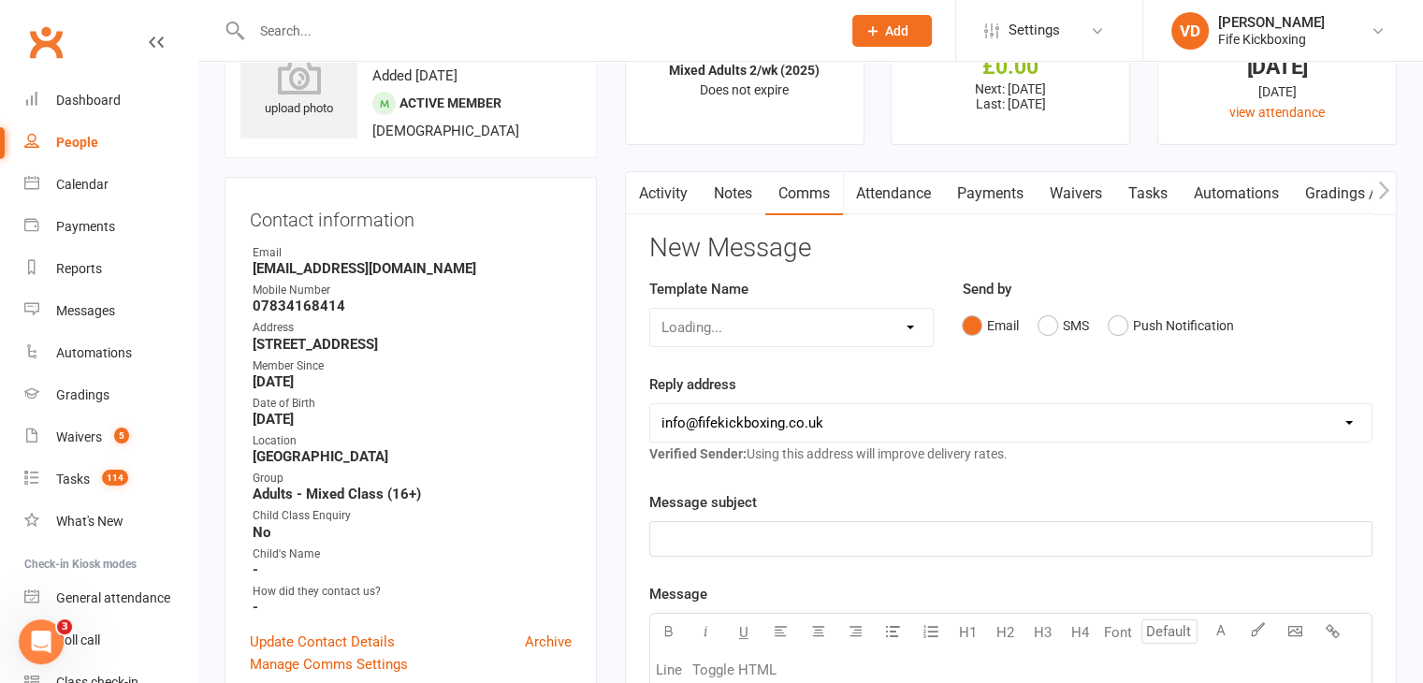
scroll to position [187, 0]
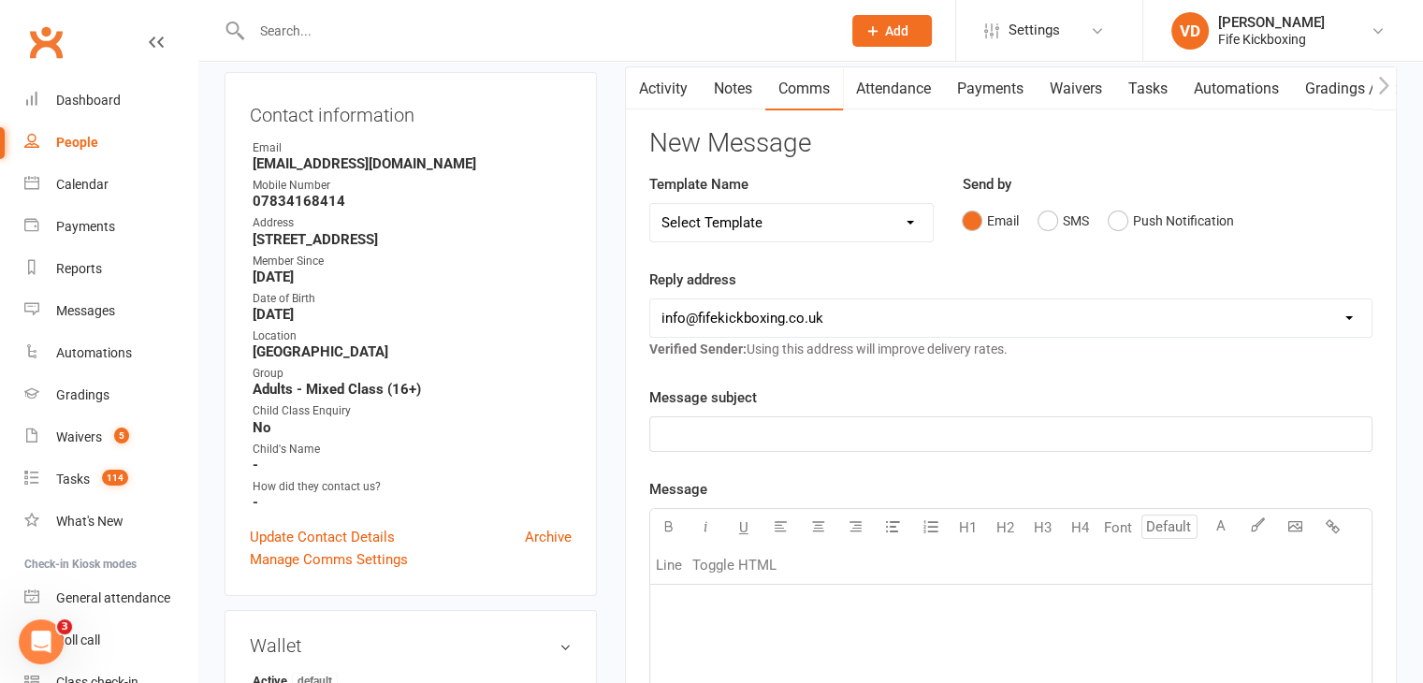
click at [773, 436] on p "﻿" at bounding box center [1011, 434] width 699 height 22
click at [712, 597] on p "﻿" at bounding box center [1011, 608] width 699 height 22
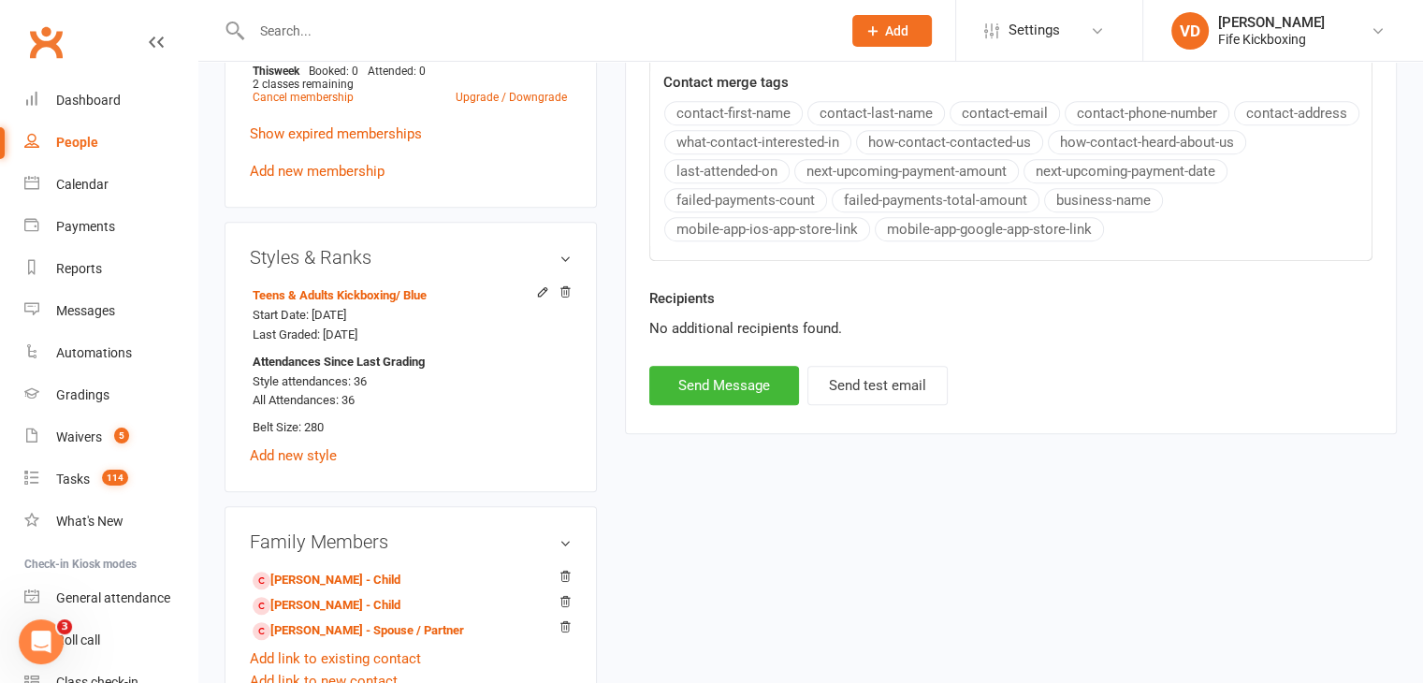
scroll to position [1000, 0]
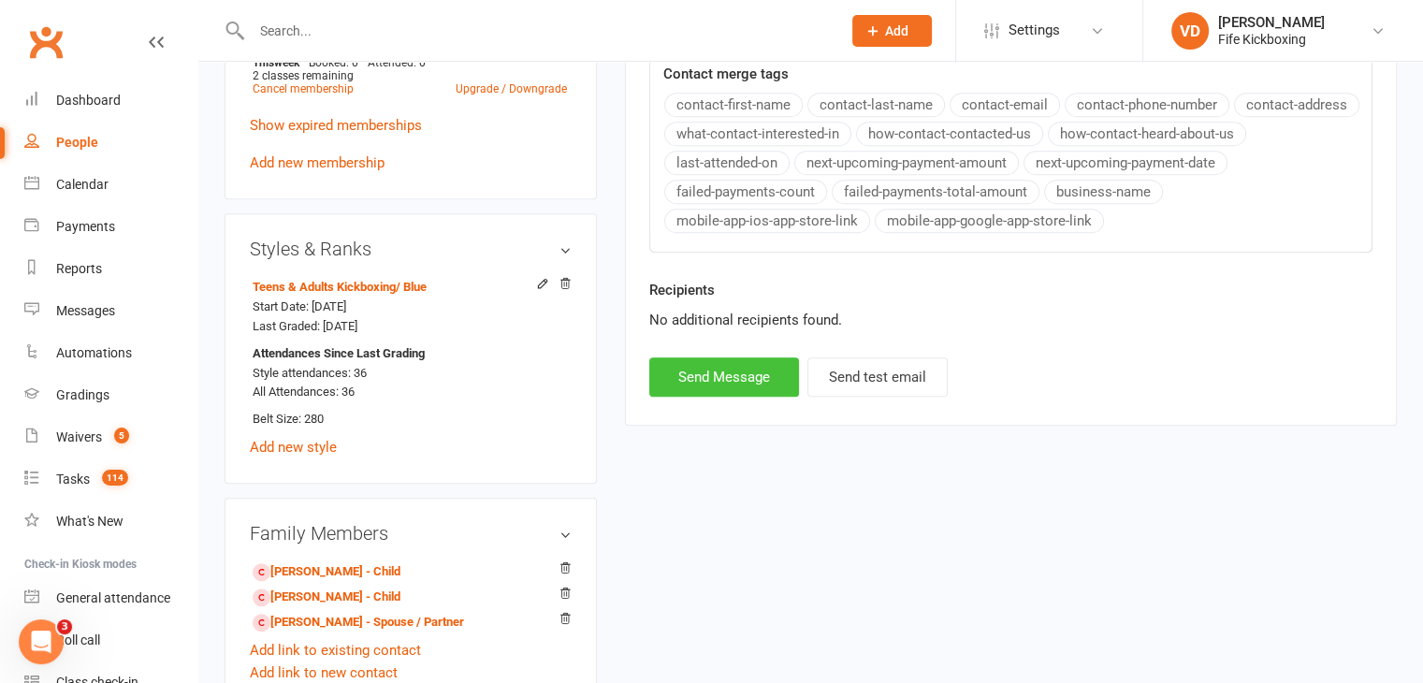
click at [745, 381] on button "Send Message" at bounding box center [724, 376] width 150 height 39
click at [79, 177] on div "Calendar" at bounding box center [82, 184] width 52 height 15
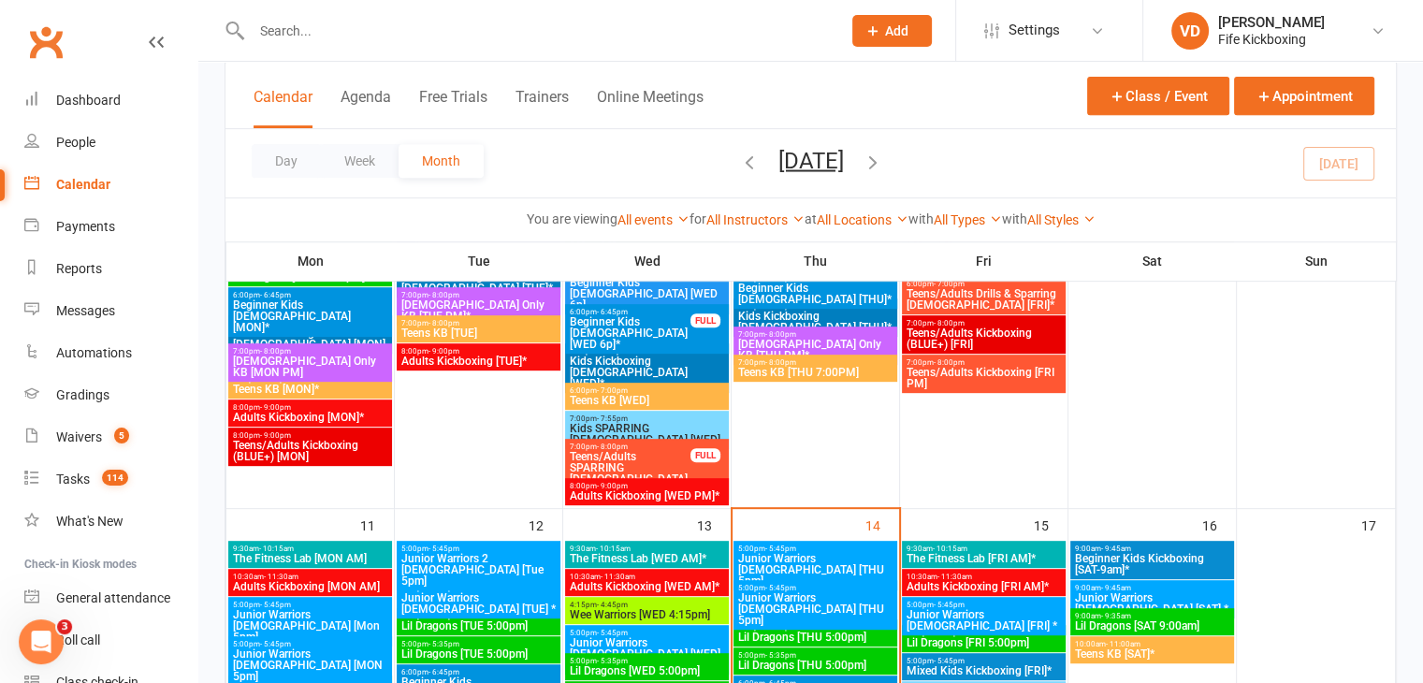
scroll to position [842, 0]
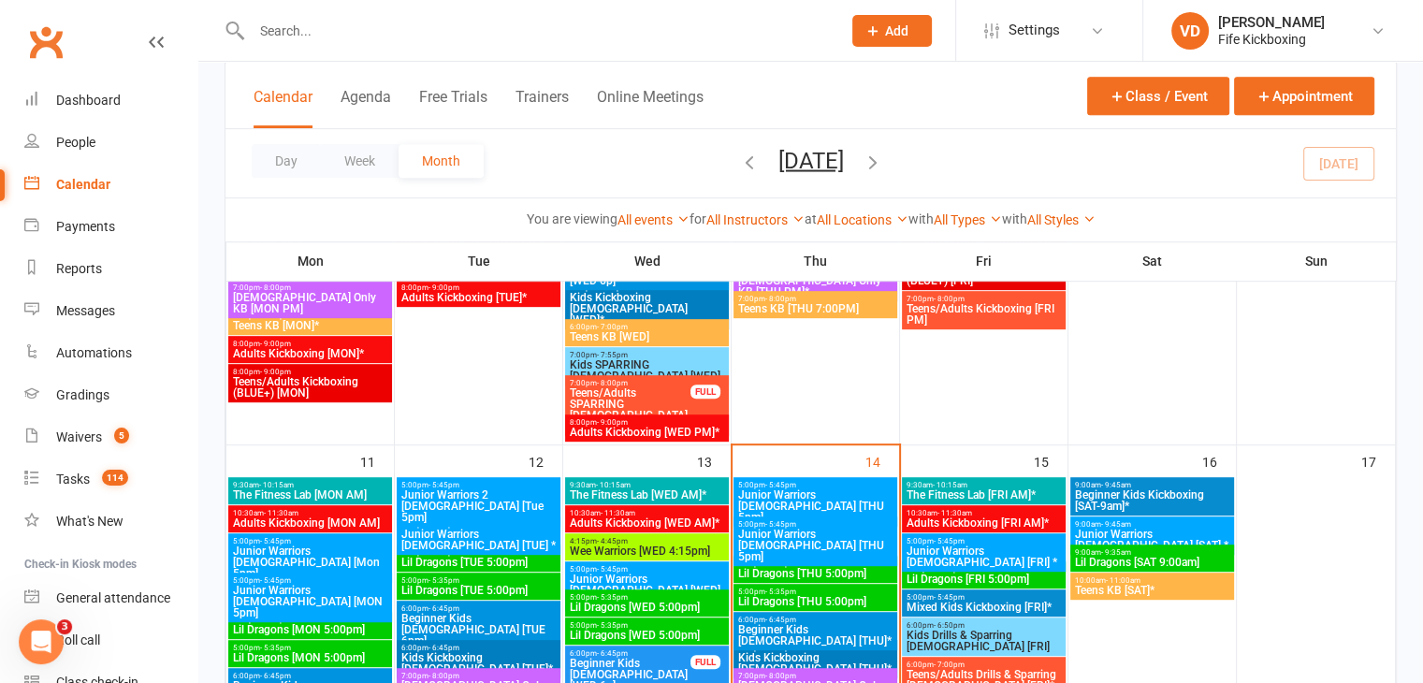
click at [974, 496] on span "The Fitness Lab [FRI AM]*" at bounding box center [984, 494] width 156 height 11
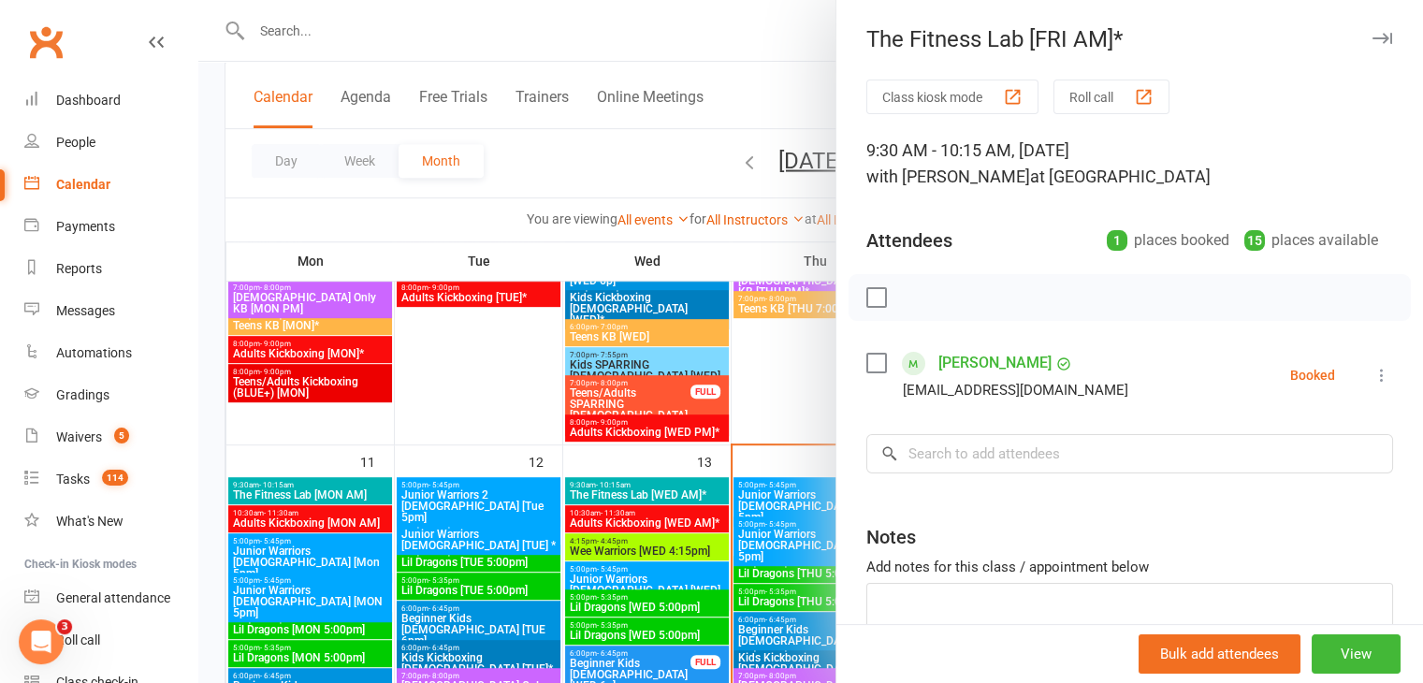
click at [799, 373] on div at bounding box center [810, 341] width 1225 height 683
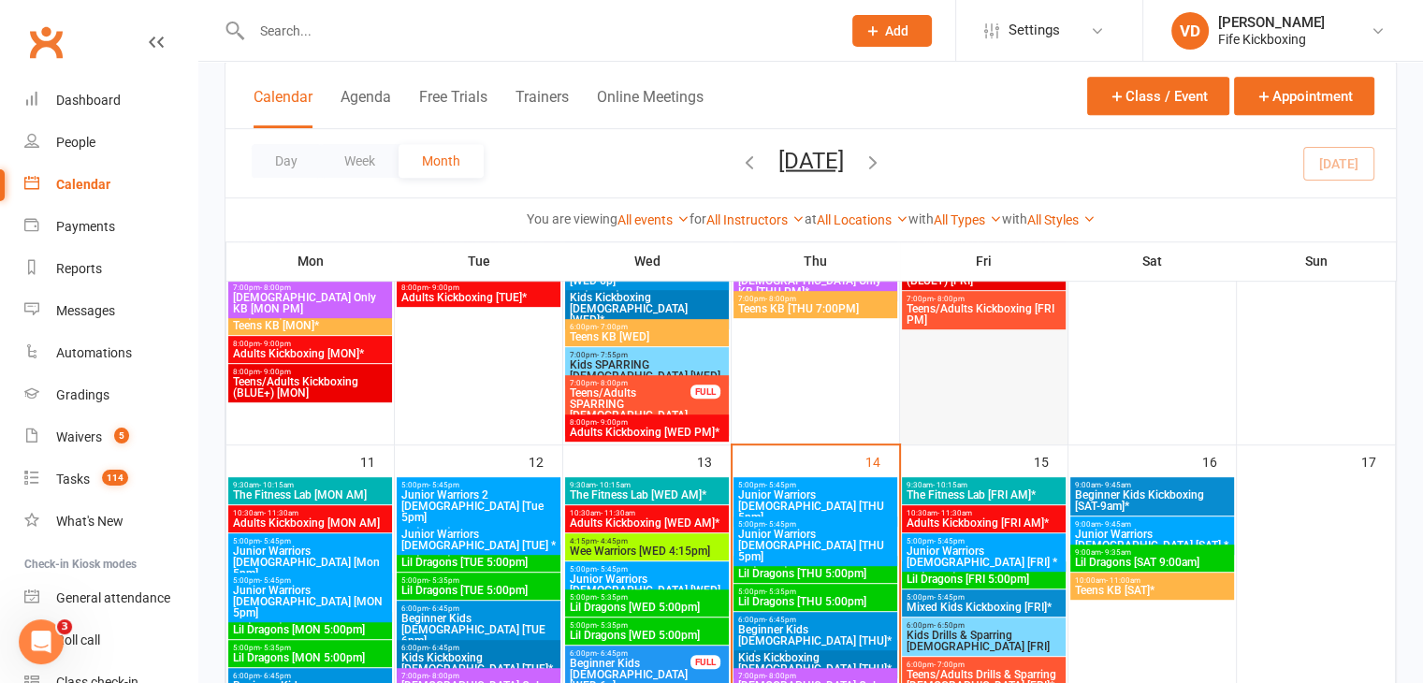
click at [1035, 441] on div at bounding box center [984, 238] width 164 height 410
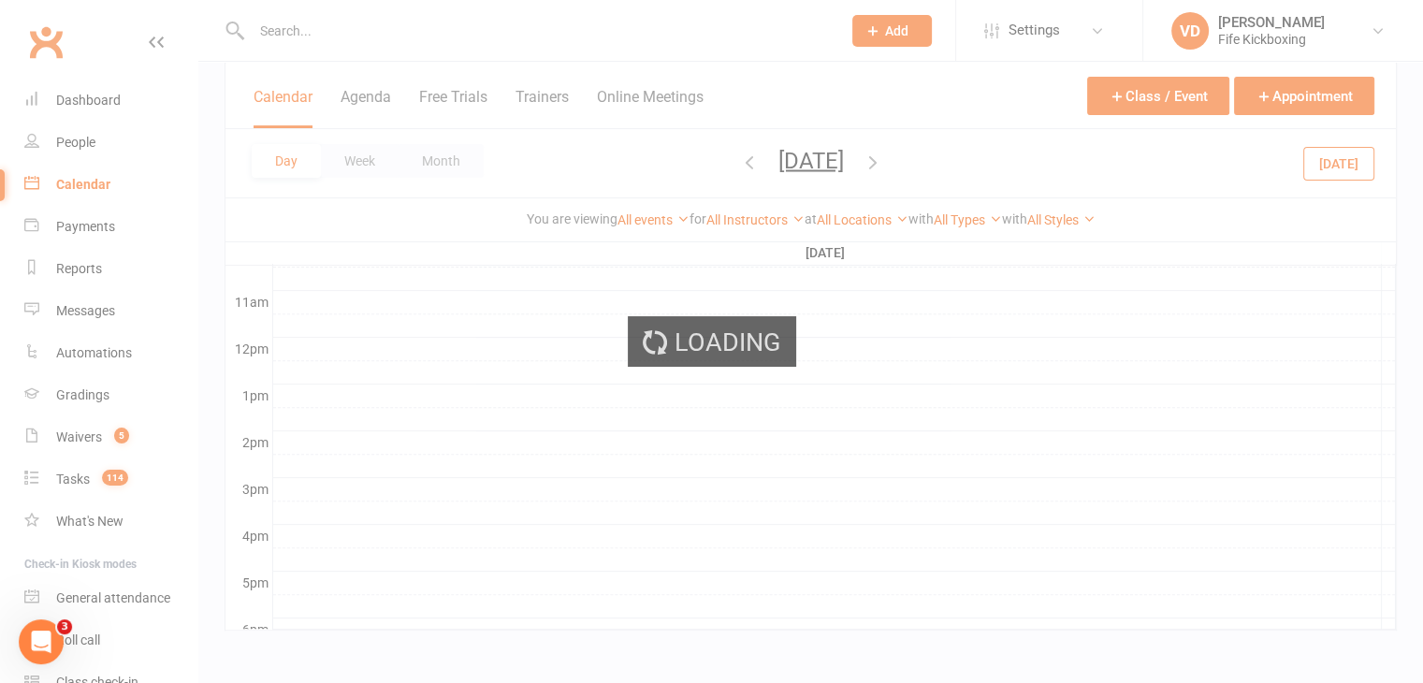
scroll to position [0, 0]
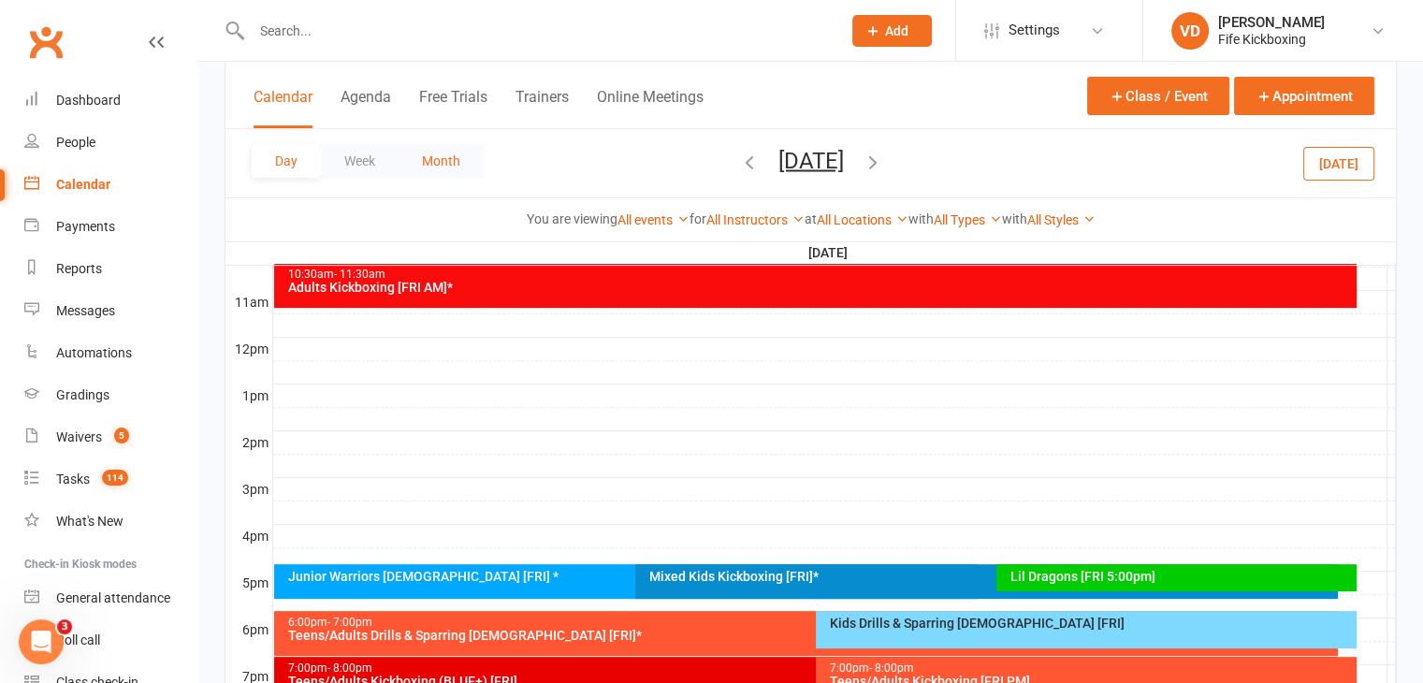
click at [454, 159] on button "Month" at bounding box center [441, 161] width 85 height 34
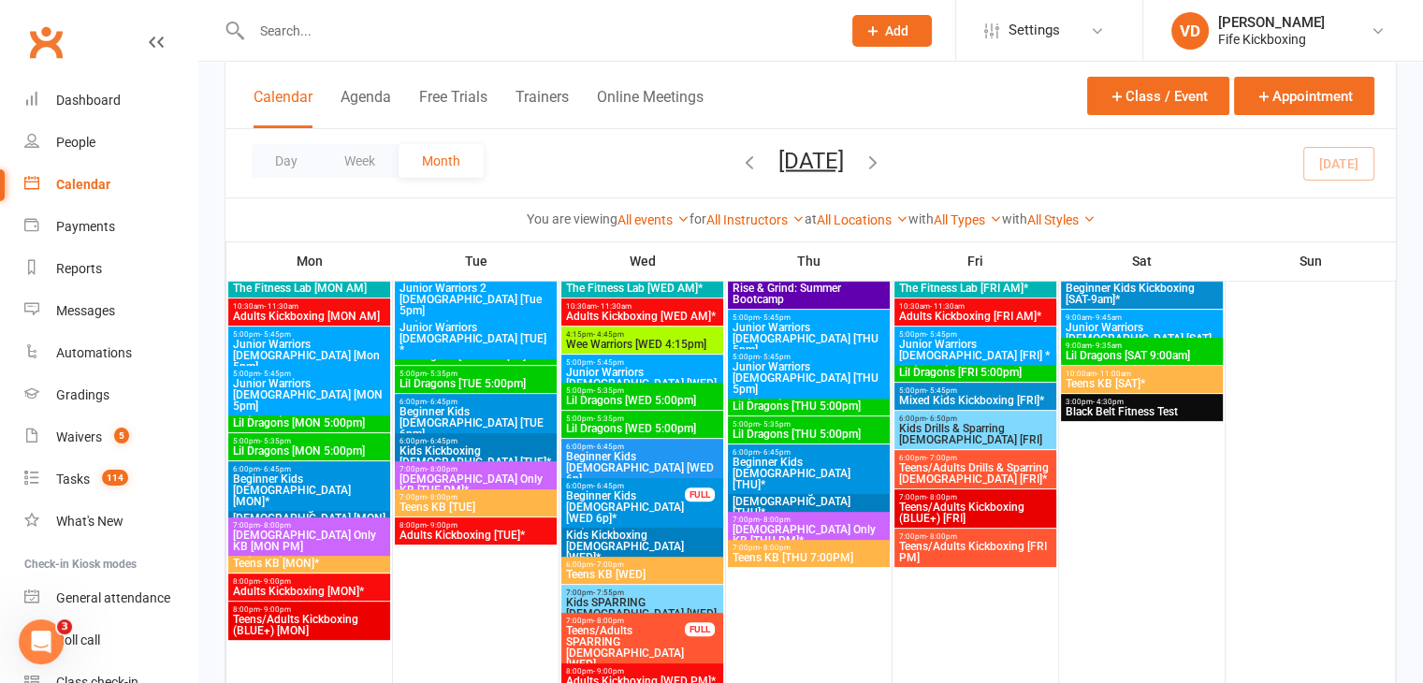
click at [357, 39] on input "text" at bounding box center [537, 31] width 582 height 26
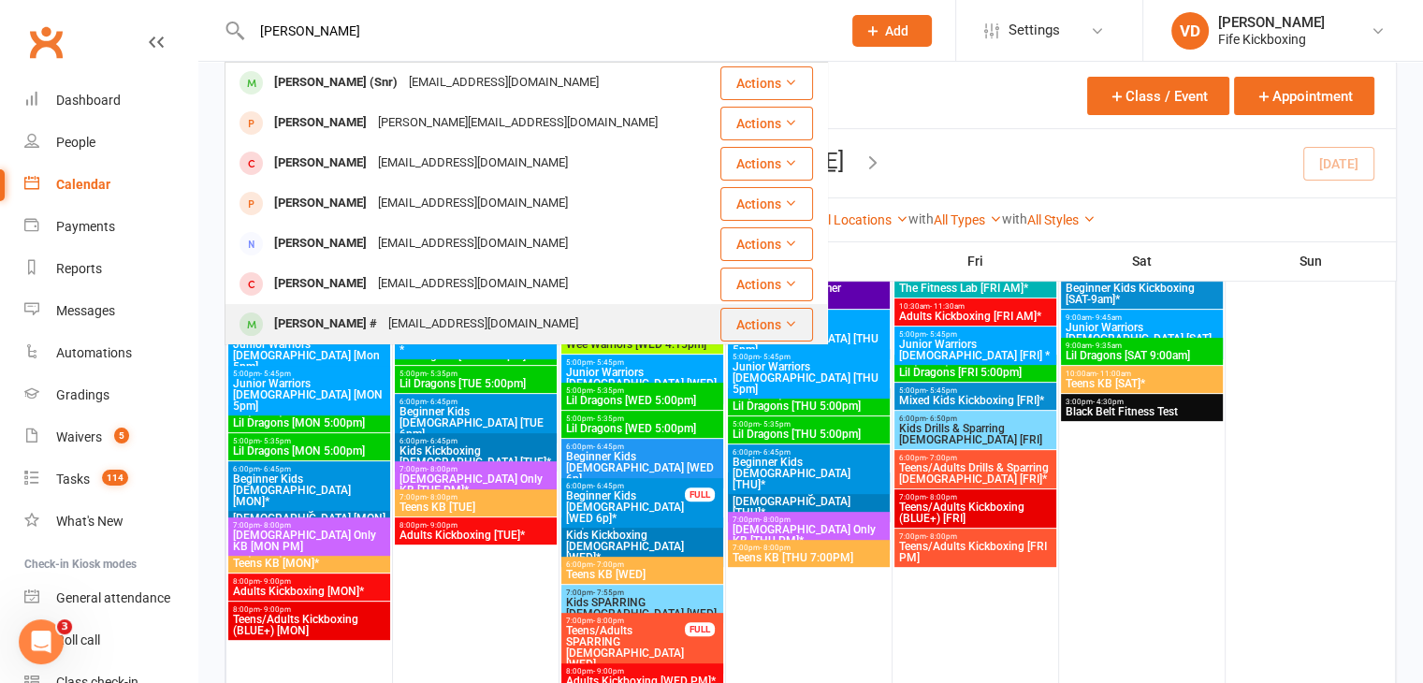
type input "[PERSON_NAME]"
click at [329, 323] on div "[PERSON_NAME] #" at bounding box center [326, 324] width 114 height 27
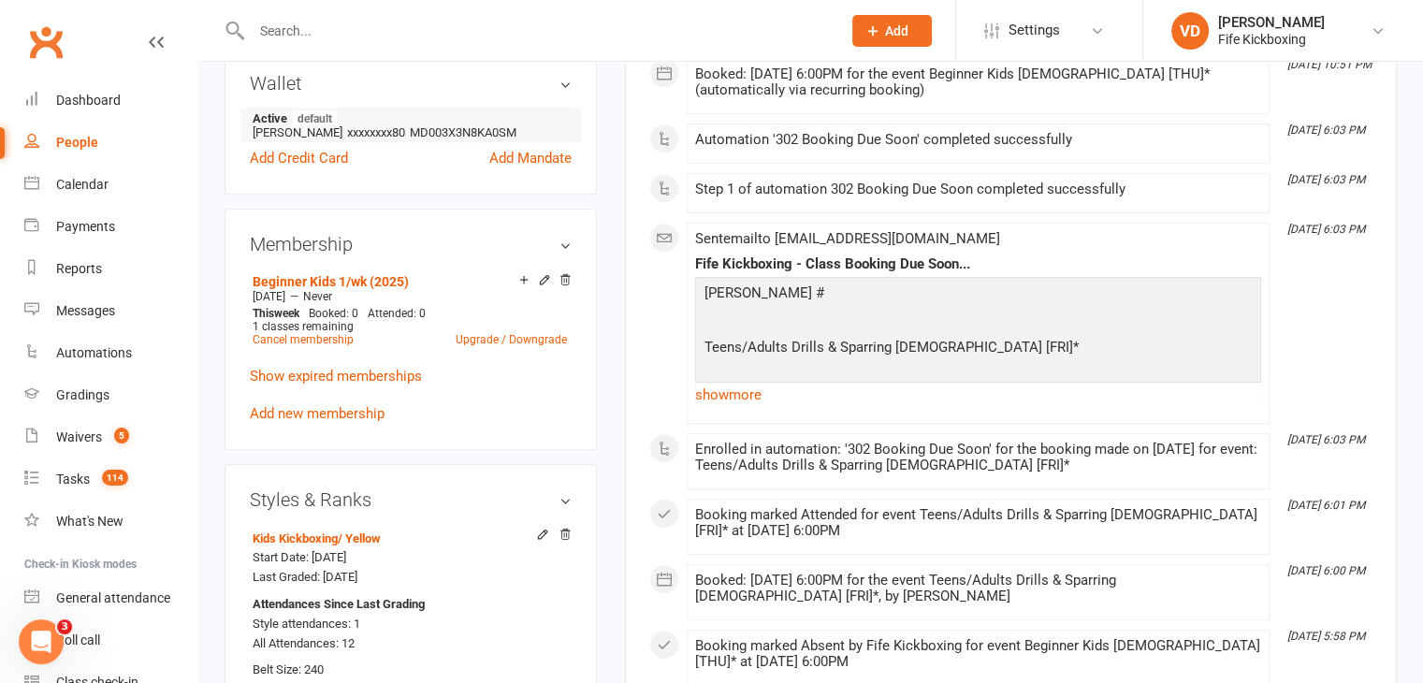
scroll to position [842, 0]
